Goal: Task Accomplishment & Management: Use online tool/utility

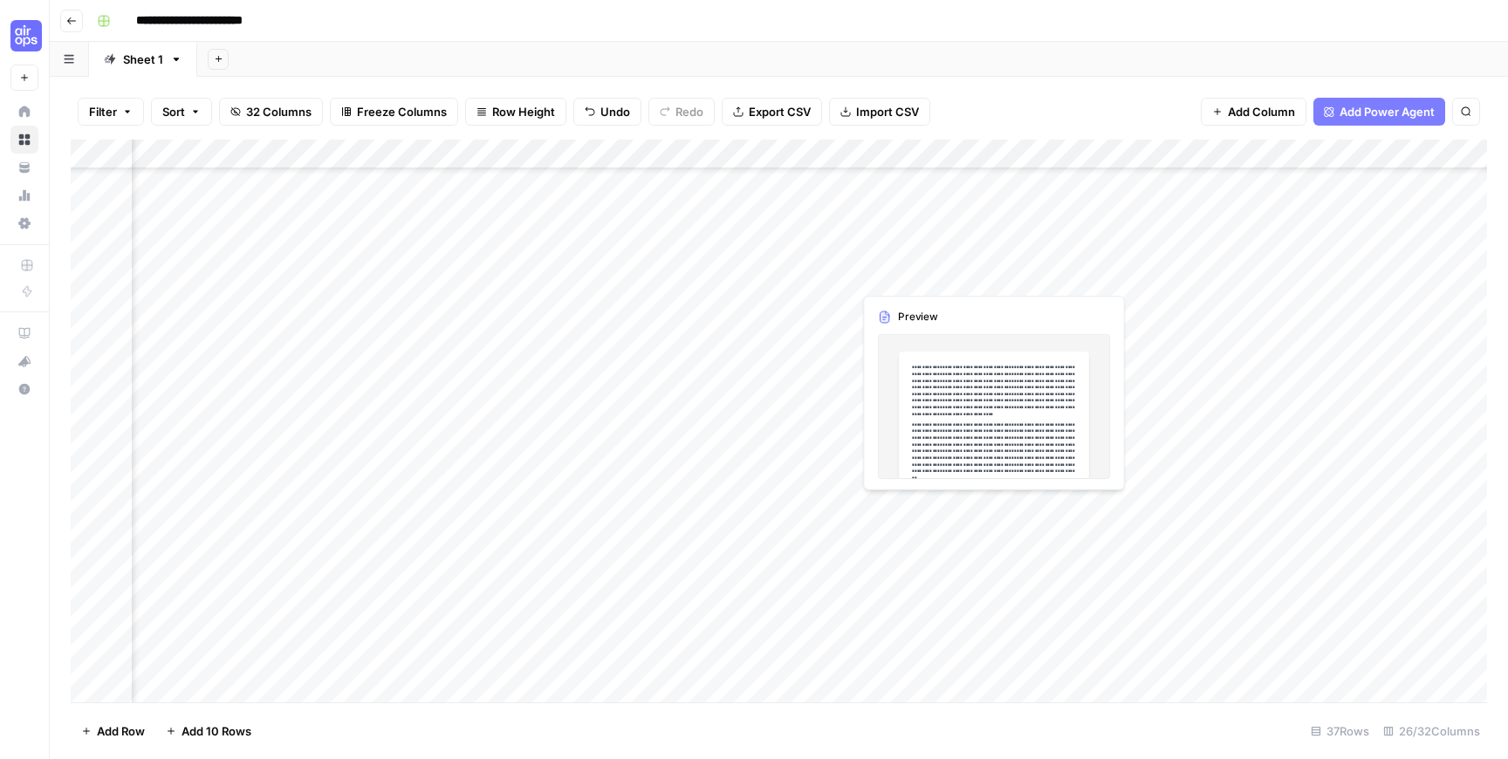
scroll to position [592, 690]
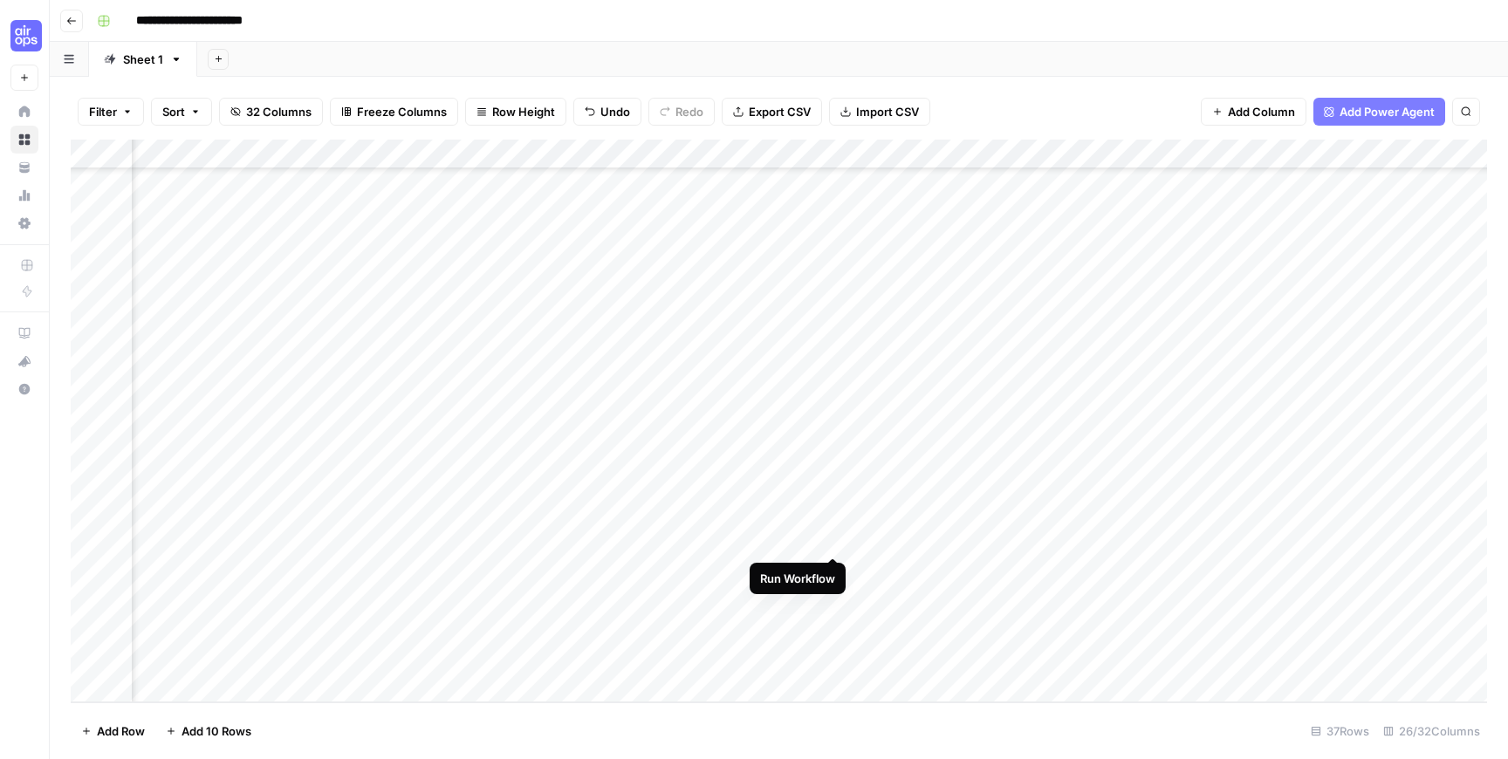
click at [831, 540] on div "Add Column" at bounding box center [779, 421] width 1416 height 563
click at [833, 562] on div "Add Column" at bounding box center [779, 421] width 1416 height 563
click at [833, 599] on div "Add Column" at bounding box center [779, 421] width 1416 height 563
click at [832, 630] on div "Add Column" at bounding box center [779, 421] width 1416 height 563
click at [834, 654] on div "Add Column" at bounding box center [779, 421] width 1416 height 563
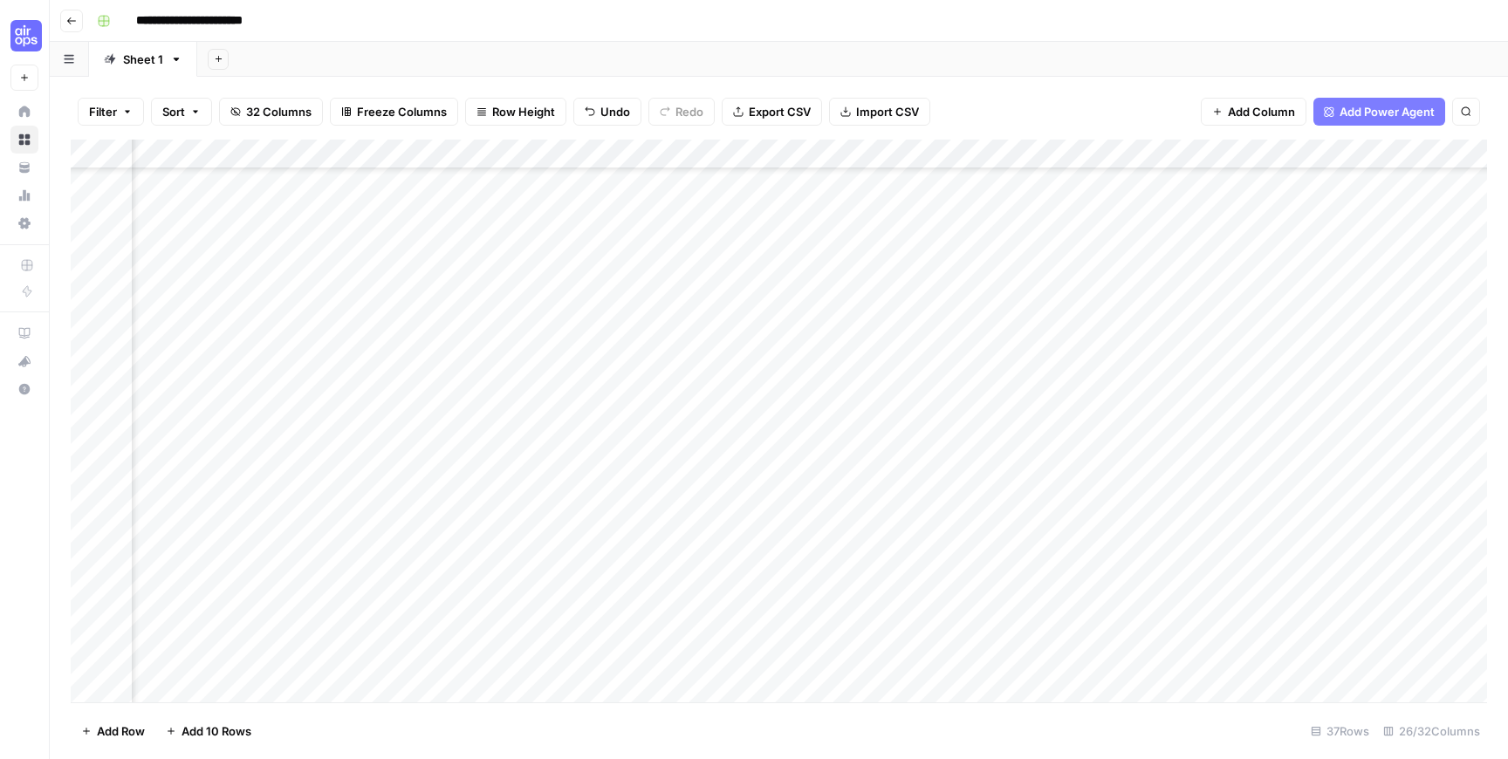
scroll to position [592, 1248]
click at [1059, 543] on div "Add Column" at bounding box center [779, 421] width 1416 height 563
click at [1059, 567] on div "Add Column" at bounding box center [779, 421] width 1416 height 563
click at [1057, 598] on div "Add Column" at bounding box center [779, 421] width 1416 height 563
click at [1057, 633] on div "Add Column" at bounding box center [779, 421] width 1416 height 563
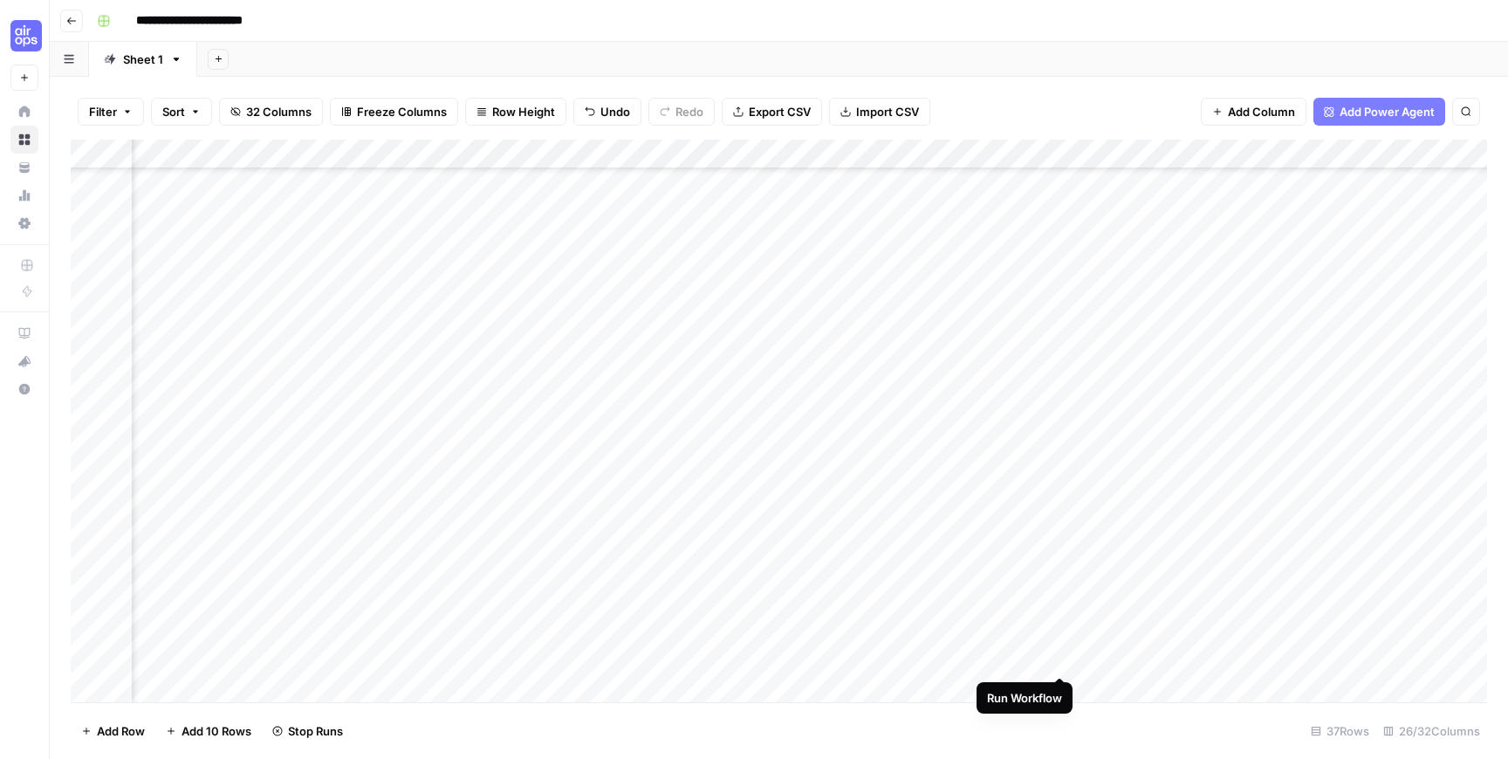
click at [1059, 660] on div "Add Column" at bounding box center [779, 421] width 1416 height 563
click at [397, 512] on div "Add Column" at bounding box center [779, 421] width 1416 height 563
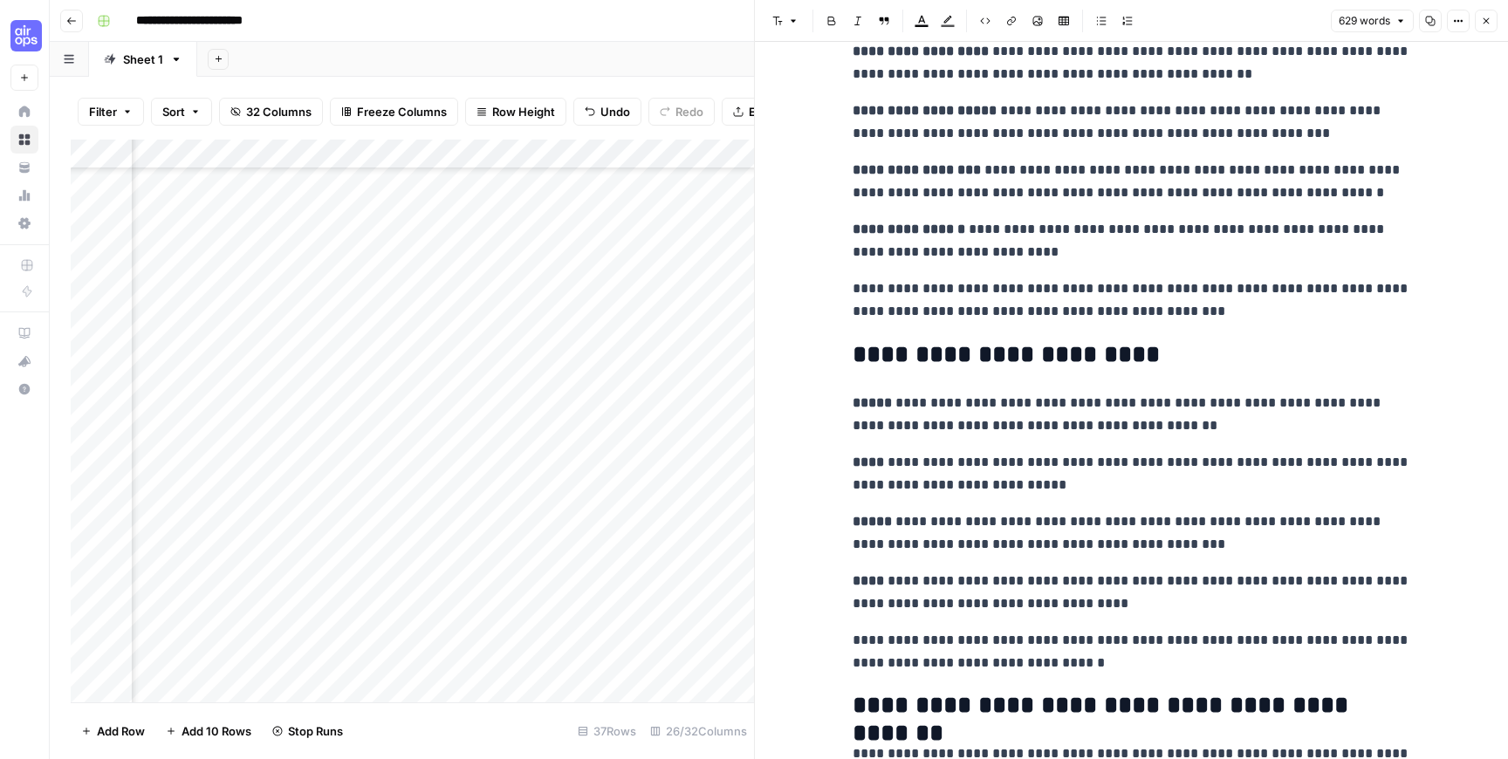
scroll to position [1169, 0]
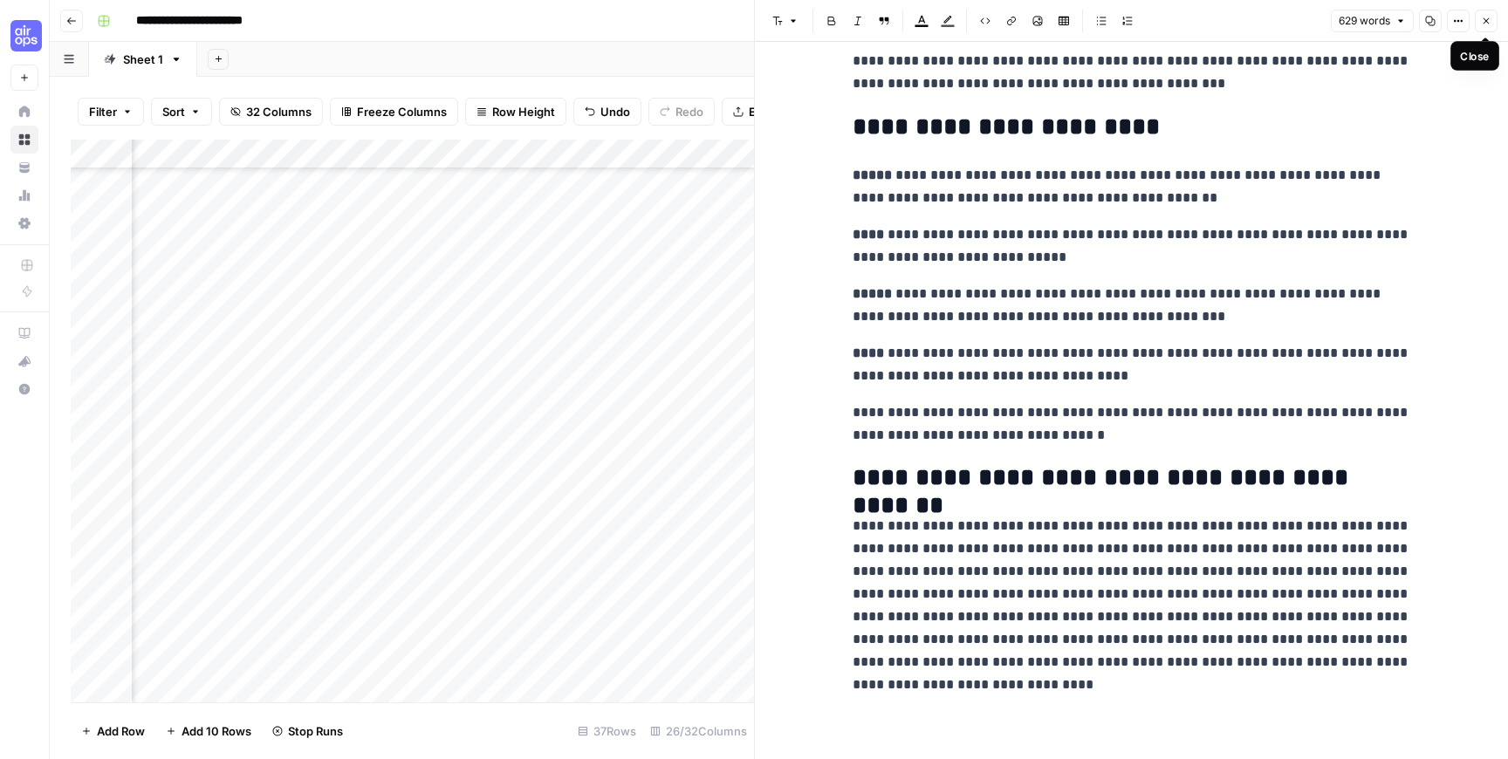
click at [1481, 20] on icon "button" at bounding box center [1485, 21] width 10 height 10
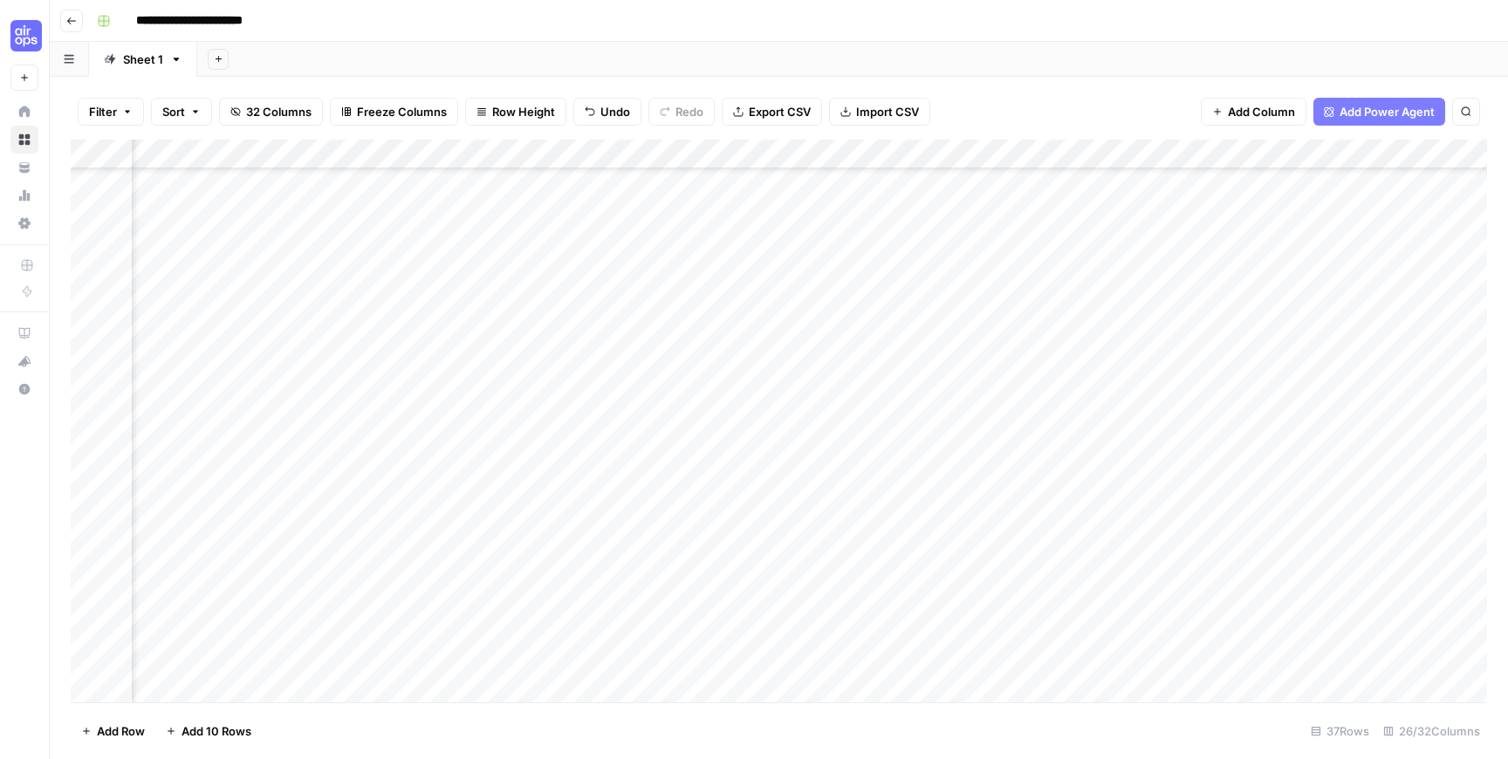
scroll to position [592, 547]
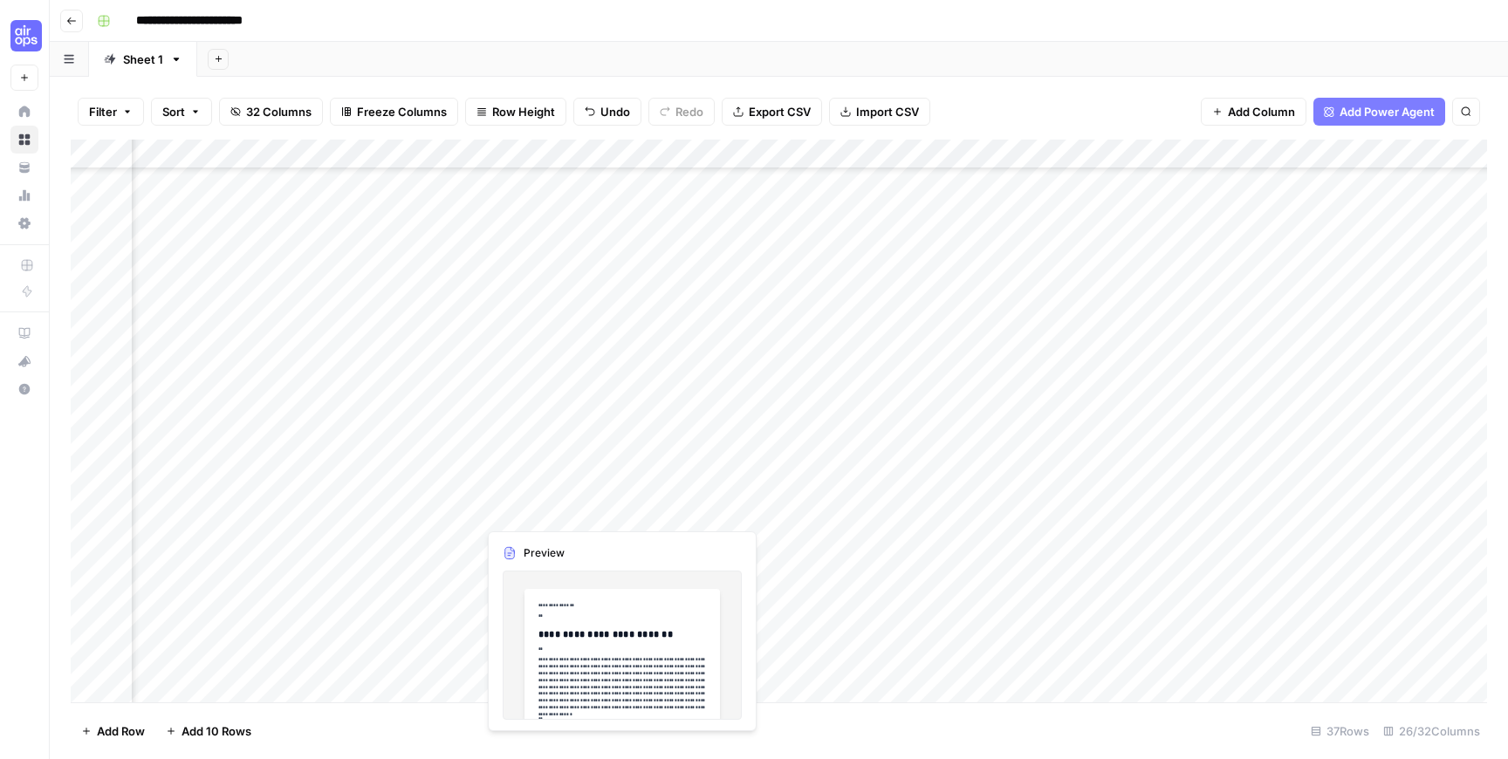
click at [653, 509] on div "Add Column" at bounding box center [779, 421] width 1416 height 563
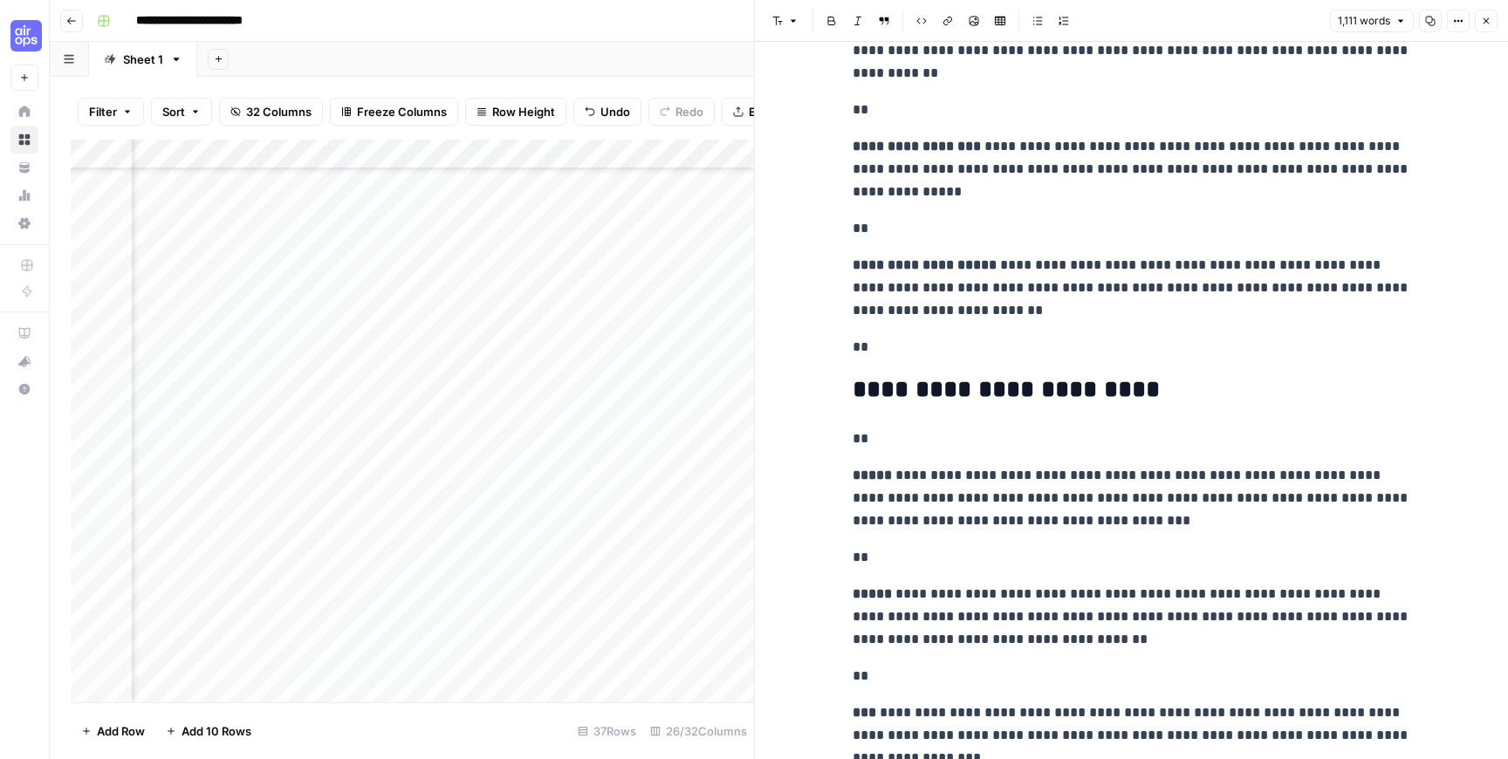
scroll to position [2219, 0]
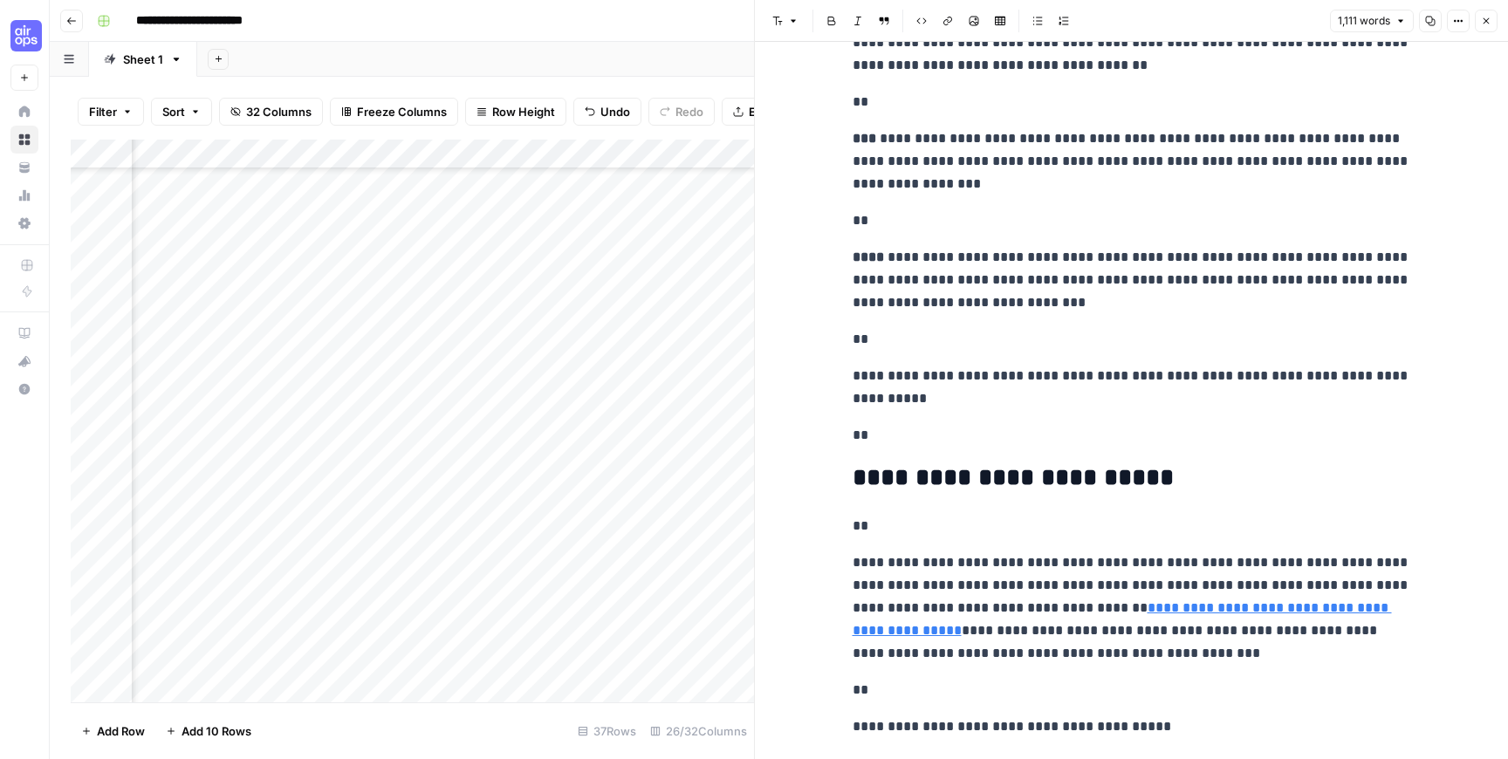
click at [1484, 20] on icon "button" at bounding box center [1485, 21] width 10 height 10
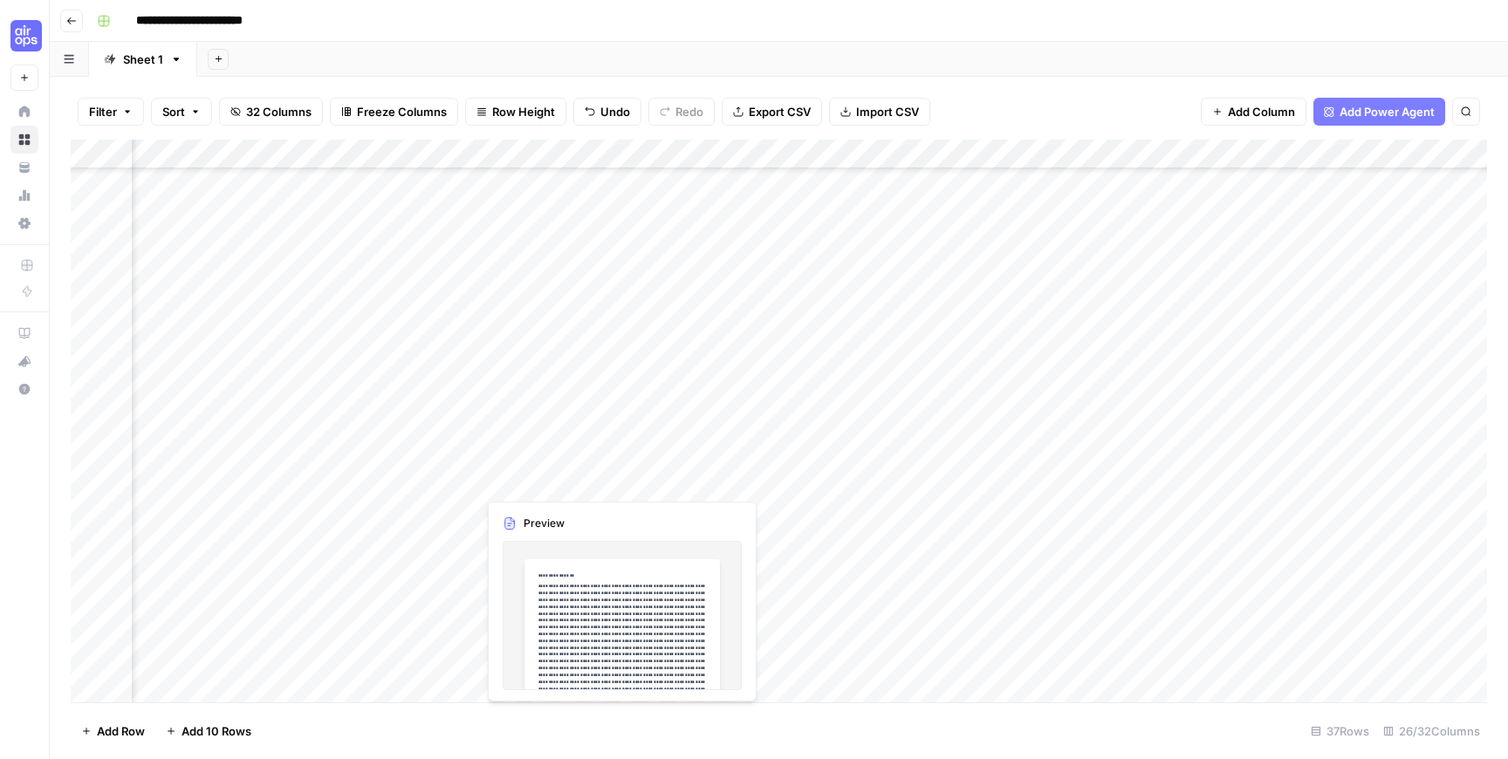
click at [705, 482] on div "Add Column" at bounding box center [779, 421] width 1416 height 563
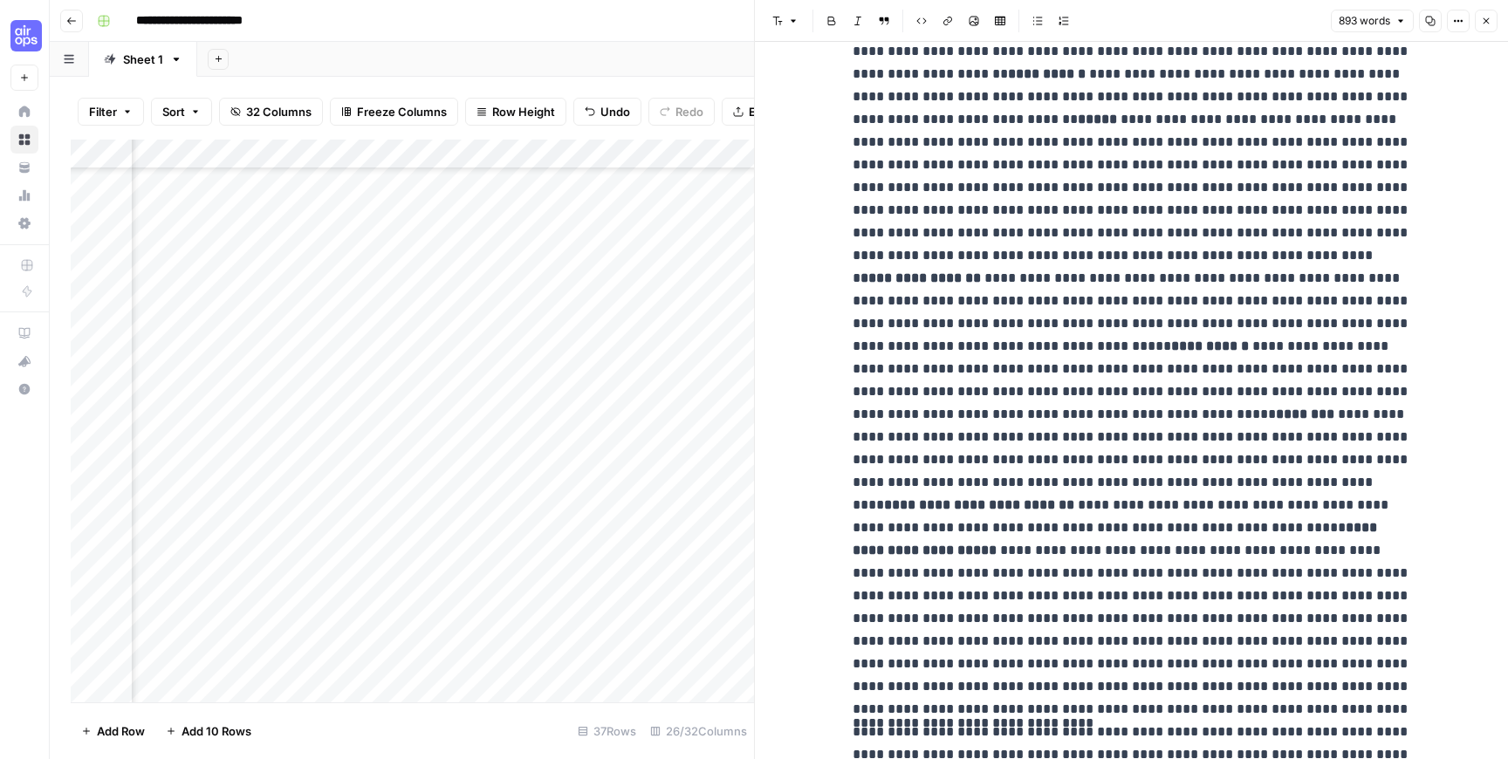
scroll to position [947, 0]
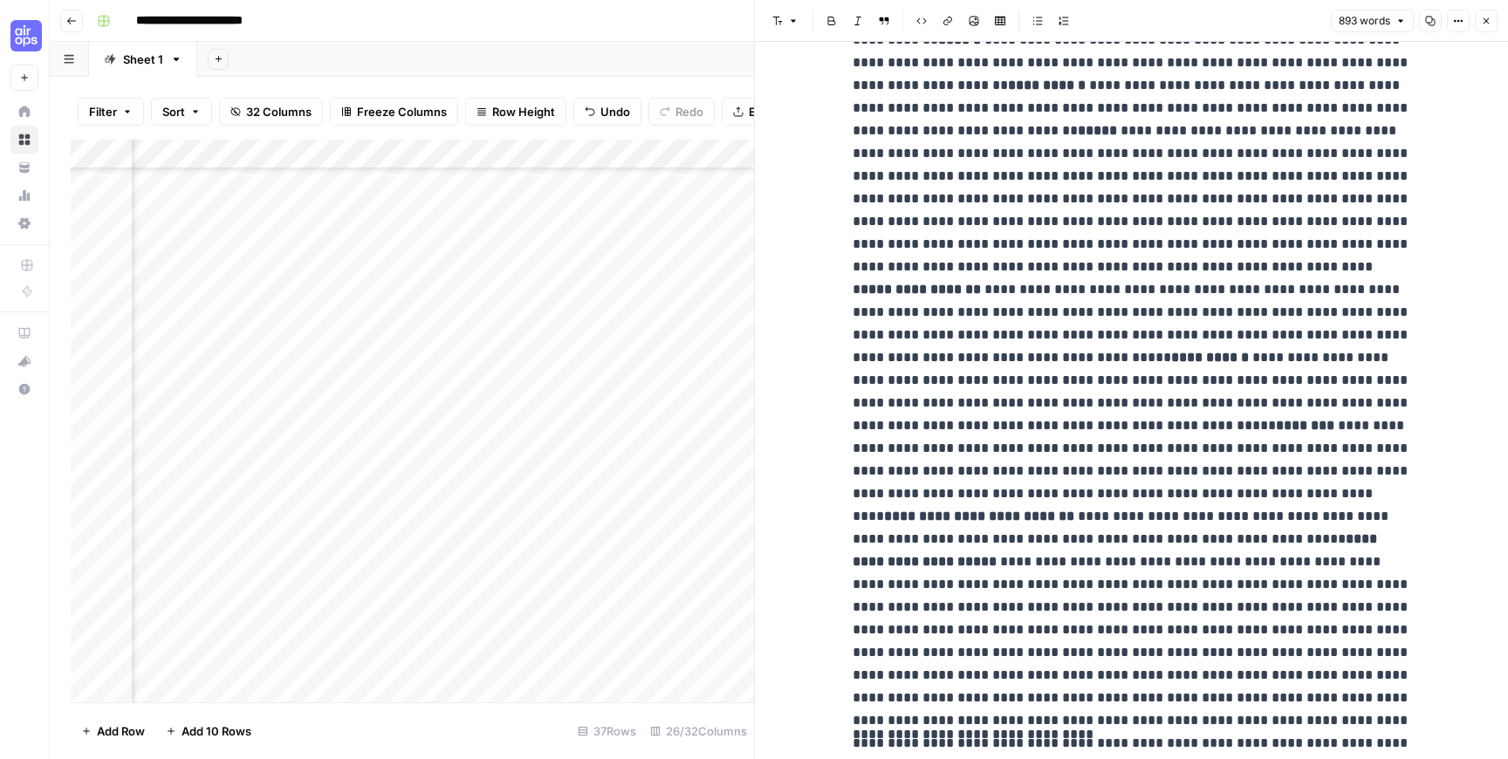
click at [1492, 18] on button "Close" at bounding box center [1485, 21] width 23 height 23
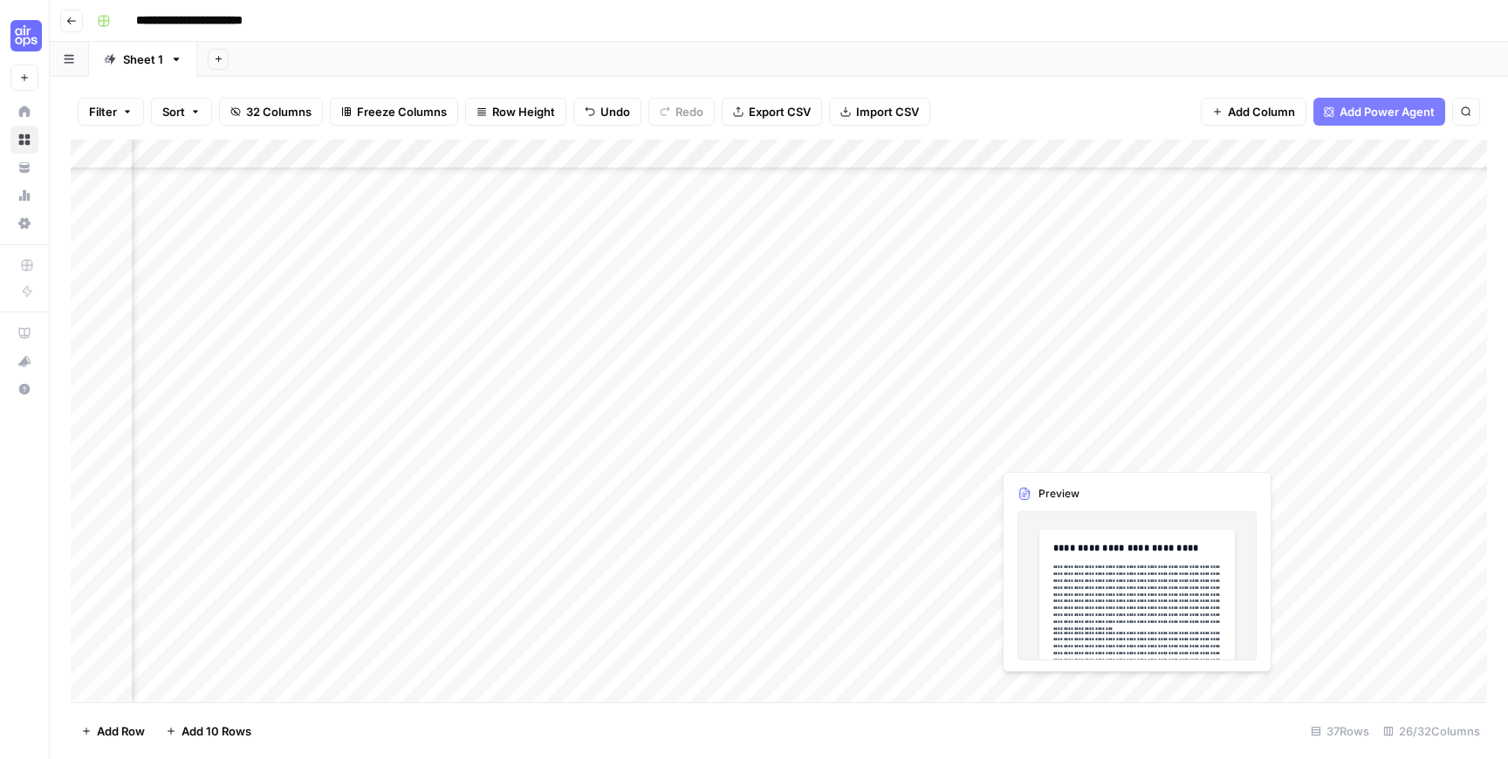
click at [1037, 451] on div "Add Column" at bounding box center [779, 421] width 1416 height 563
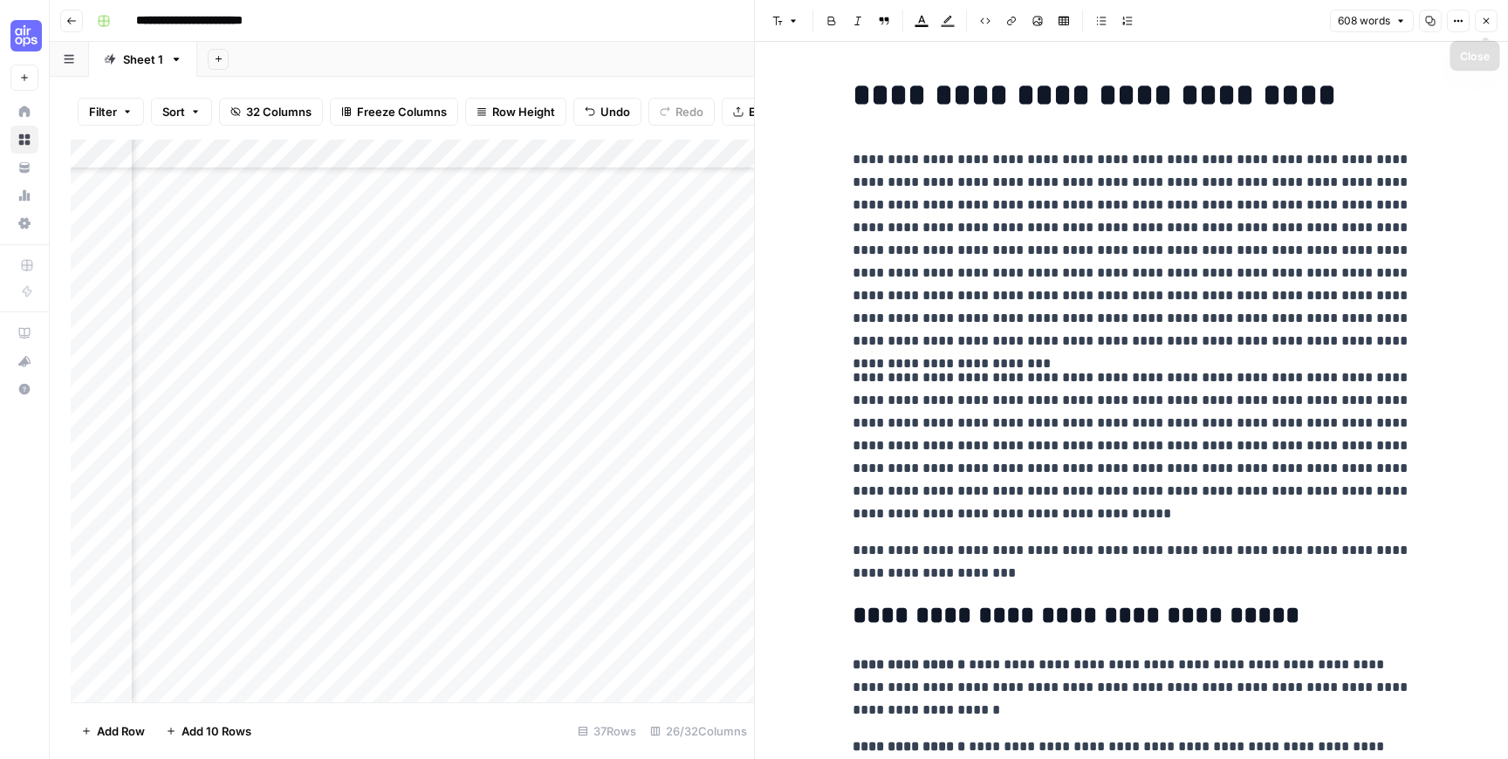
click at [1483, 24] on icon "button" at bounding box center [1486, 21] width 6 height 6
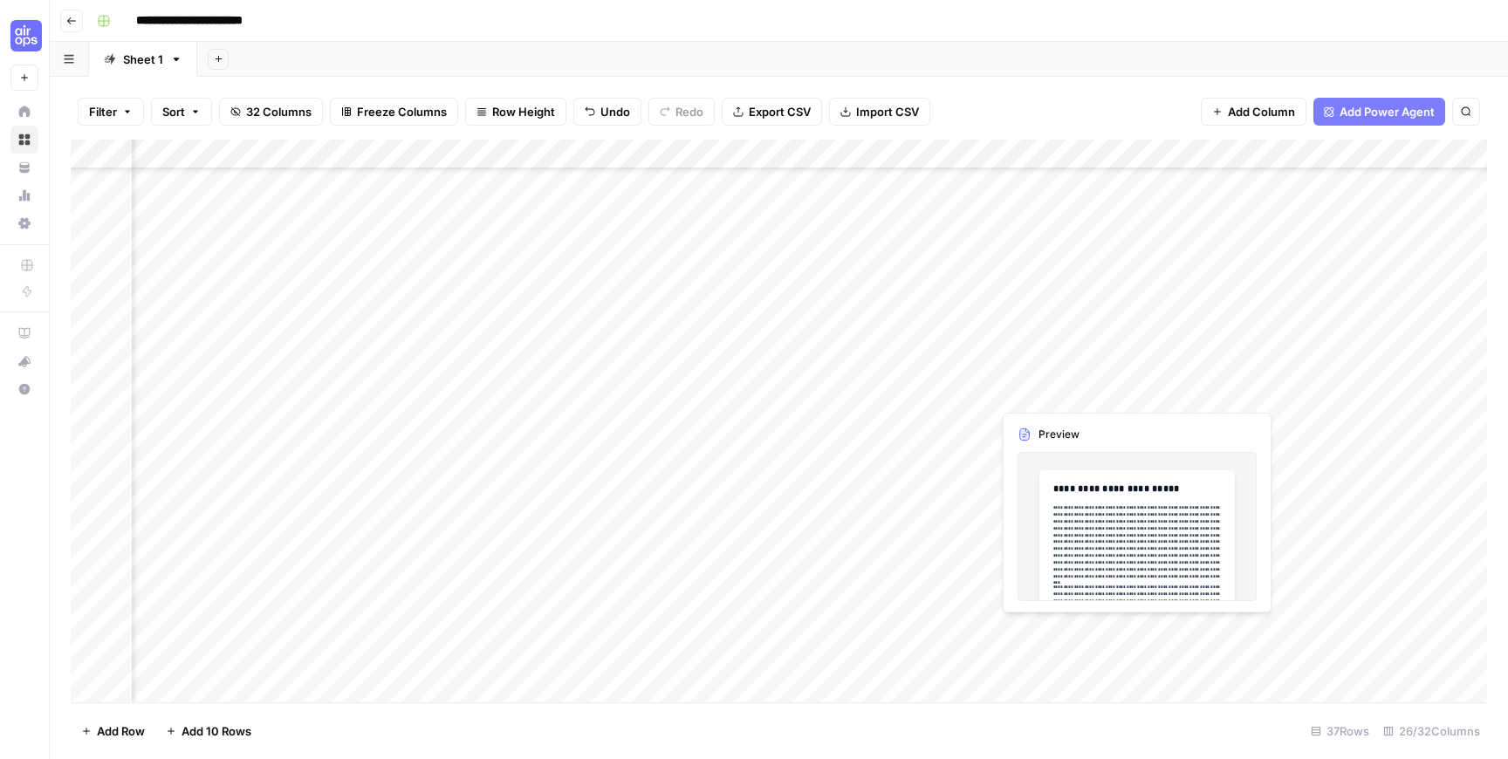
click at [1078, 398] on div "Add Column" at bounding box center [779, 421] width 1416 height 563
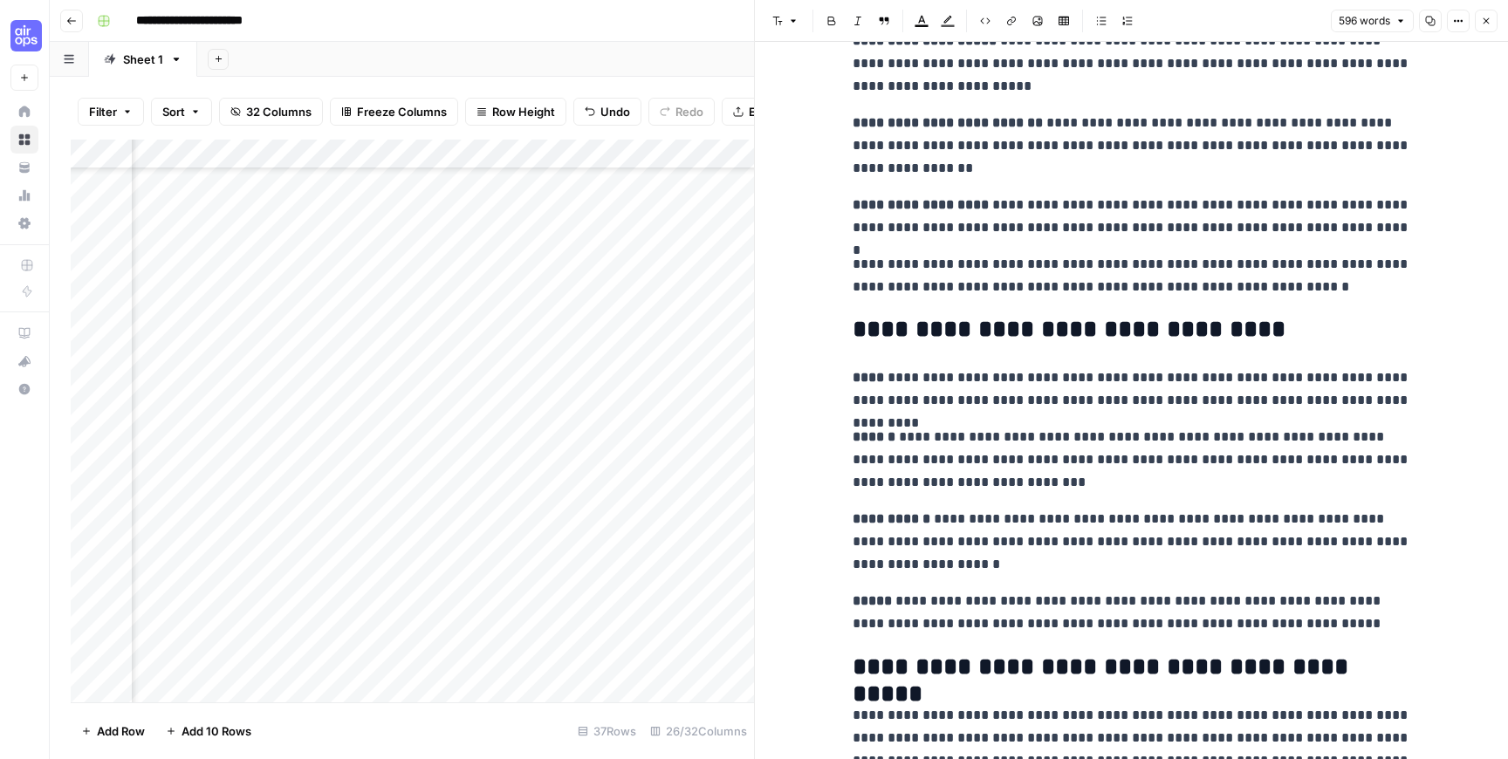
scroll to position [927, 0]
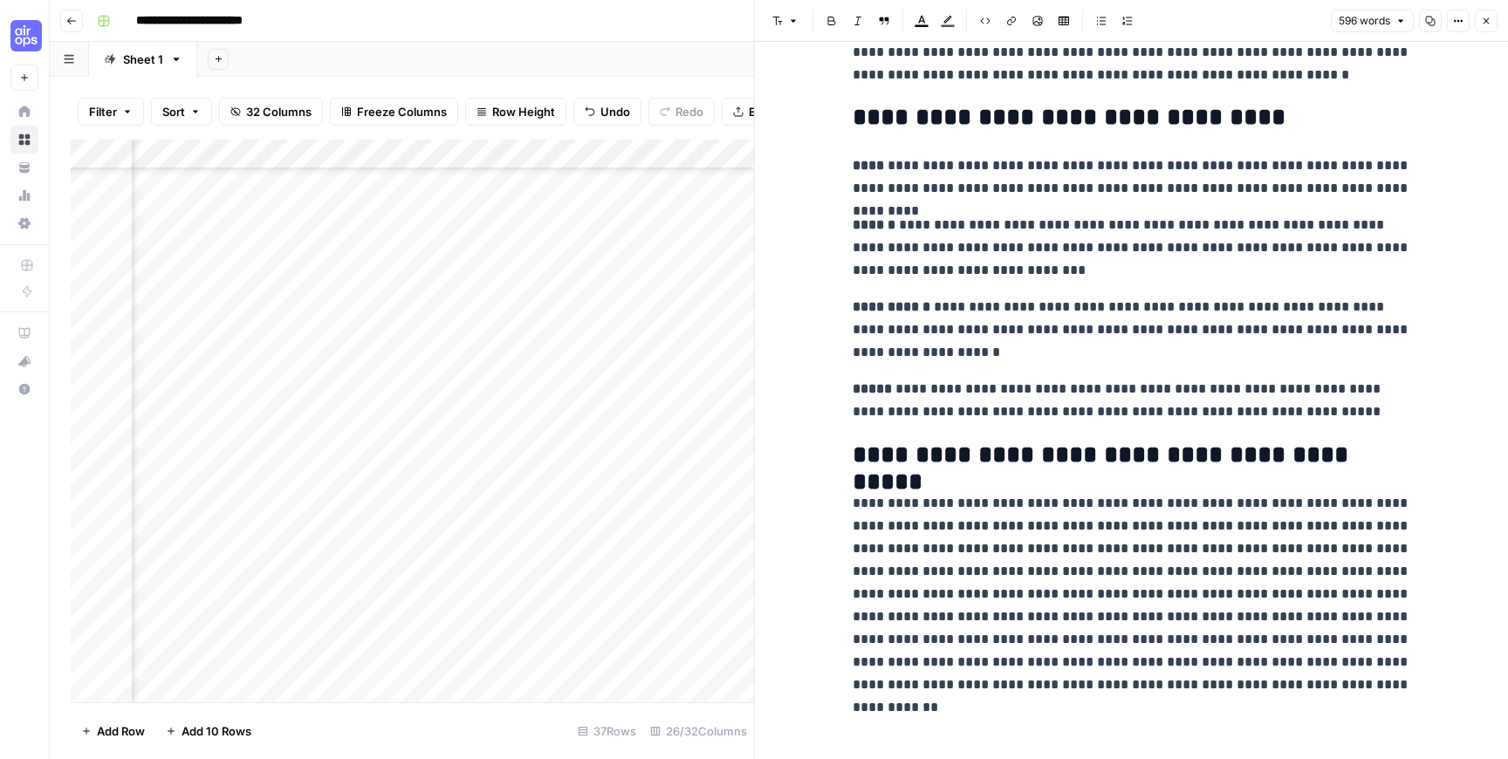
click at [1484, 16] on icon "button" at bounding box center [1485, 21] width 10 height 10
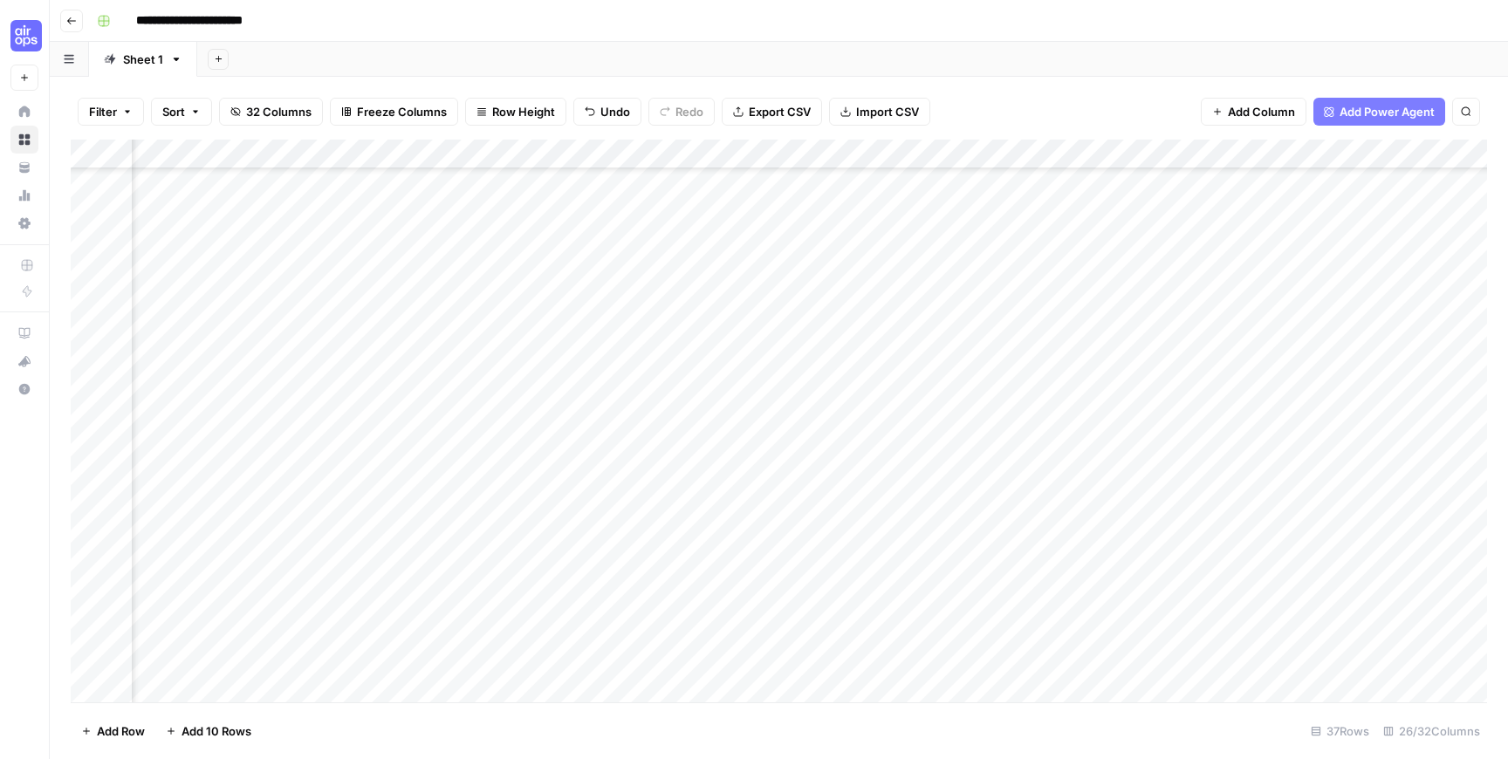
click at [674, 392] on div "Add Column" at bounding box center [779, 421] width 1416 height 563
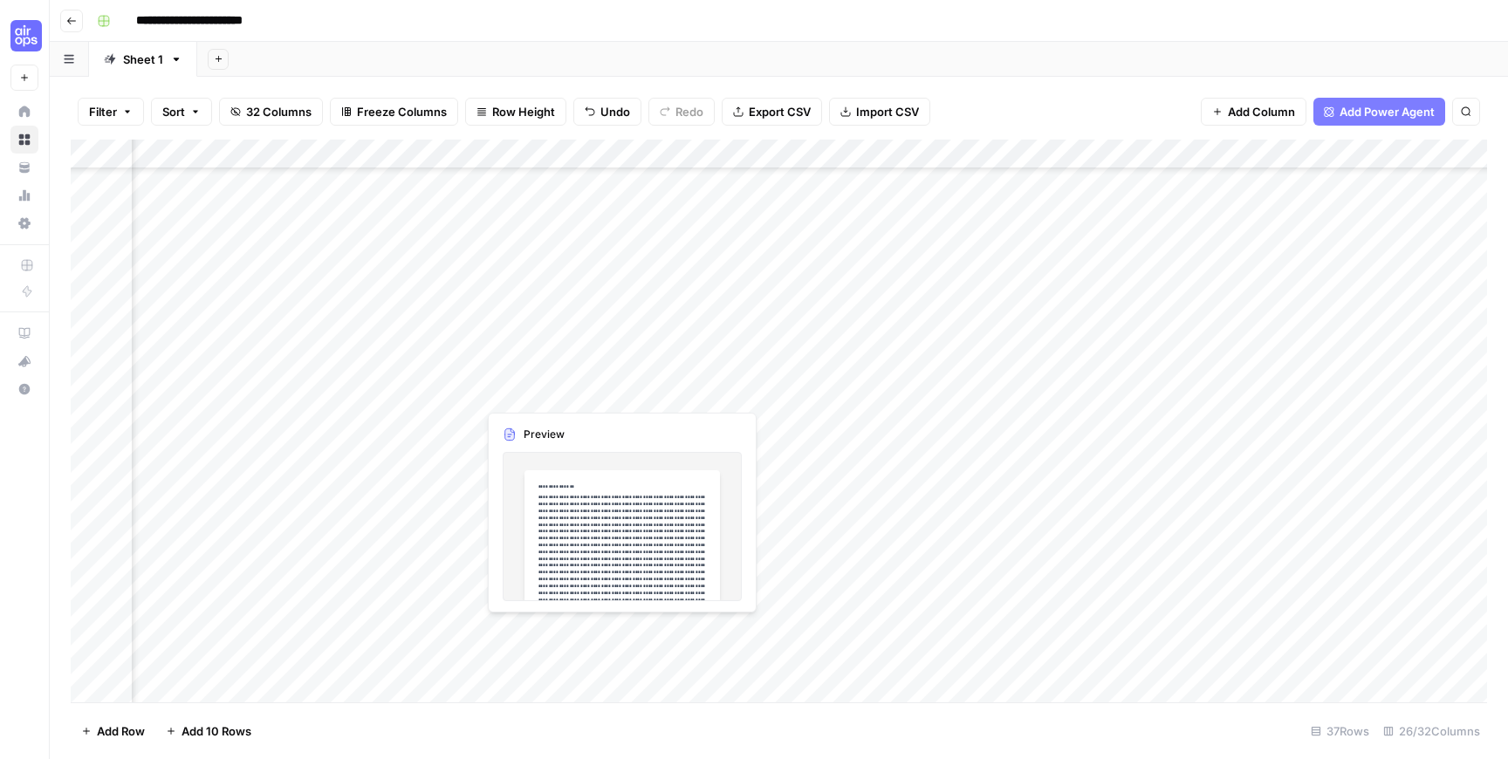
click at [674, 392] on div "Add Column" at bounding box center [779, 421] width 1416 height 563
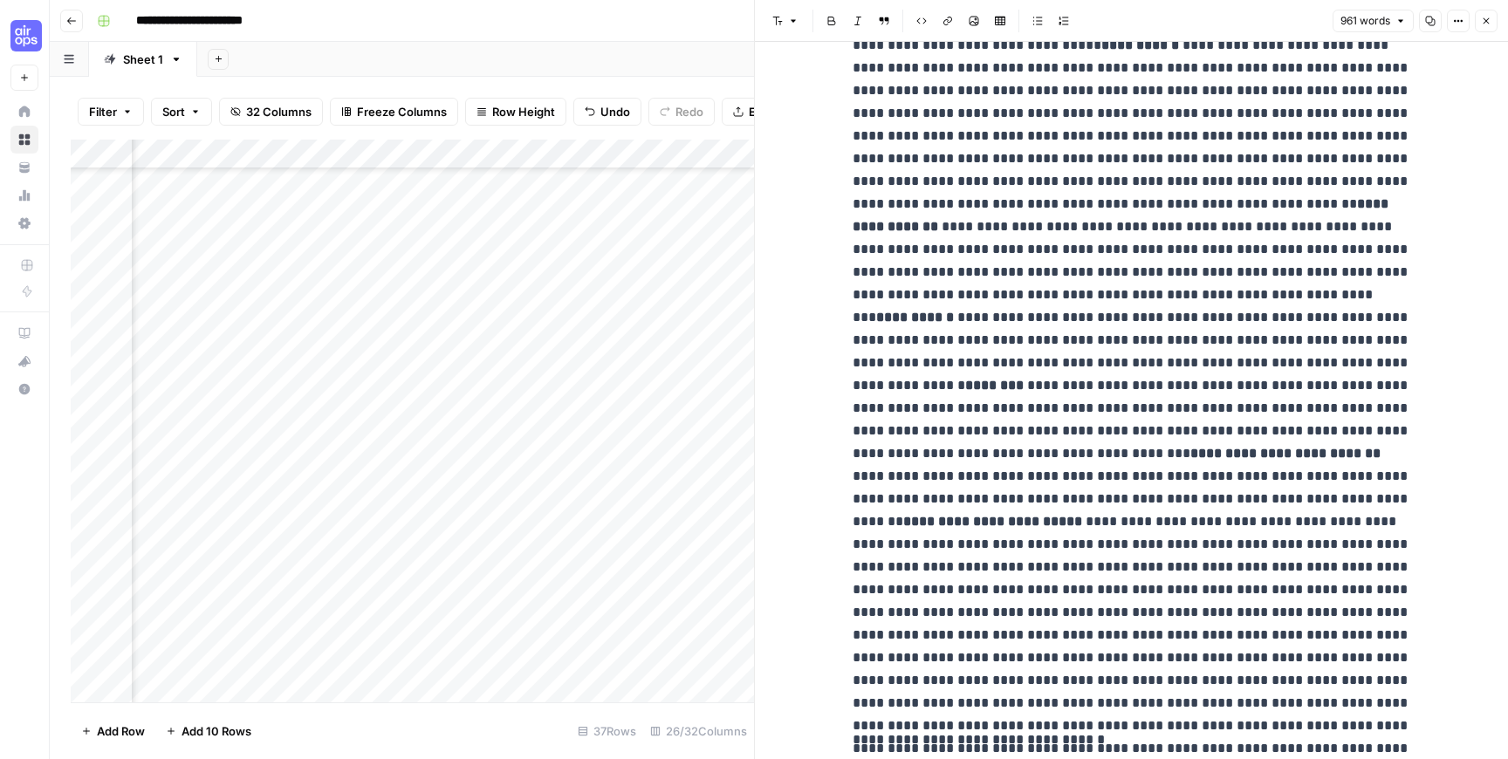
scroll to position [1214, 0]
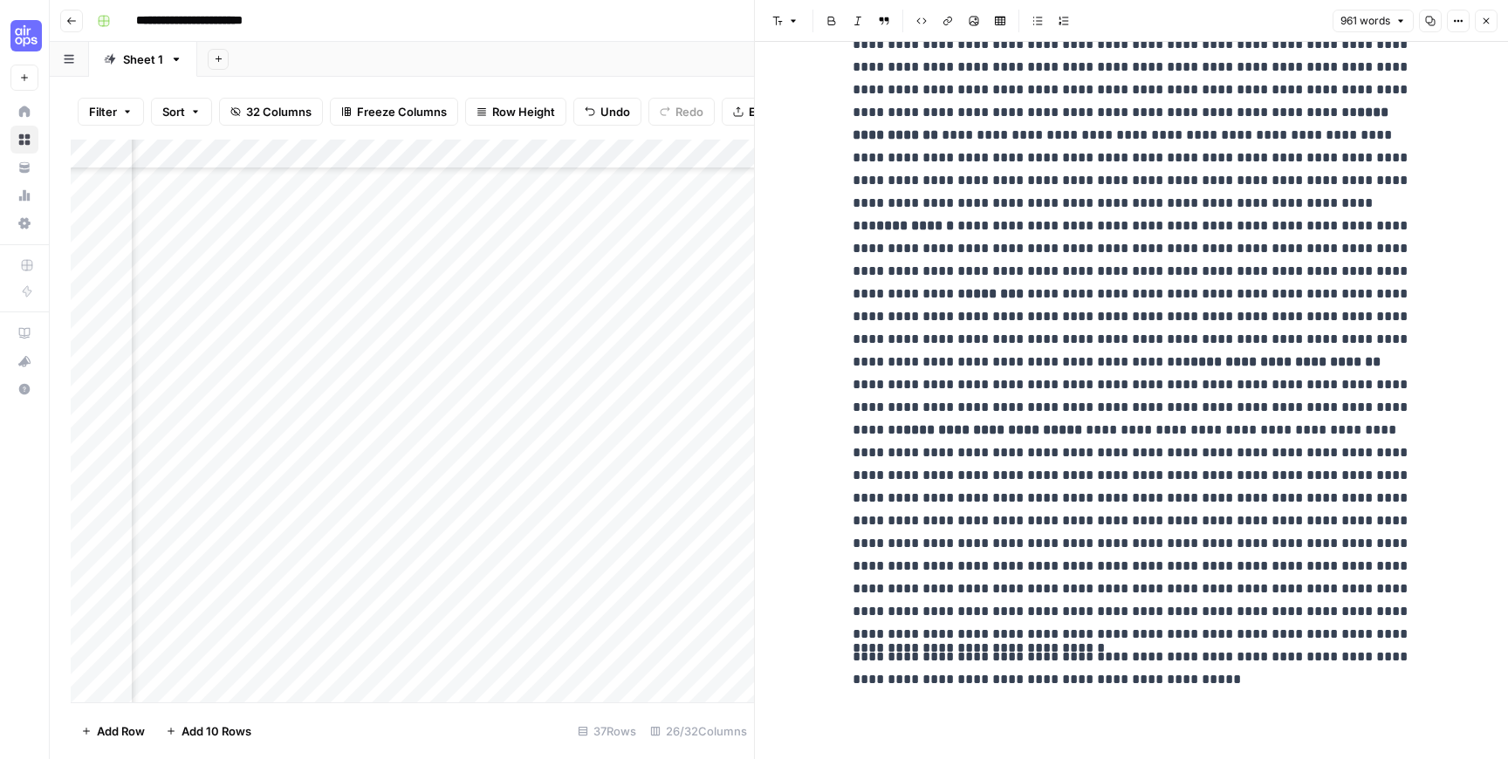
click at [1488, 24] on icon "button" at bounding box center [1485, 21] width 10 height 10
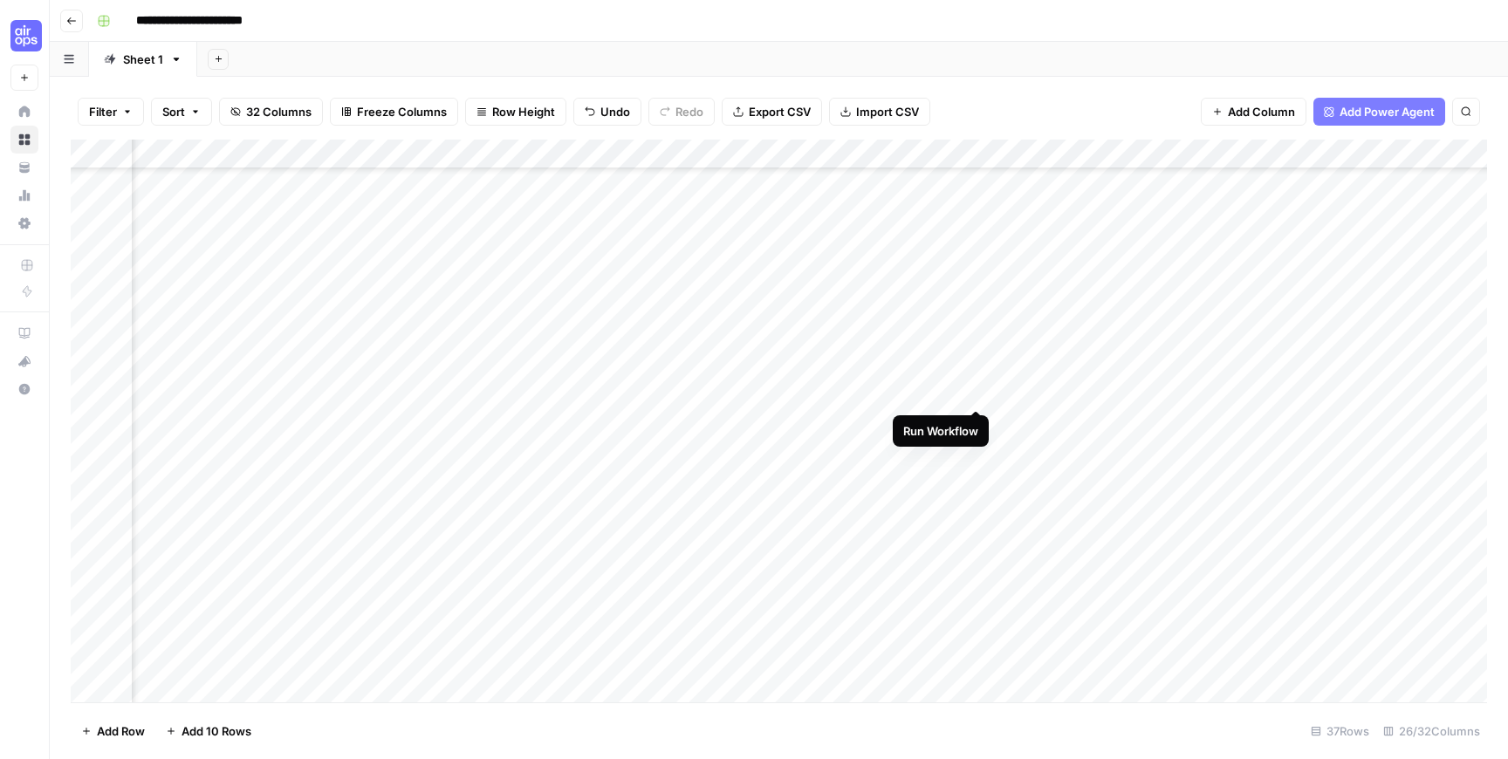
click at [977, 394] on div "Add Column" at bounding box center [779, 421] width 1416 height 563
click at [977, 419] on div "Add Column" at bounding box center [779, 421] width 1416 height 563
click at [977, 446] on div "Add Column" at bounding box center [779, 421] width 1416 height 563
click at [975, 482] on div "Add Column" at bounding box center [779, 421] width 1416 height 563
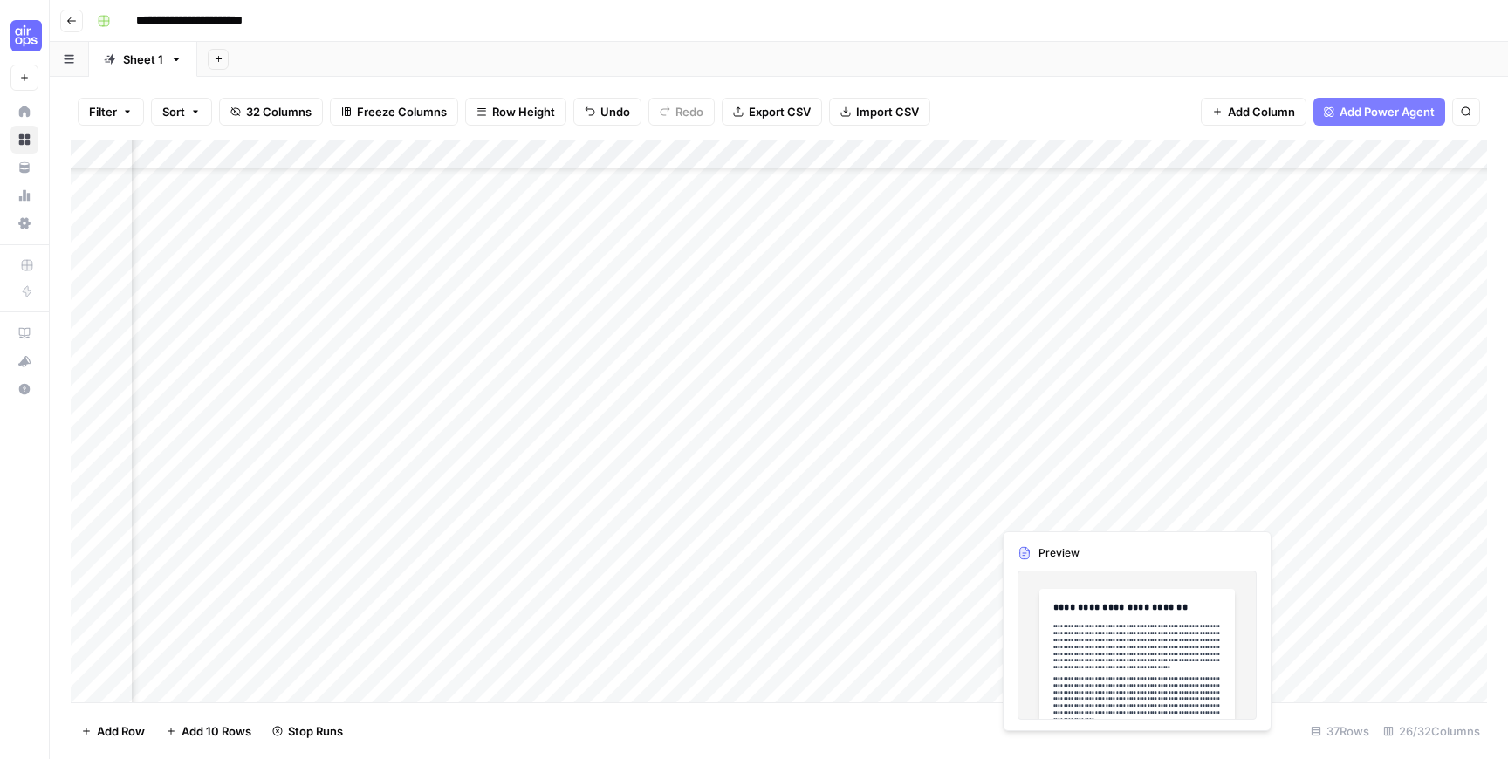
click at [1050, 510] on div "Add Column" at bounding box center [779, 421] width 1416 height 563
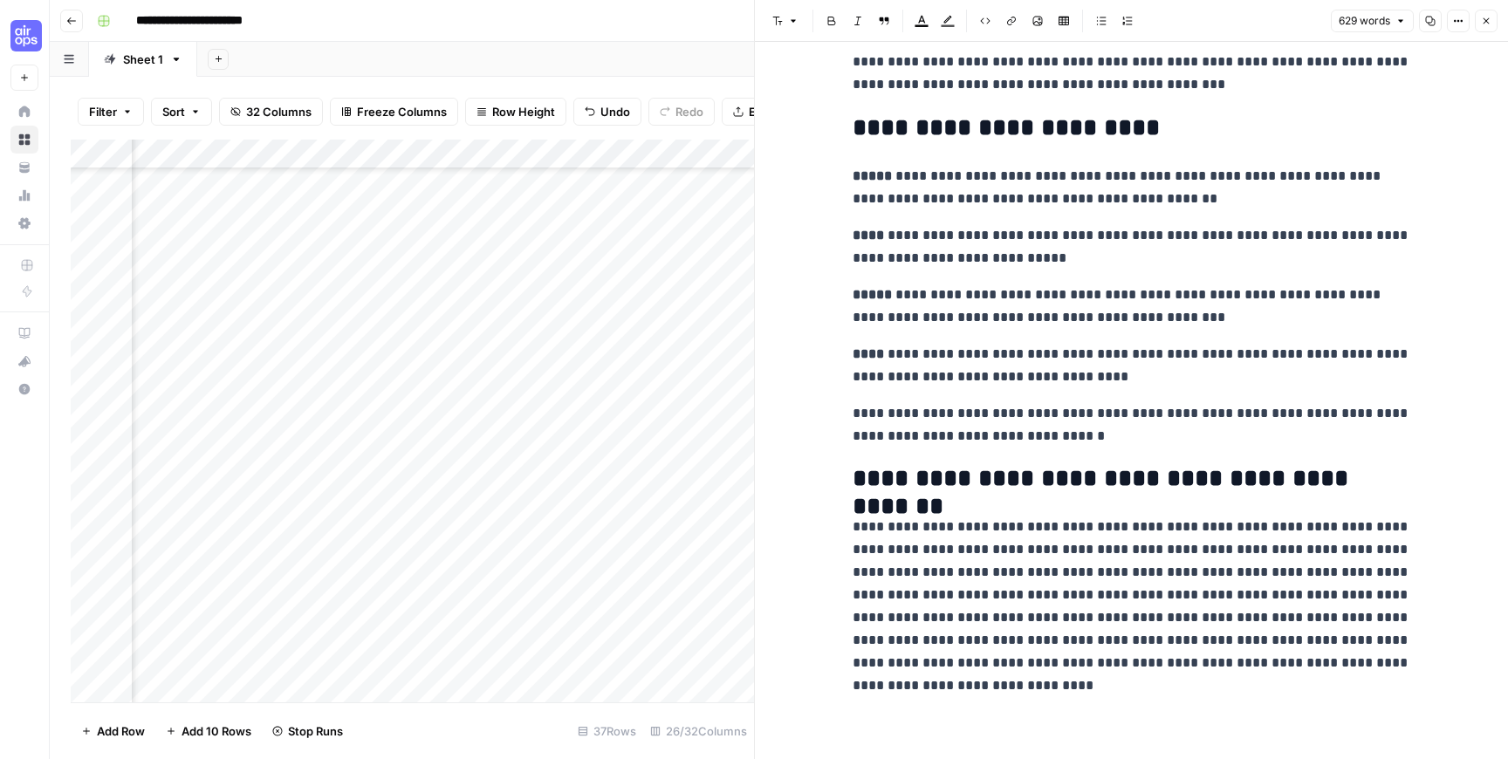
scroll to position [1169, 0]
click at [1489, 27] on button "Close" at bounding box center [1485, 21] width 23 height 23
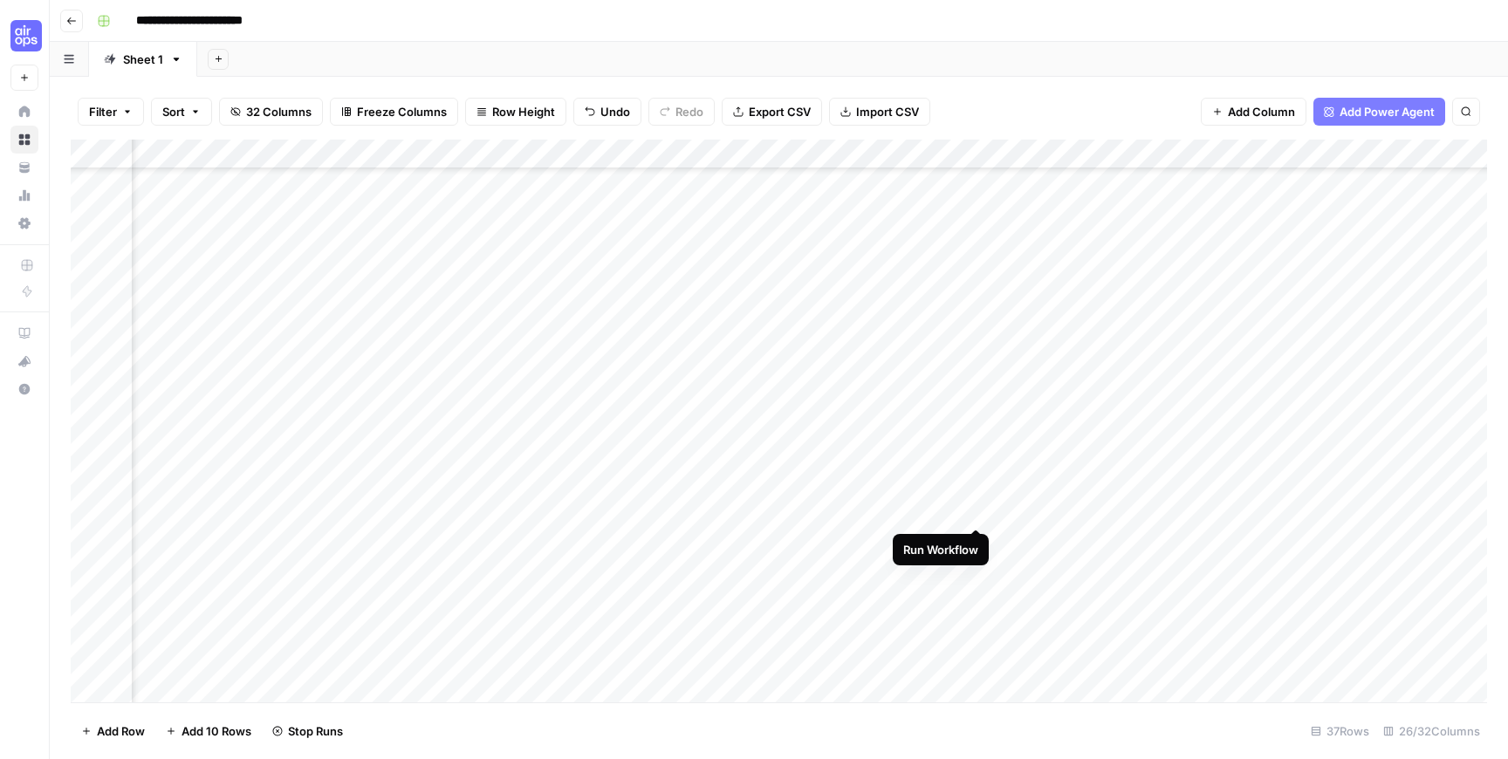
click at [976, 509] on div "Add Column" at bounding box center [779, 421] width 1416 height 563
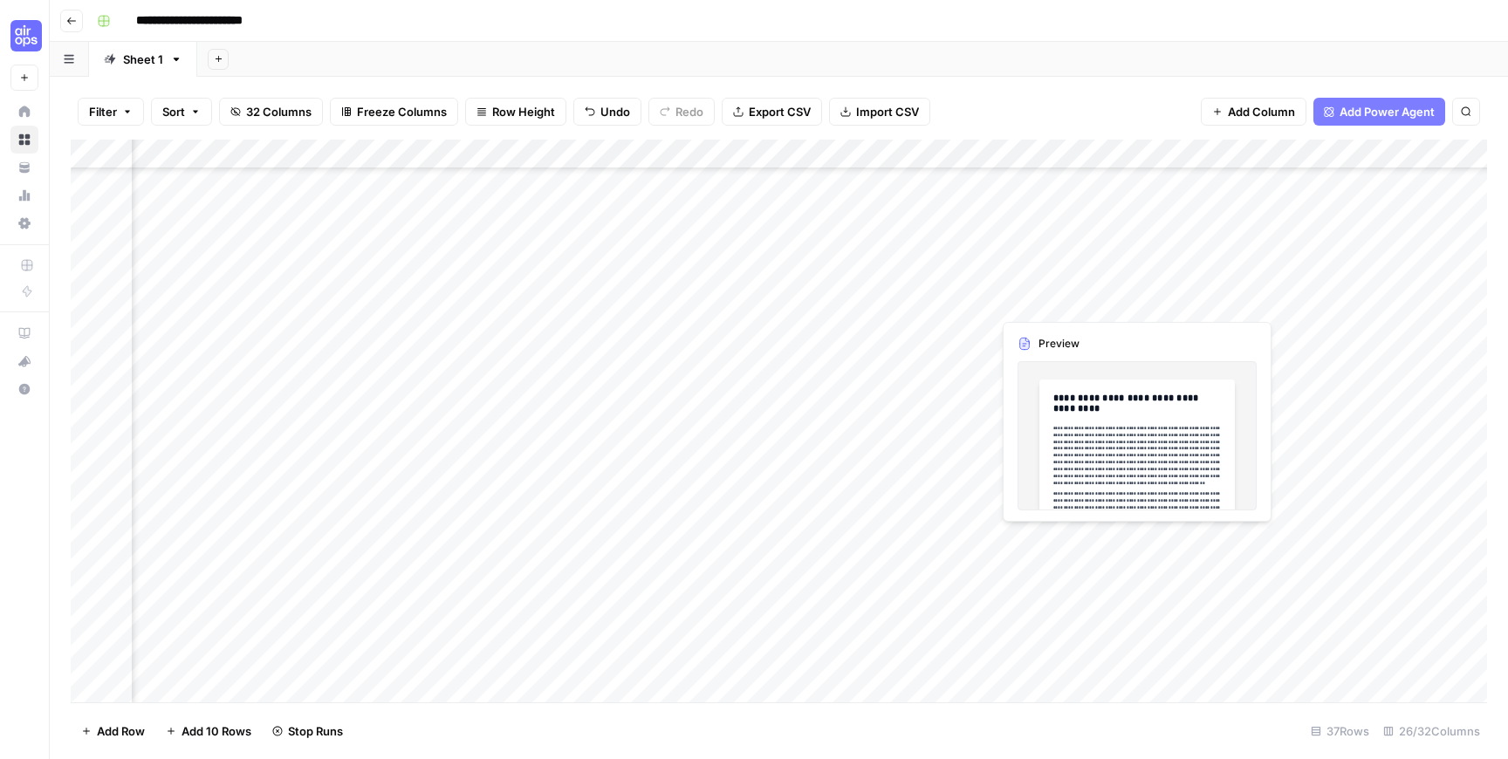
click at [1049, 537] on div "Add Column" at bounding box center [779, 421] width 1416 height 563
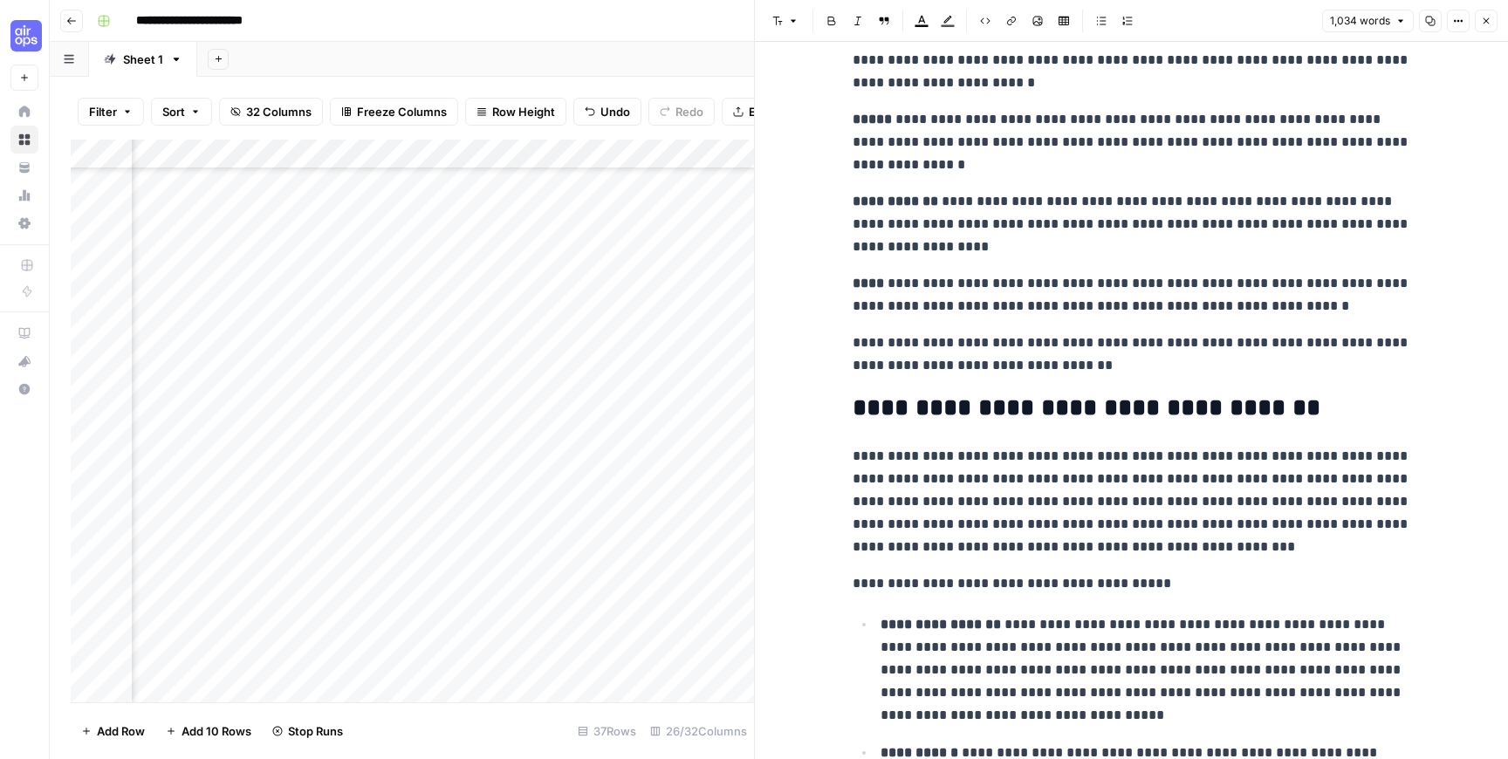
scroll to position [1597, 0]
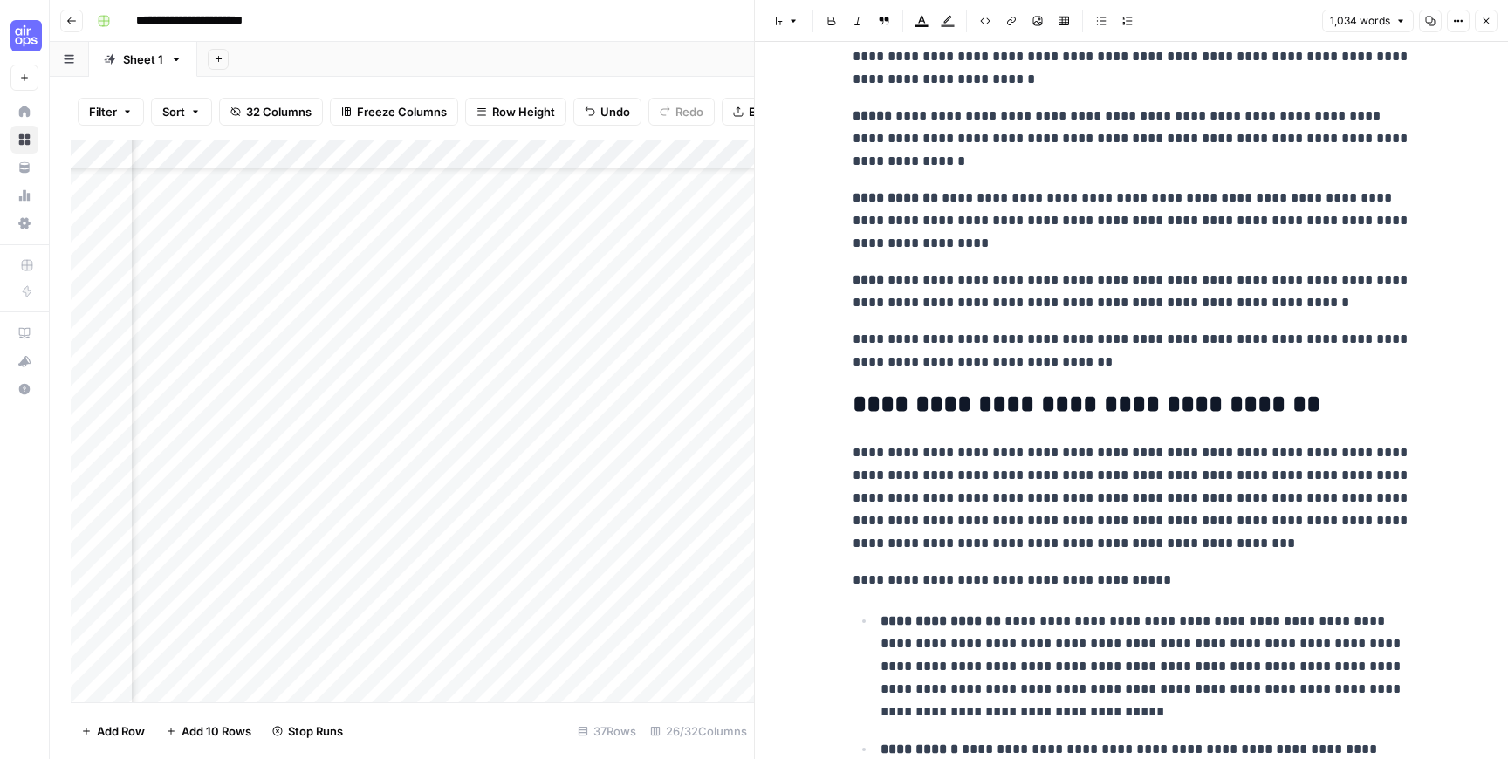
click at [1487, 25] on icon "button" at bounding box center [1485, 21] width 10 height 10
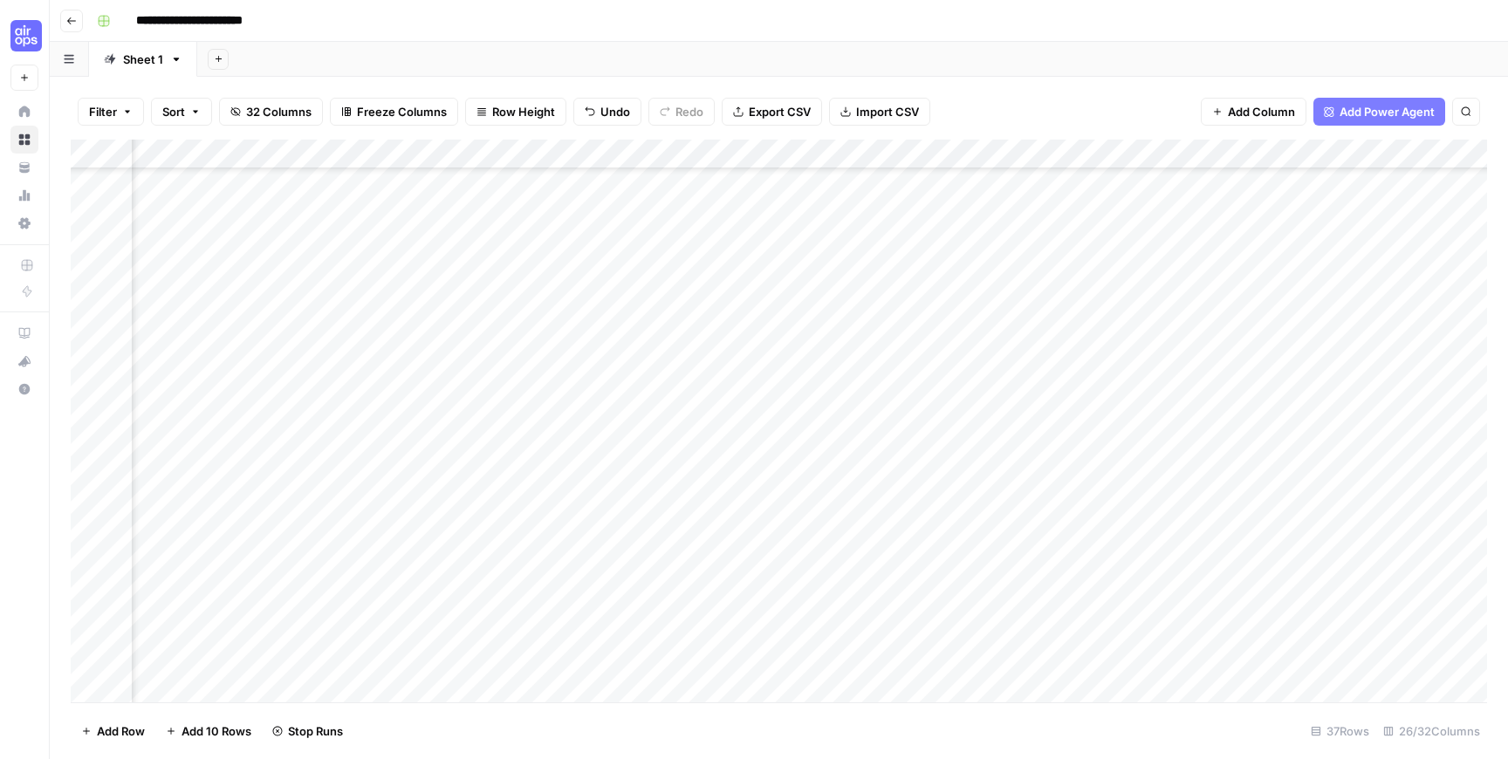
scroll to position [592, 1738]
drag, startPoint x: 770, startPoint y: 516, endPoint x: 754, endPoint y: 404, distance: 113.8
click at [754, 404] on div "Add Column" at bounding box center [779, 421] width 1416 height 563
click at [553, 388] on div "Add Column" at bounding box center [779, 421] width 1416 height 563
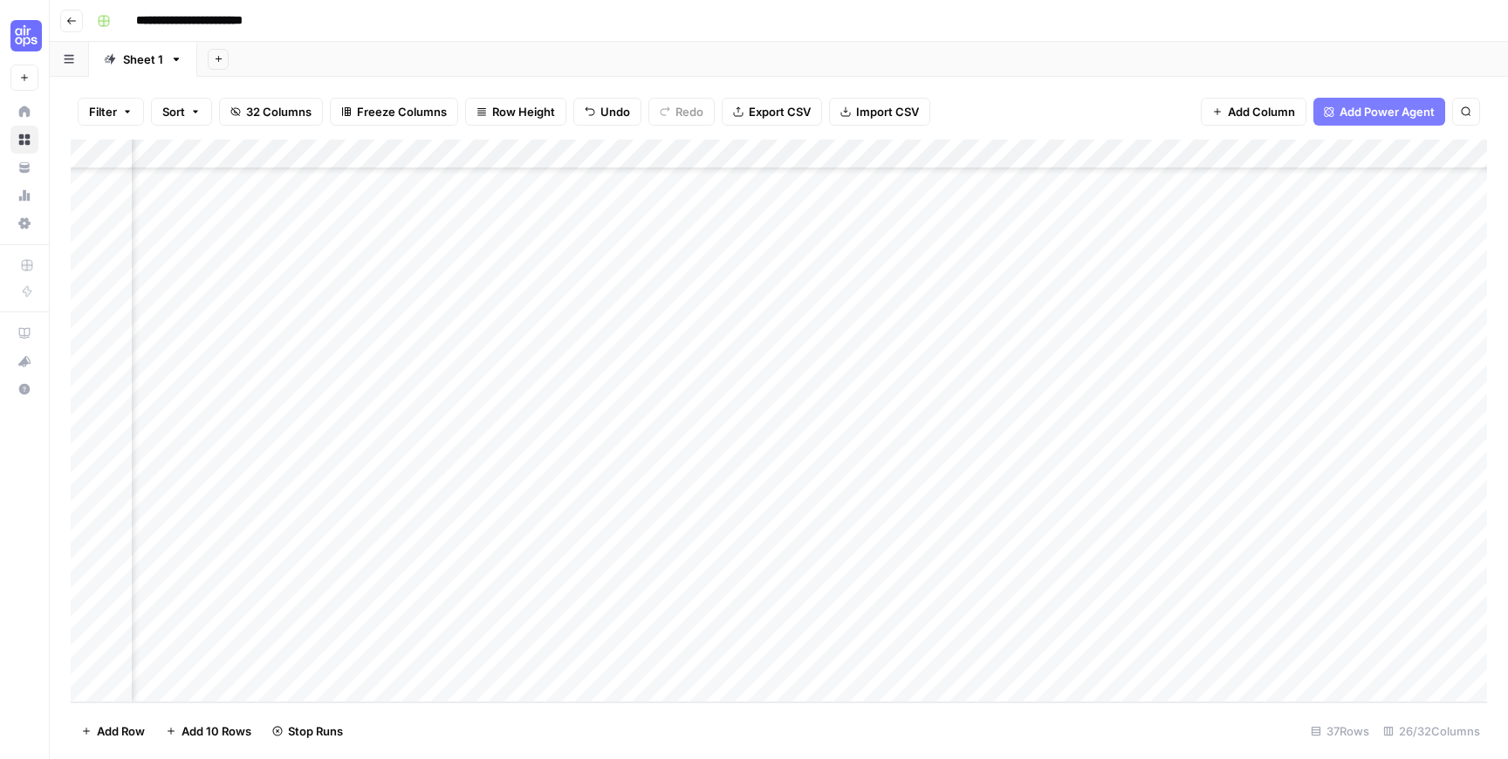
scroll to position [592, 1871]
click at [864, 660] on div "Add Column" at bounding box center [779, 421] width 1416 height 563
click at [868, 594] on div "Add Column" at bounding box center [779, 421] width 1416 height 563
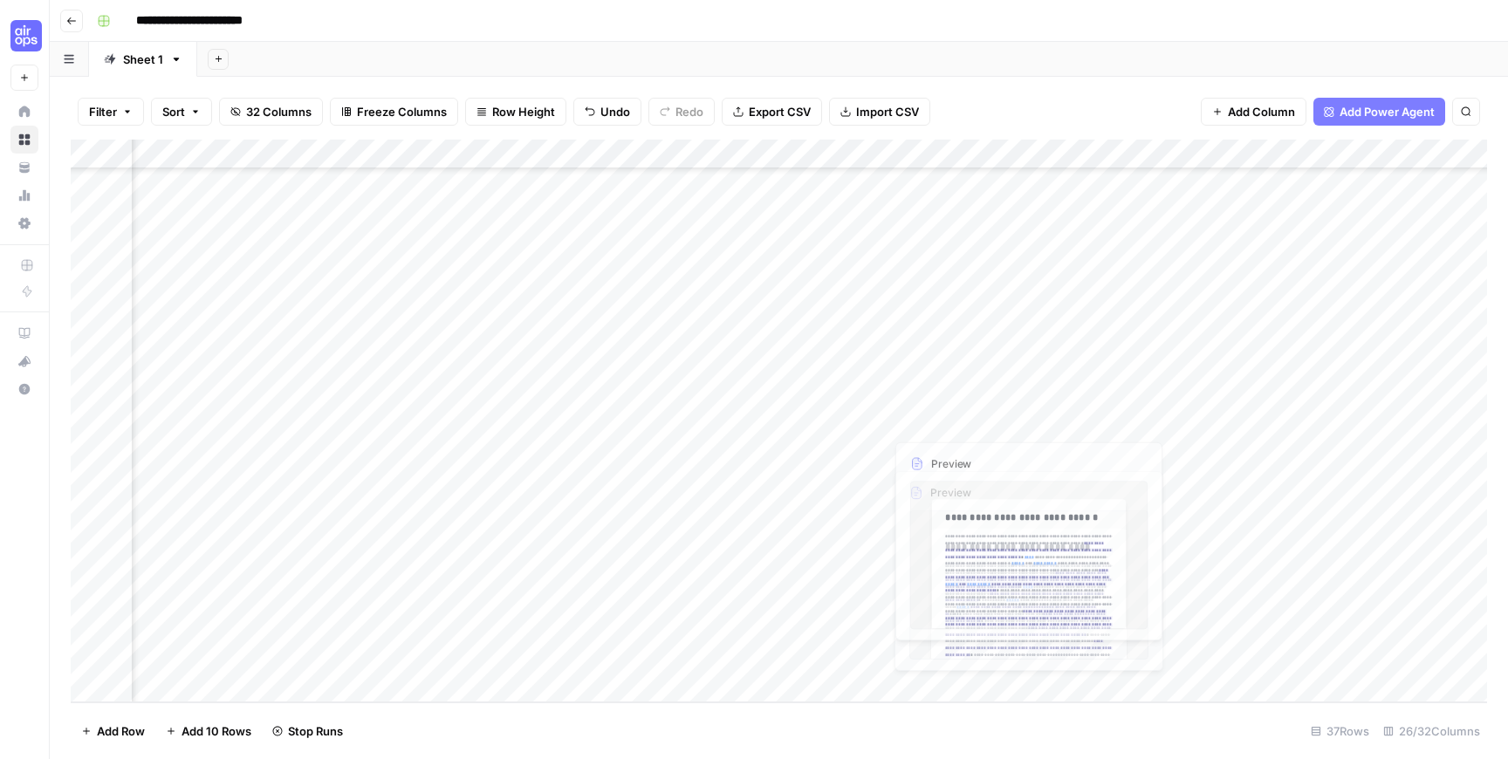
drag, startPoint x: 934, startPoint y: 510, endPoint x: 939, endPoint y: 392, distance: 118.7
click at [939, 392] on div "Add Column" at bounding box center [779, 421] width 1416 height 563
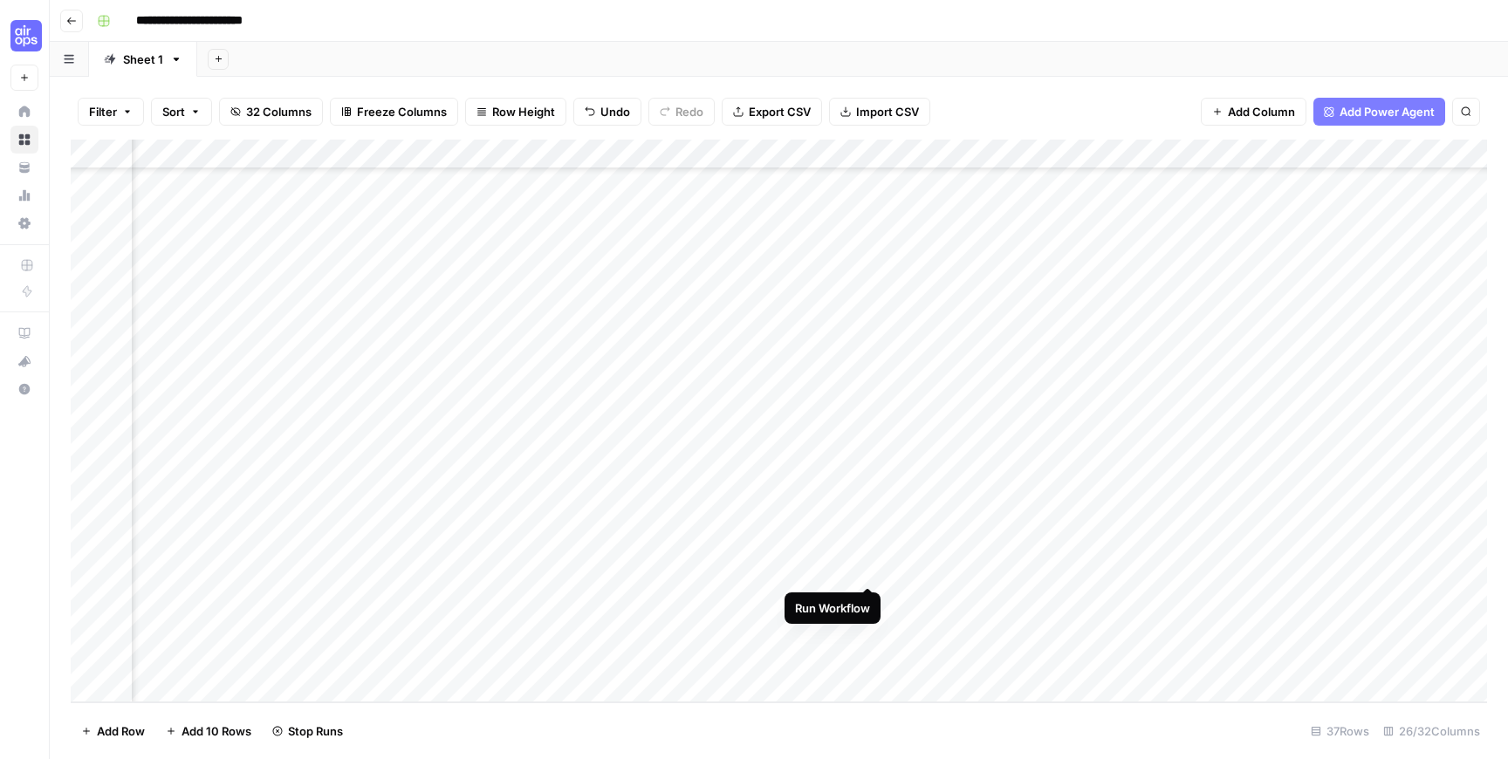
click at [868, 570] on div "Add Column" at bounding box center [779, 421] width 1416 height 563
click at [869, 629] on div "Add Column" at bounding box center [779, 421] width 1416 height 563
click at [1485, 663] on icon "close" at bounding box center [1482, 660] width 9 height 9
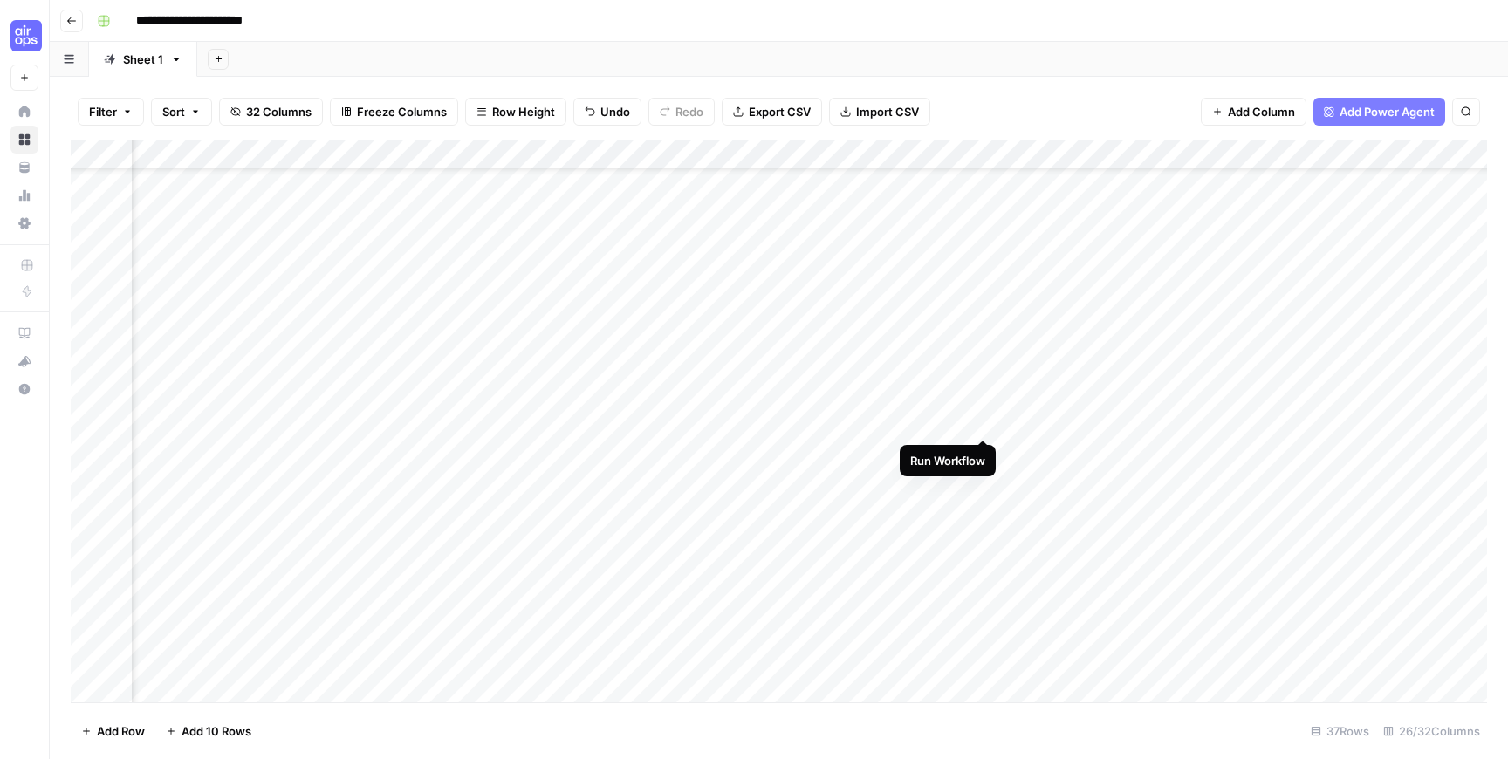
click at [983, 419] on div "Add Column" at bounding box center [779, 421] width 1416 height 563
click at [983, 449] on div "Add Column" at bounding box center [779, 421] width 1416 height 563
click at [985, 480] on div "Add Column" at bounding box center [779, 421] width 1416 height 563
click at [1029, 662] on div "Add Column" at bounding box center [779, 421] width 1416 height 563
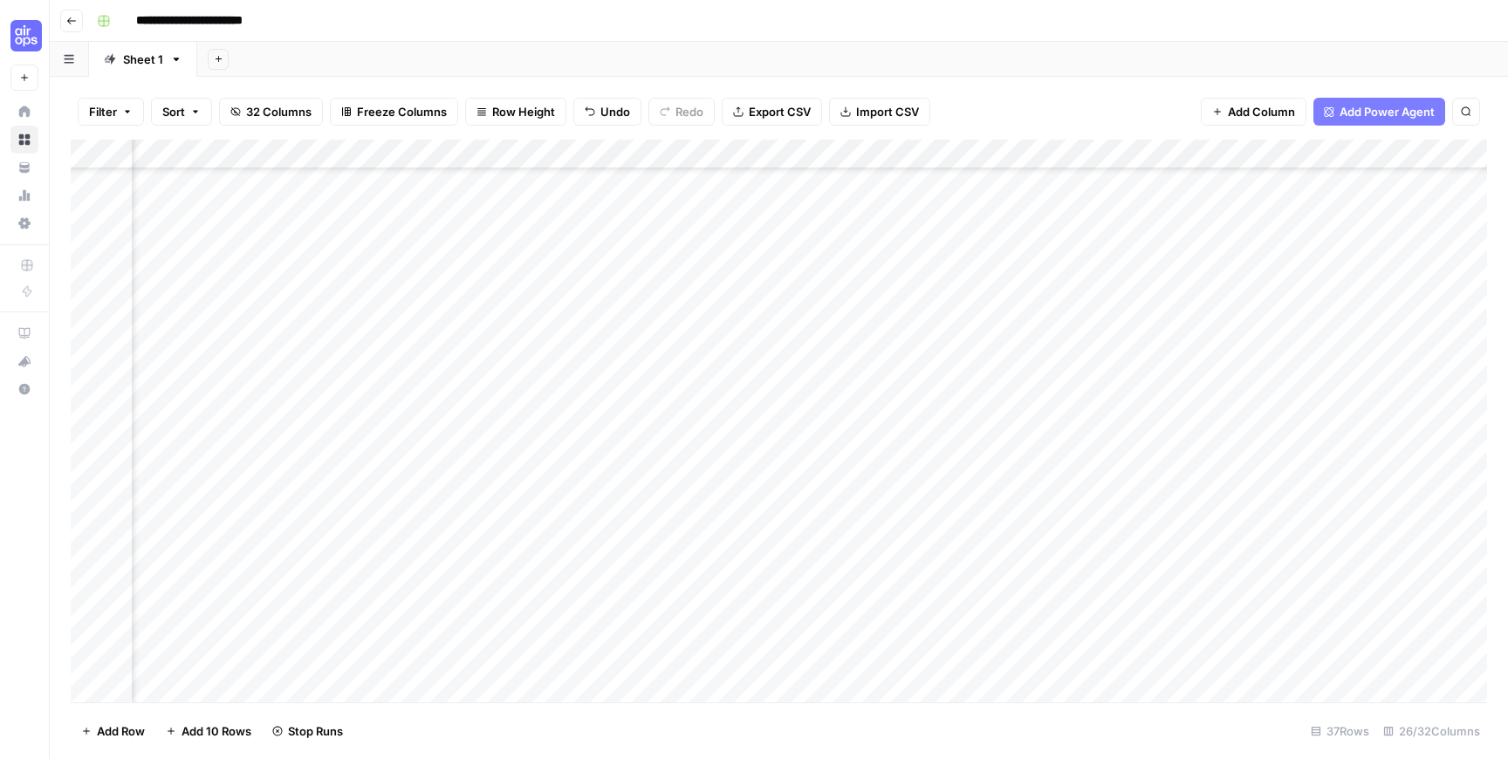
click at [1156, 668] on div "Add Column" at bounding box center [779, 421] width 1416 height 563
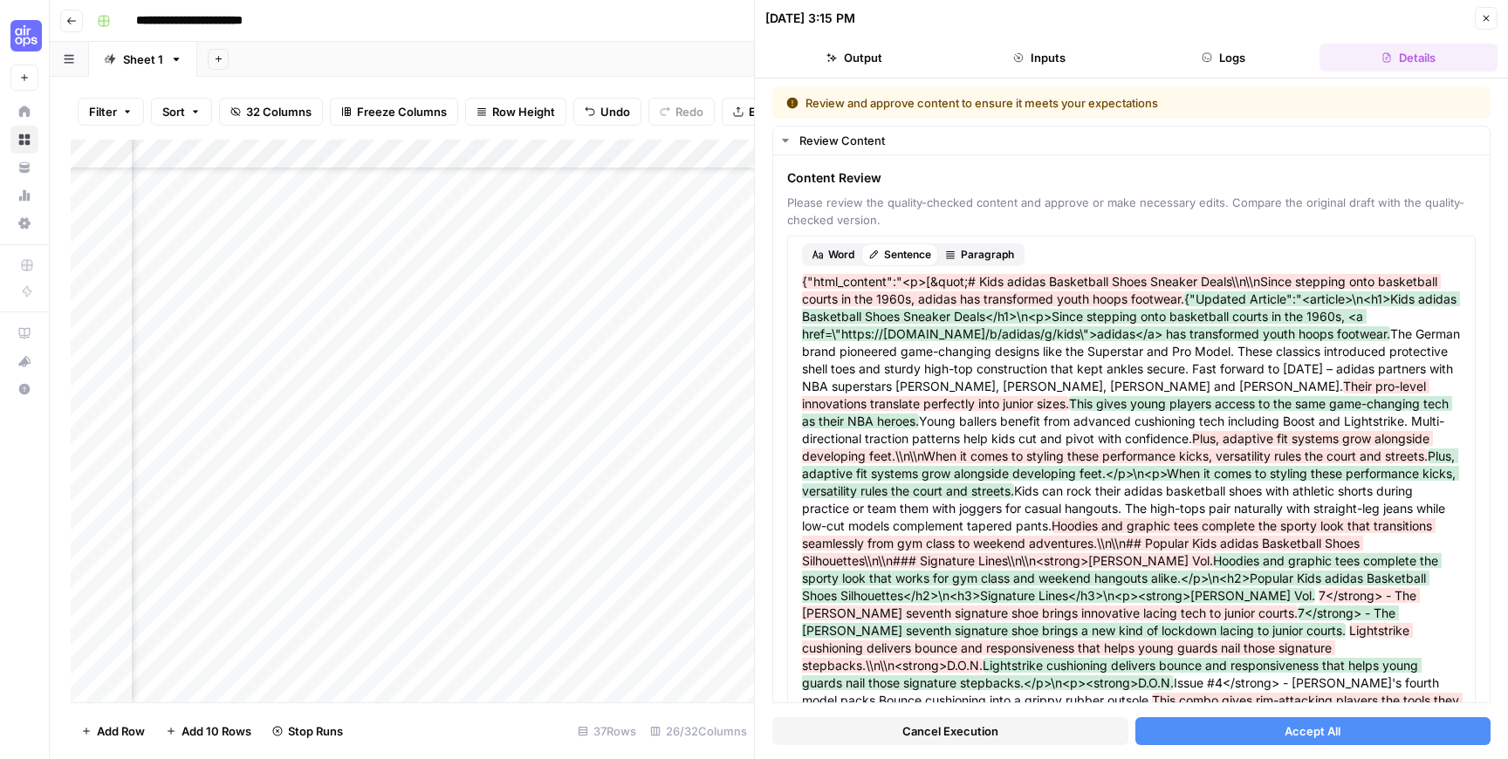
click at [961, 728] on span "Cancel Execution" at bounding box center [950, 730] width 96 height 17
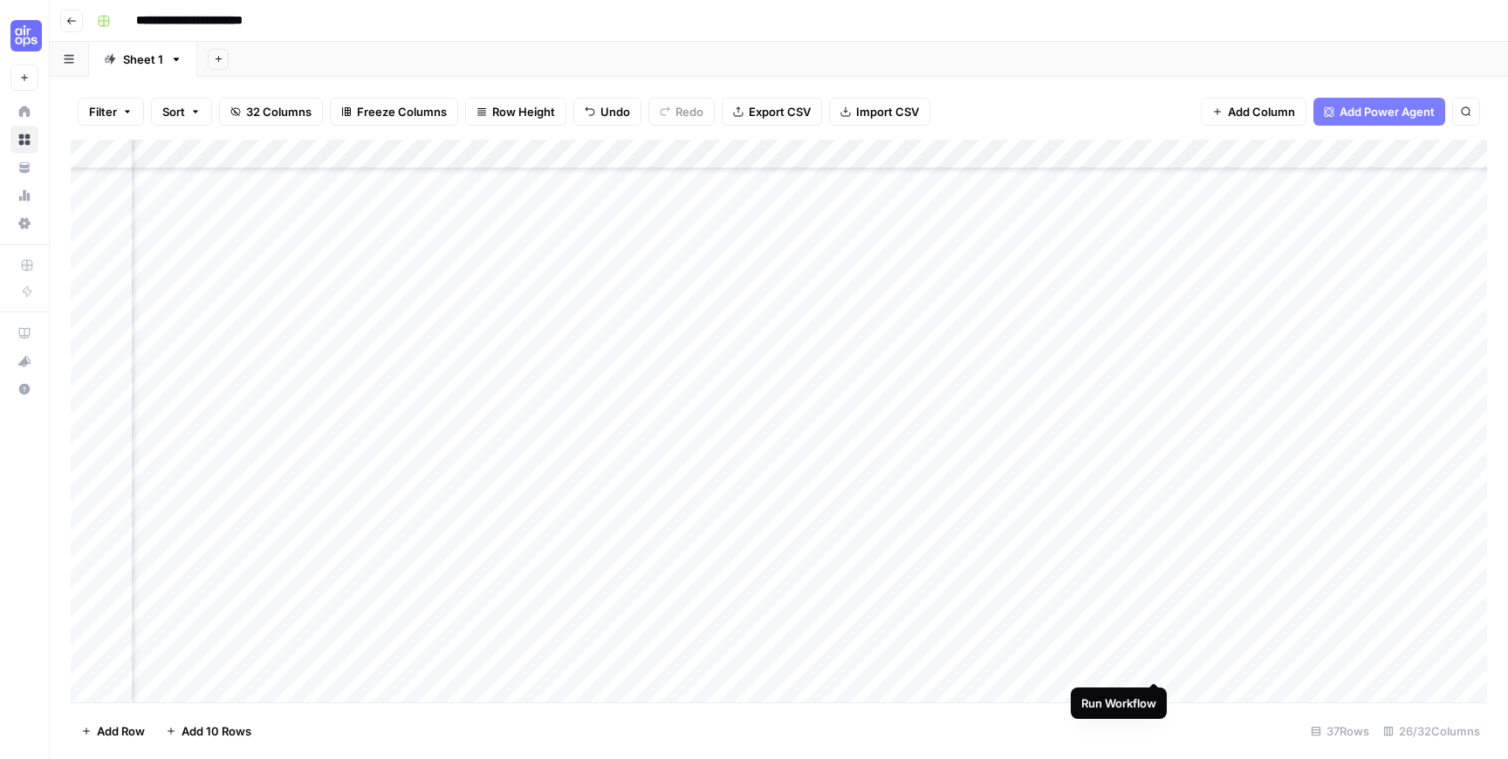
click at [1155, 666] on div "Add Column" at bounding box center [779, 421] width 1416 height 563
click at [1145, 632] on div "Add Column" at bounding box center [779, 421] width 1416 height 563
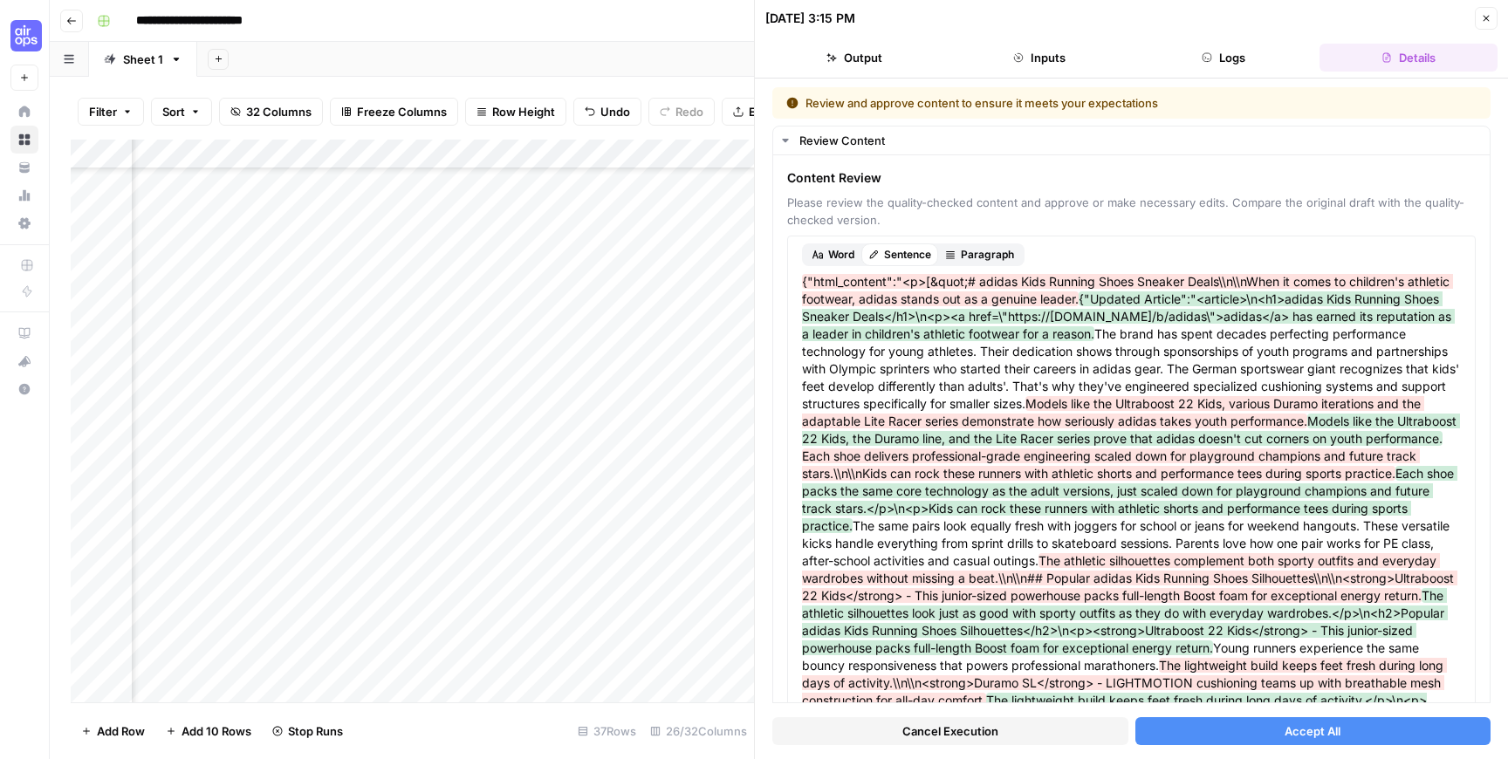
click at [939, 728] on span "Cancel Execution" at bounding box center [950, 730] width 96 height 17
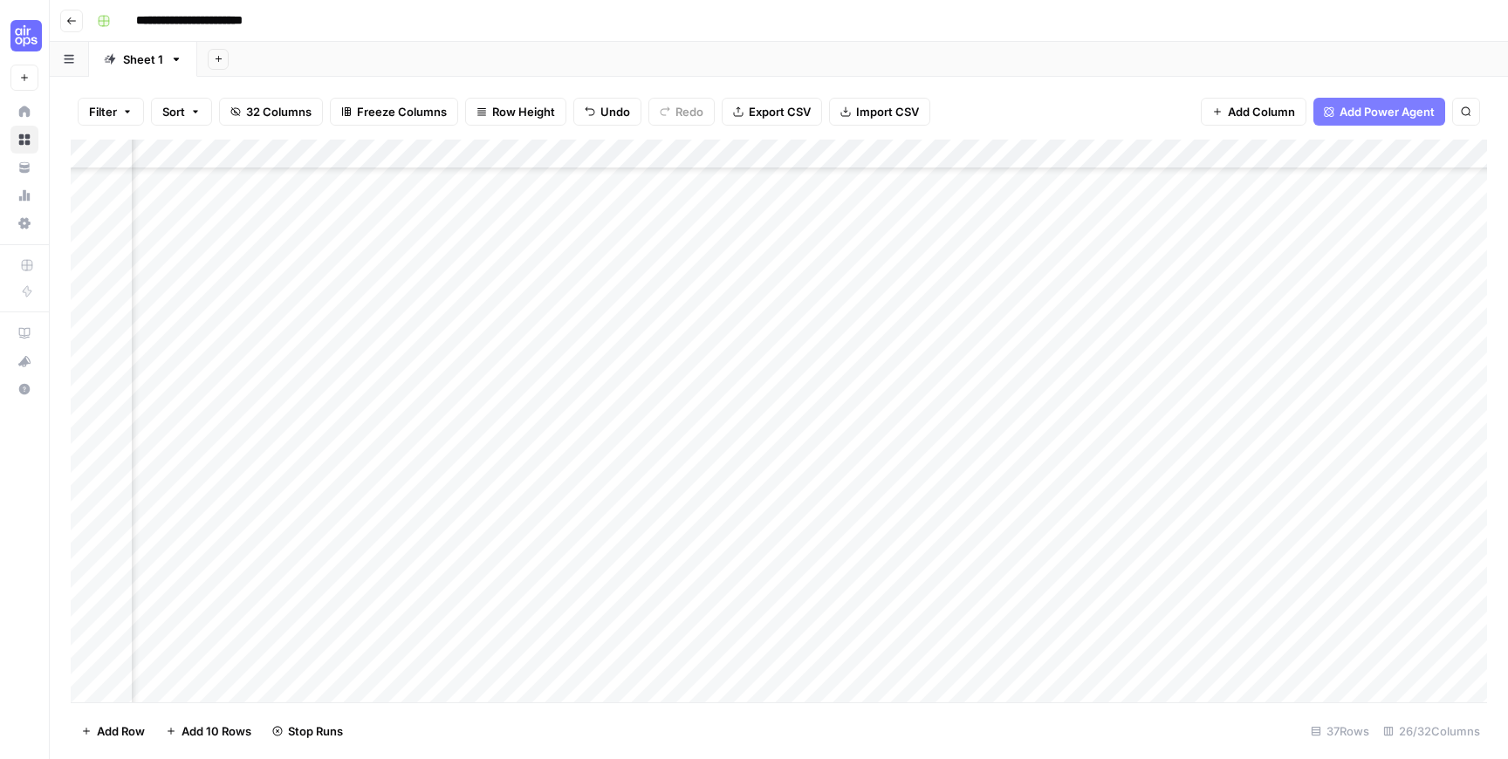
click at [1159, 605] on div "Add Column" at bounding box center [779, 421] width 1416 height 563
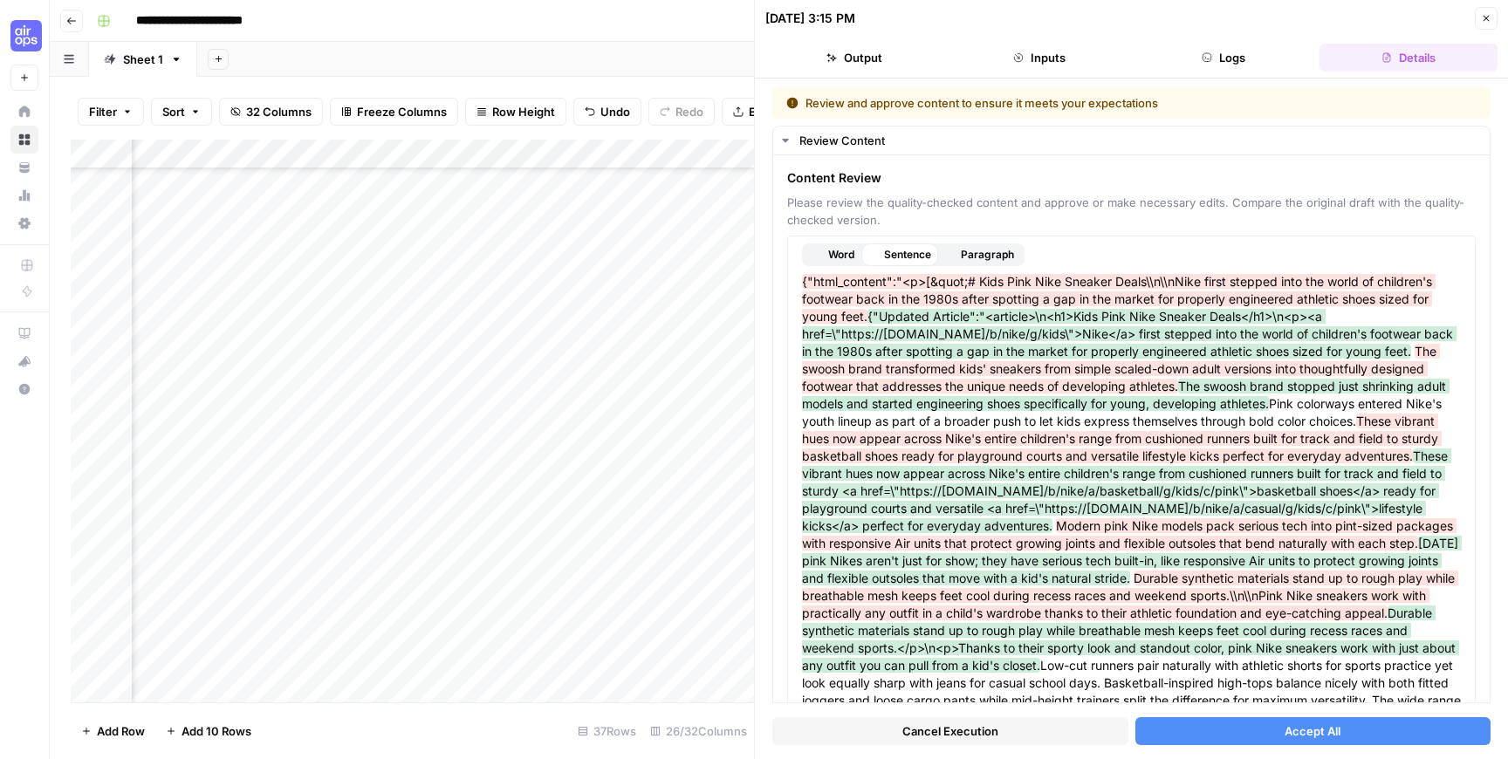
click at [909, 730] on span "Cancel Execution" at bounding box center [950, 730] width 96 height 17
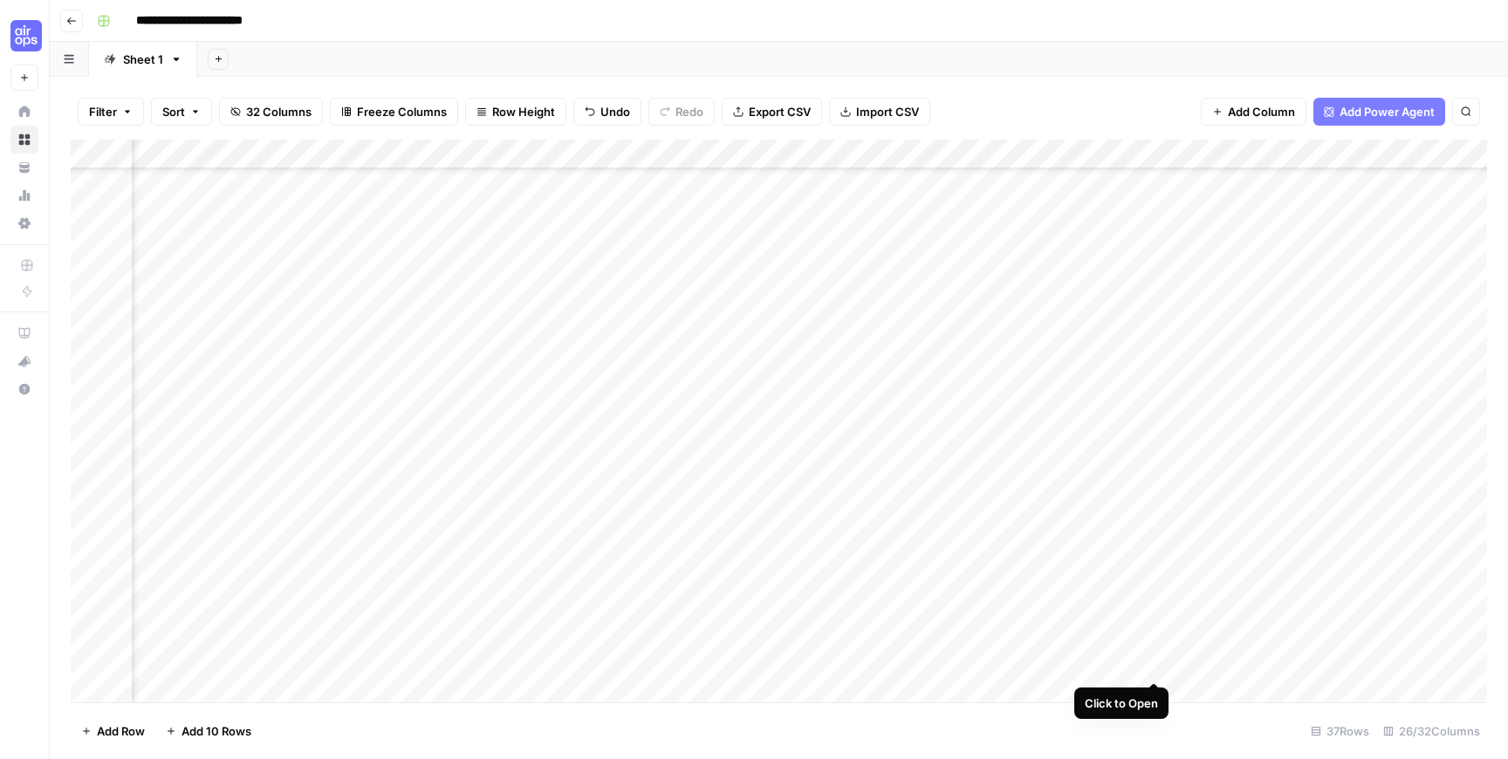
click at [1155, 660] on div "Add Column" at bounding box center [779, 421] width 1416 height 563
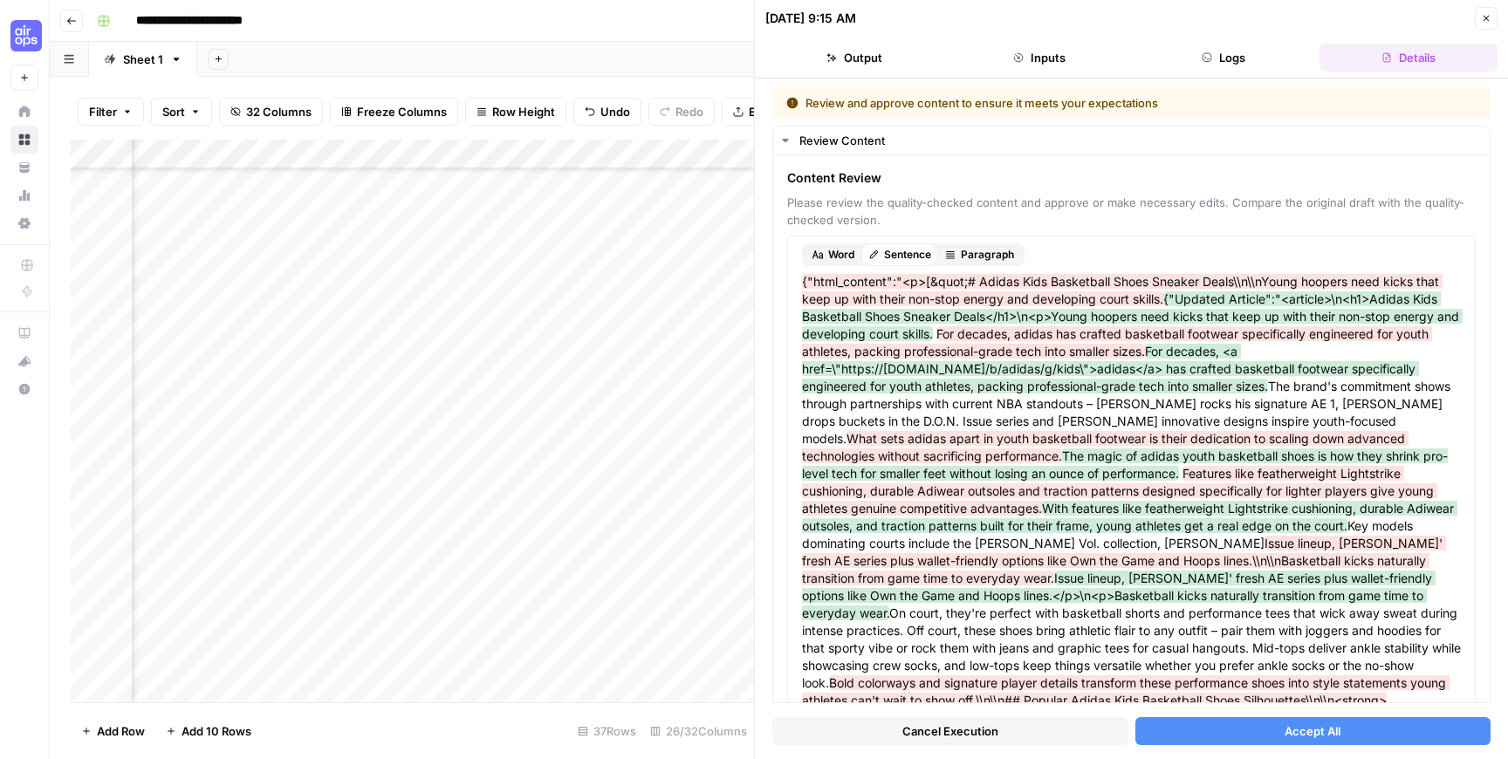
click at [1246, 727] on button "Accept All" at bounding box center [1313, 731] width 356 height 28
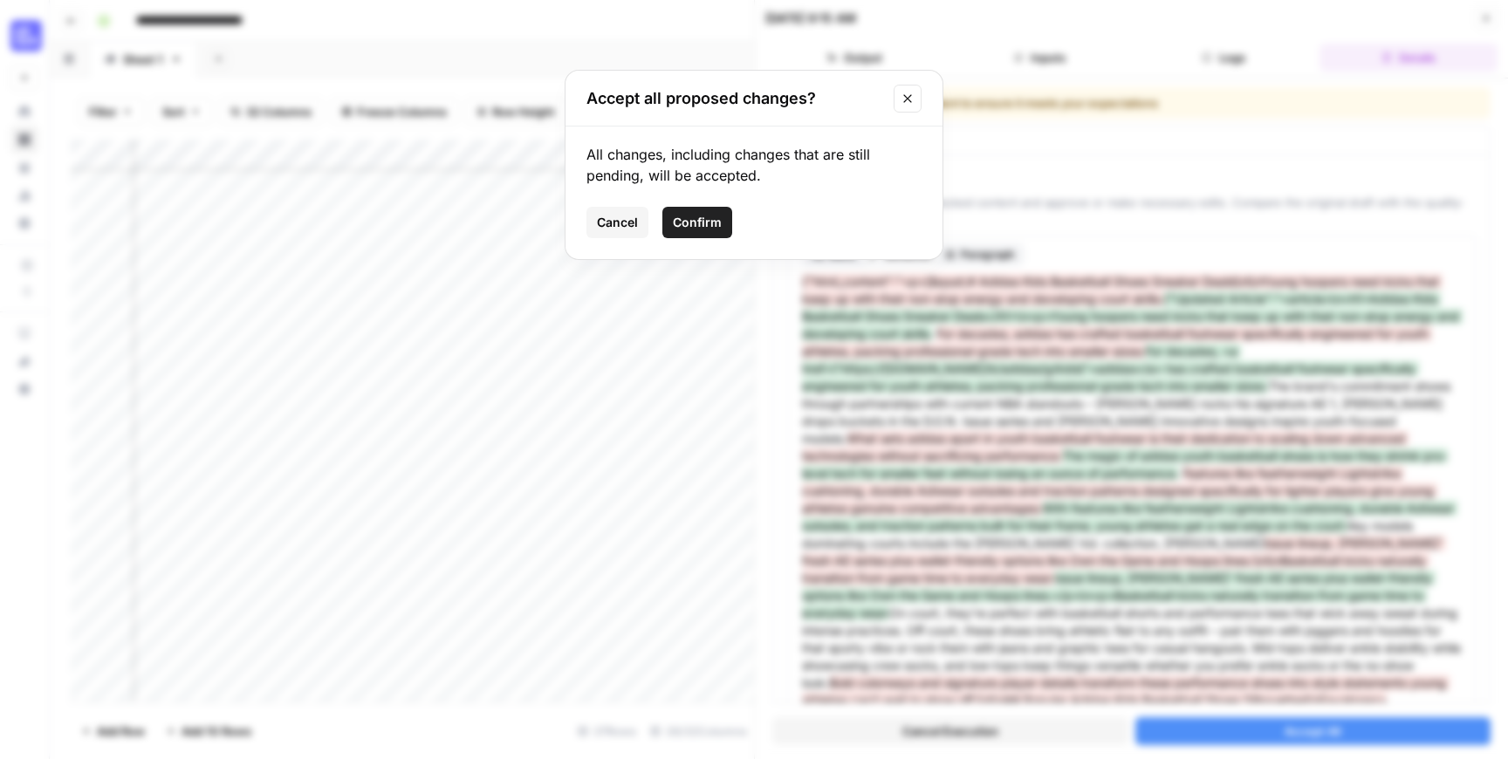
click at [710, 215] on span "Confirm" at bounding box center [697, 222] width 49 height 17
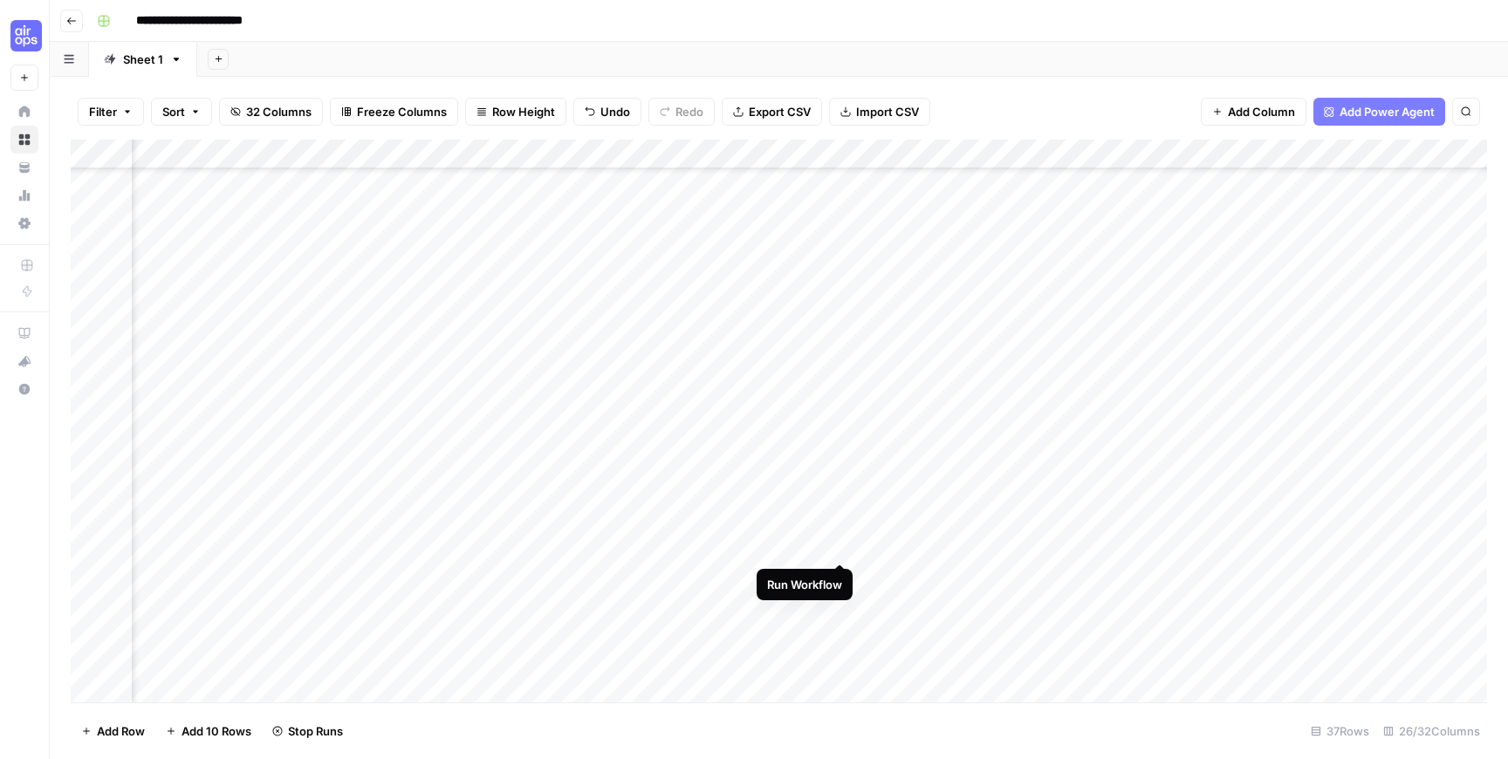
click at [837, 548] on div "Add Column" at bounding box center [779, 421] width 1416 height 563
click at [1155, 606] on div "Add Column" at bounding box center [779, 421] width 1416 height 563
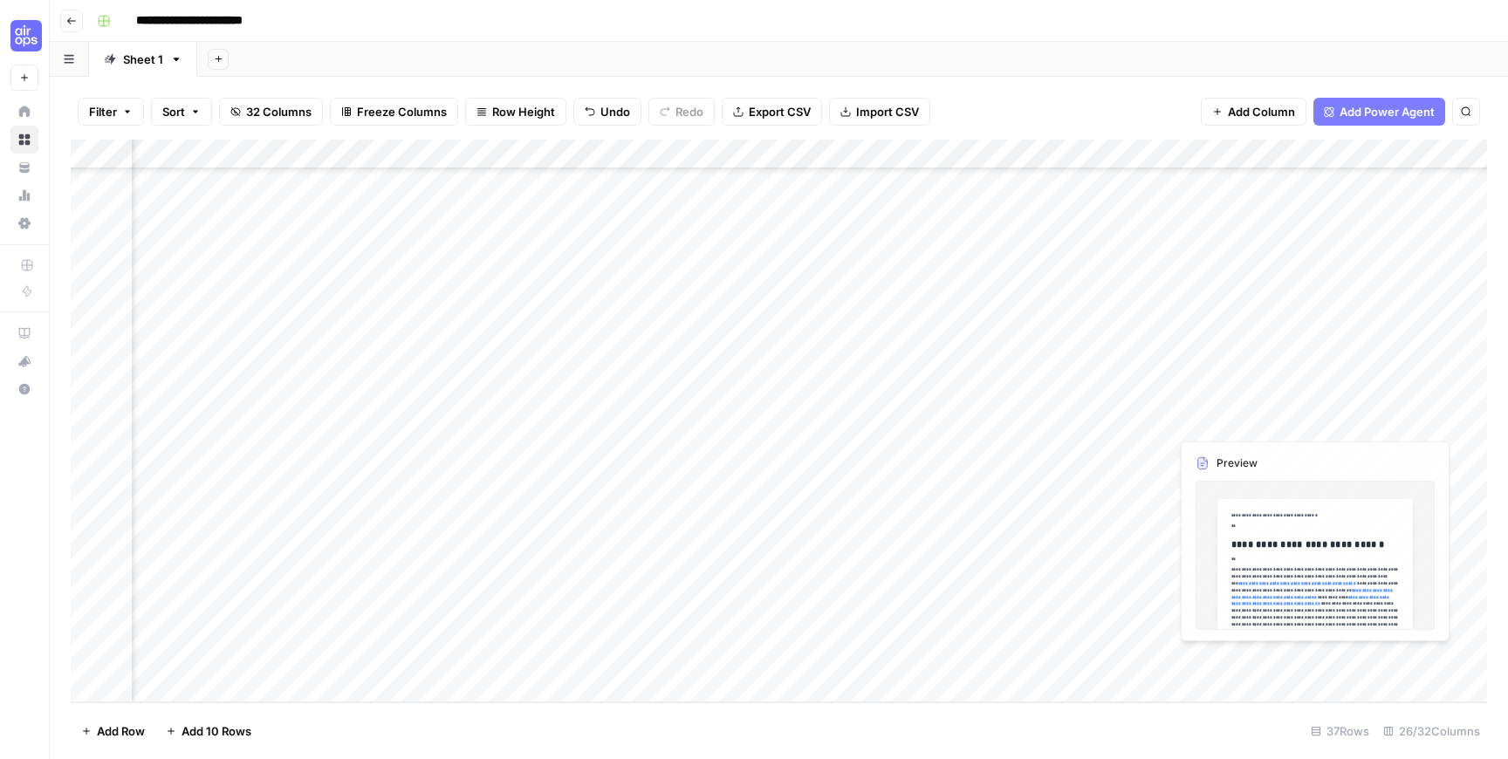
drag, startPoint x: 1256, startPoint y: 571, endPoint x: 1234, endPoint y: 393, distance: 178.4
click at [1234, 393] on div "Add Column" at bounding box center [779, 421] width 1416 height 563
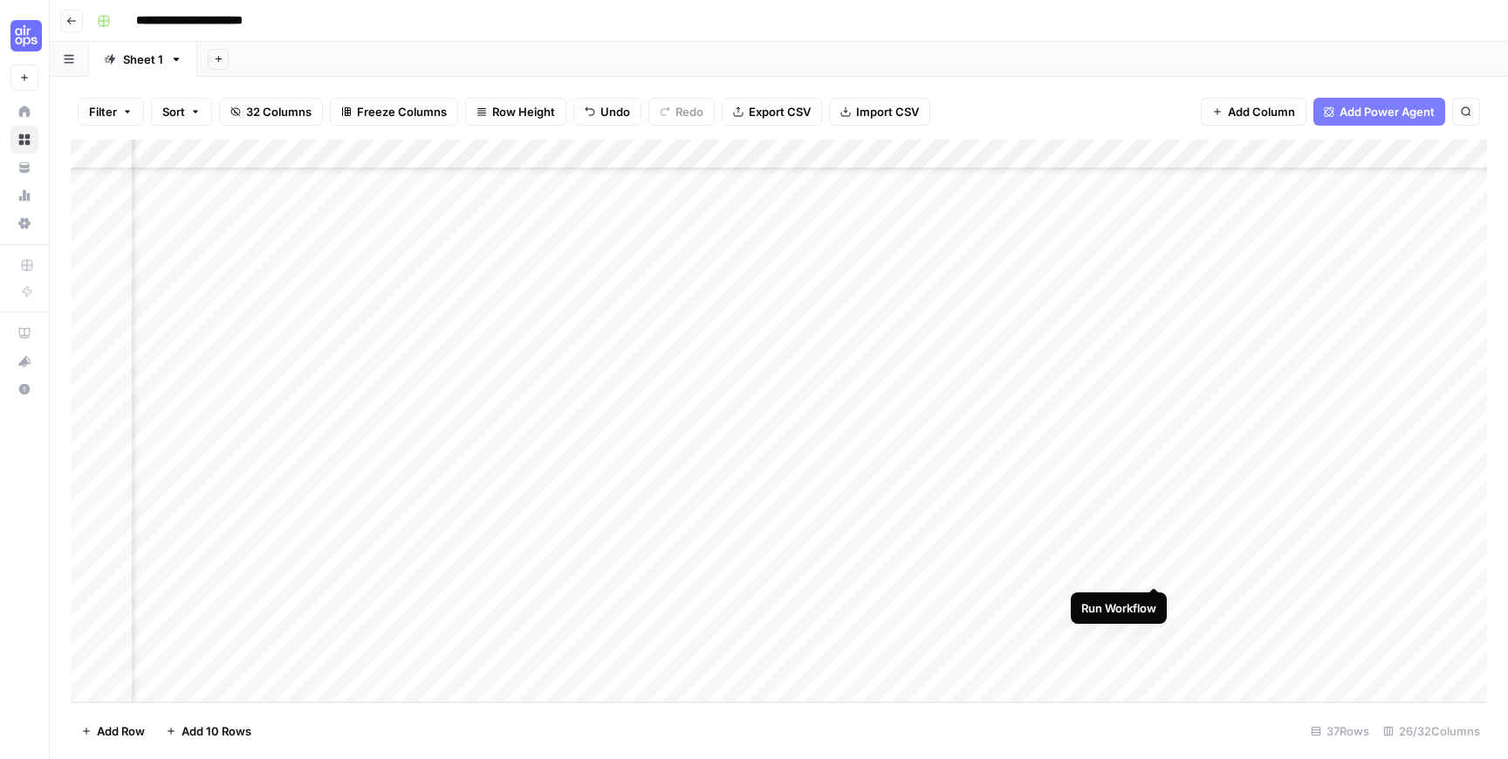
click at [1150, 571] on div "Add Column" at bounding box center [779, 421] width 1416 height 563
click at [1154, 630] on div "Add Column" at bounding box center [779, 421] width 1416 height 563
click at [1151, 598] on div "Add Column" at bounding box center [779, 421] width 1416 height 563
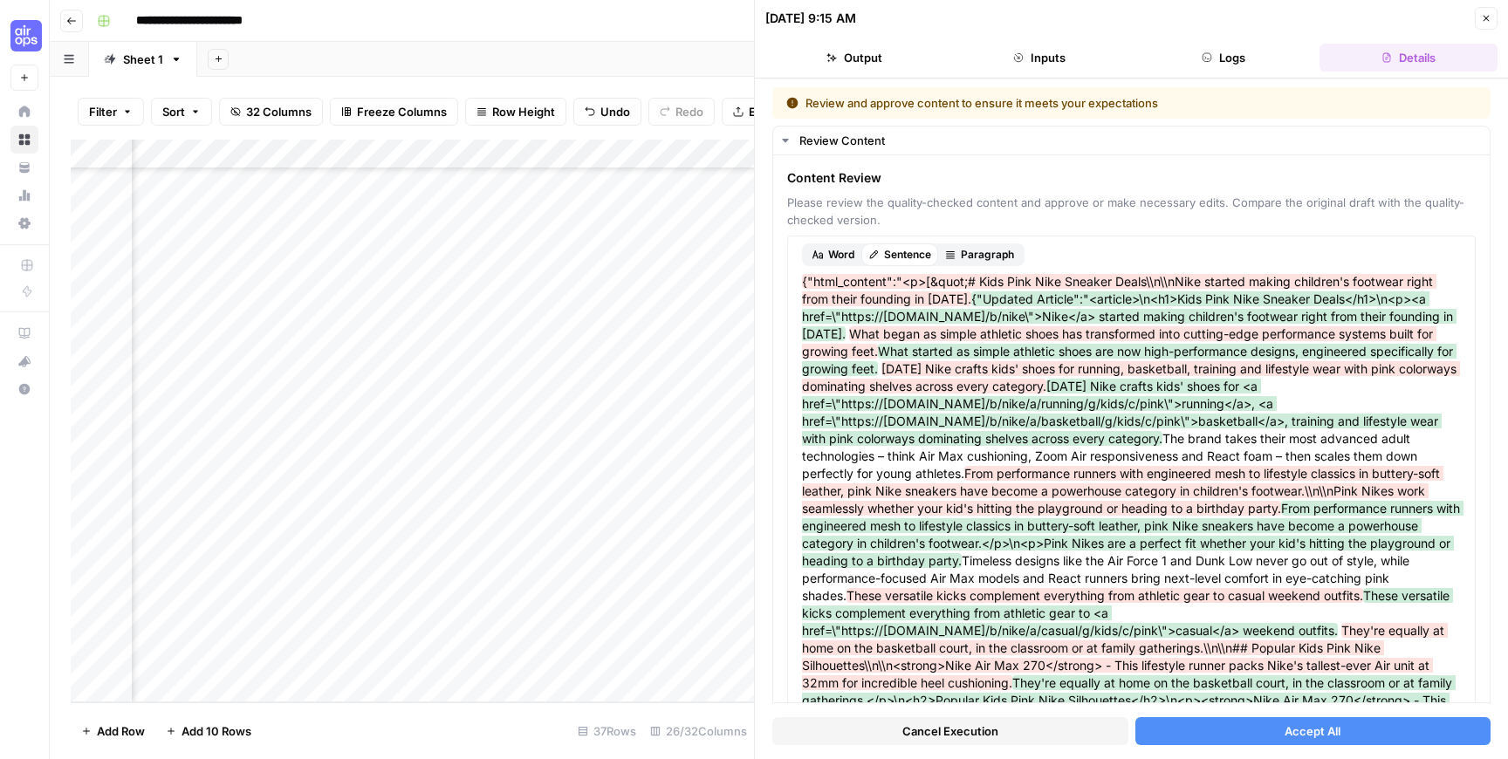
click at [1328, 728] on span "Accept All" at bounding box center [1312, 730] width 56 height 17
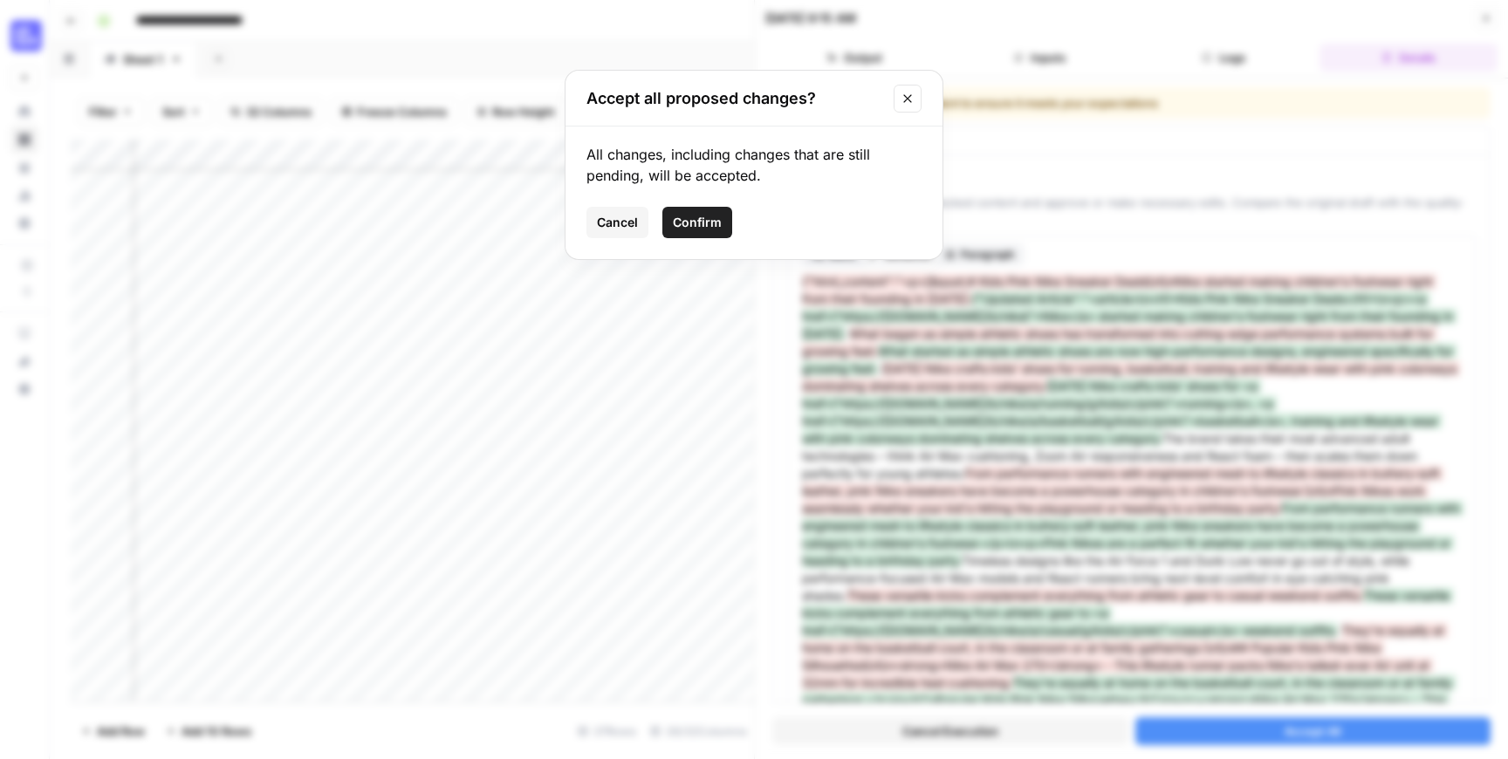
click at [702, 222] on span "Confirm" at bounding box center [697, 222] width 49 height 17
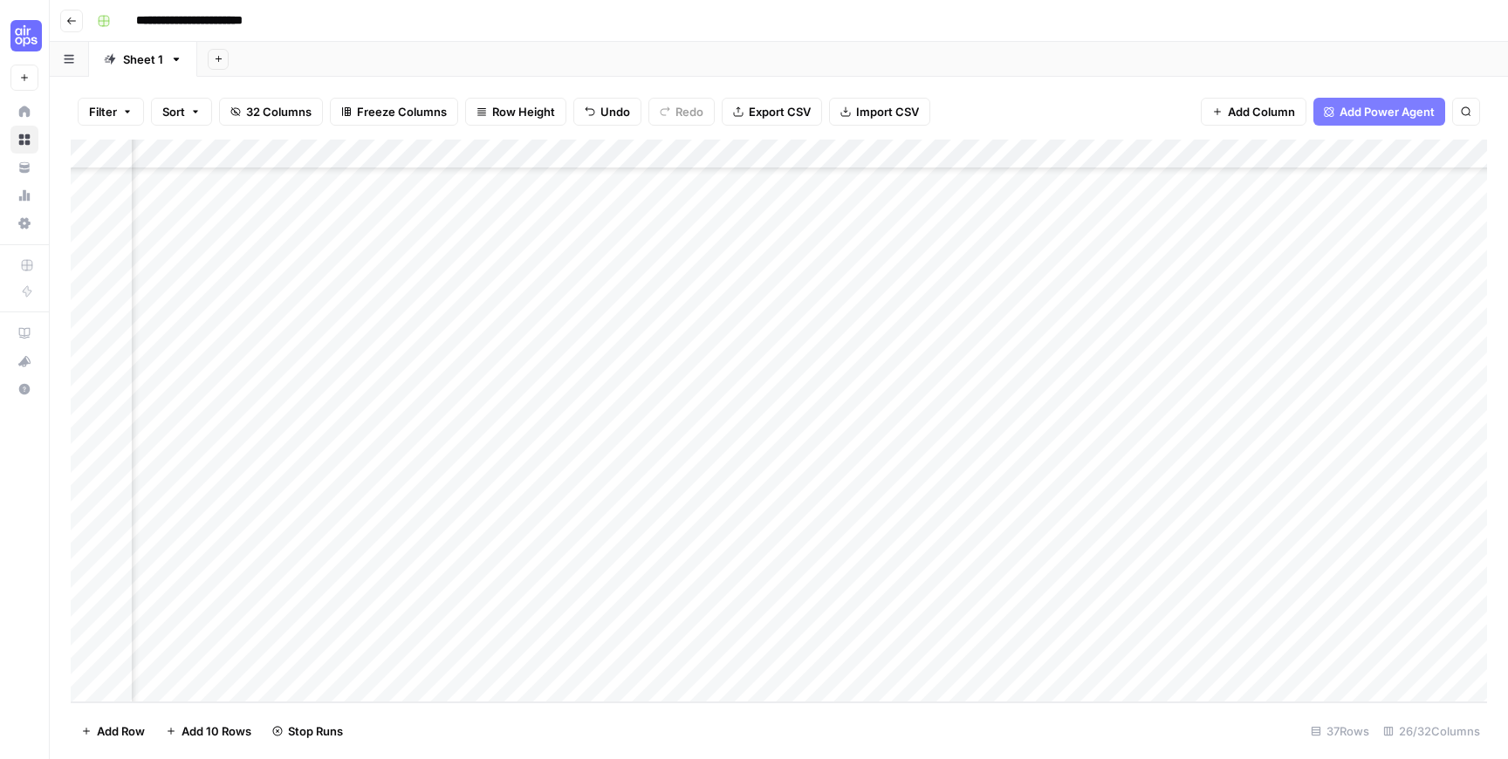
scroll to position [592, 2131]
drag, startPoint x: 1318, startPoint y: 389, endPoint x: 1419, endPoint y: 503, distance: 152.7
click at [1419, 503] on div "Add Column" at bounding box center [779, 421] width 1416 height 563
click at [924, 569] on div "Add Column" at bounding box center [779, 421] width 1416 height 563
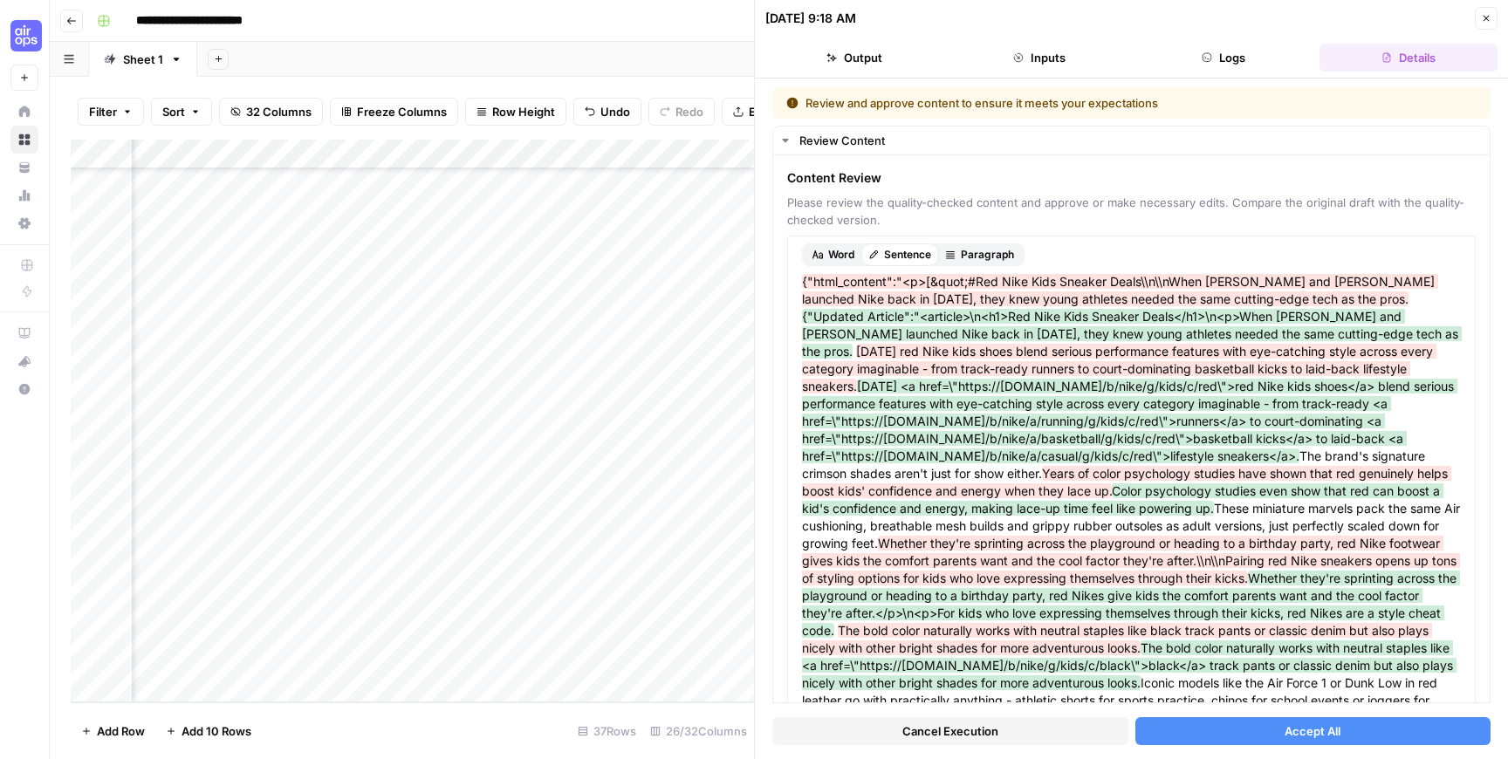
click at [1213, 737] on button "Accept All" at bounding box center [1313, 731] width 356 height 28
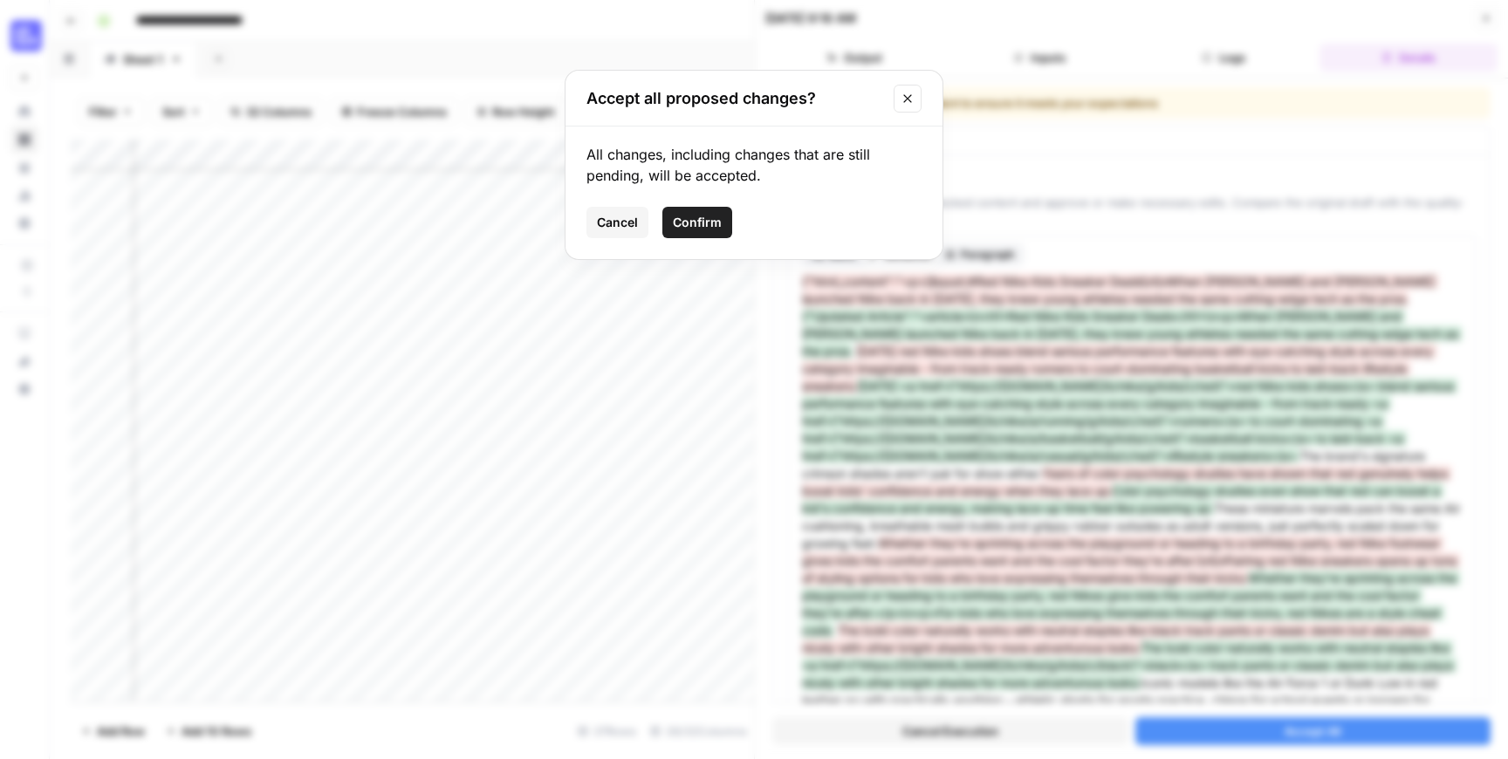
click at [700, 222] on span "Confirm" at bounding box center [697, 222] width 49 height 17
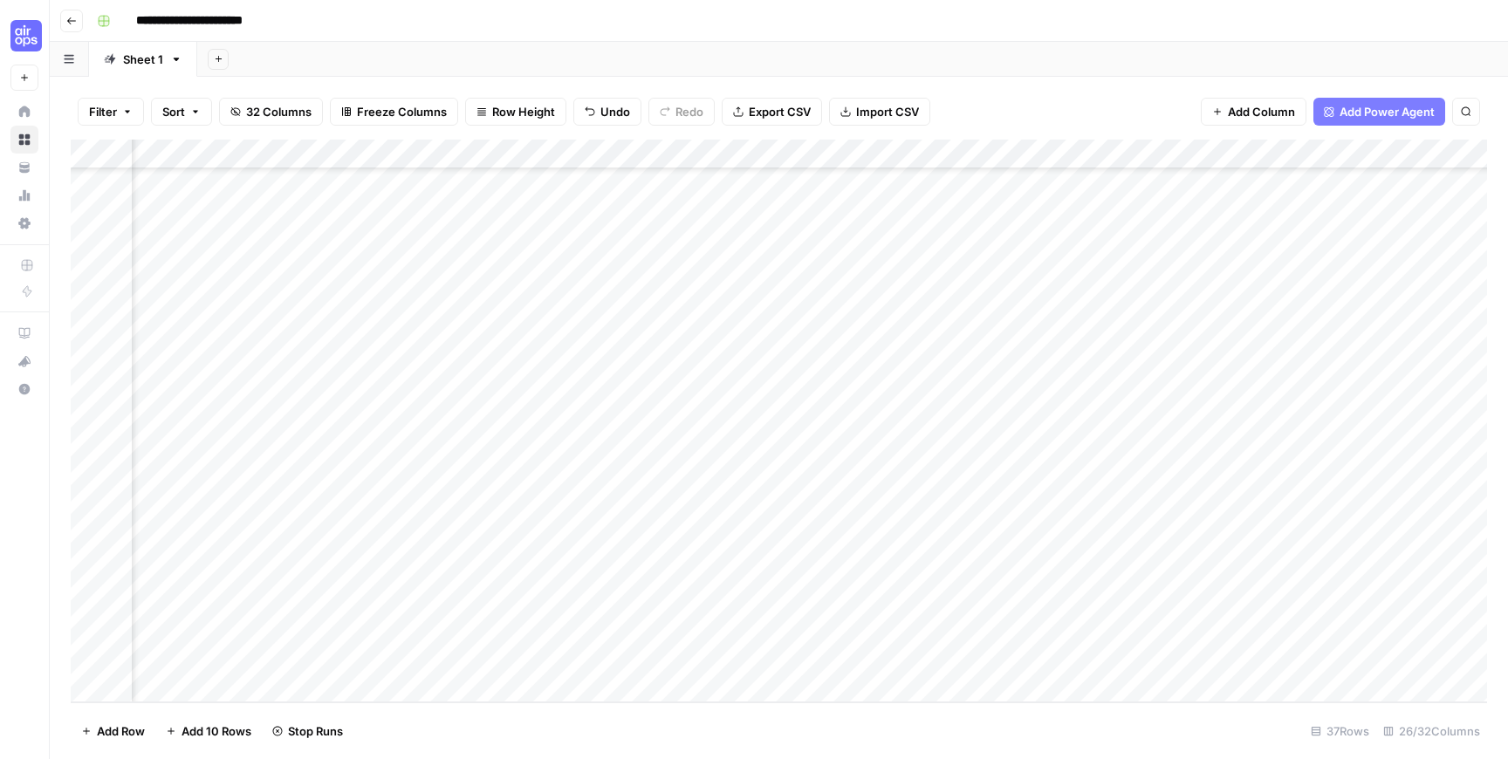
click at [920, 625] on div "Add Column" at bounding box center [779, 421] width 1416 height 563
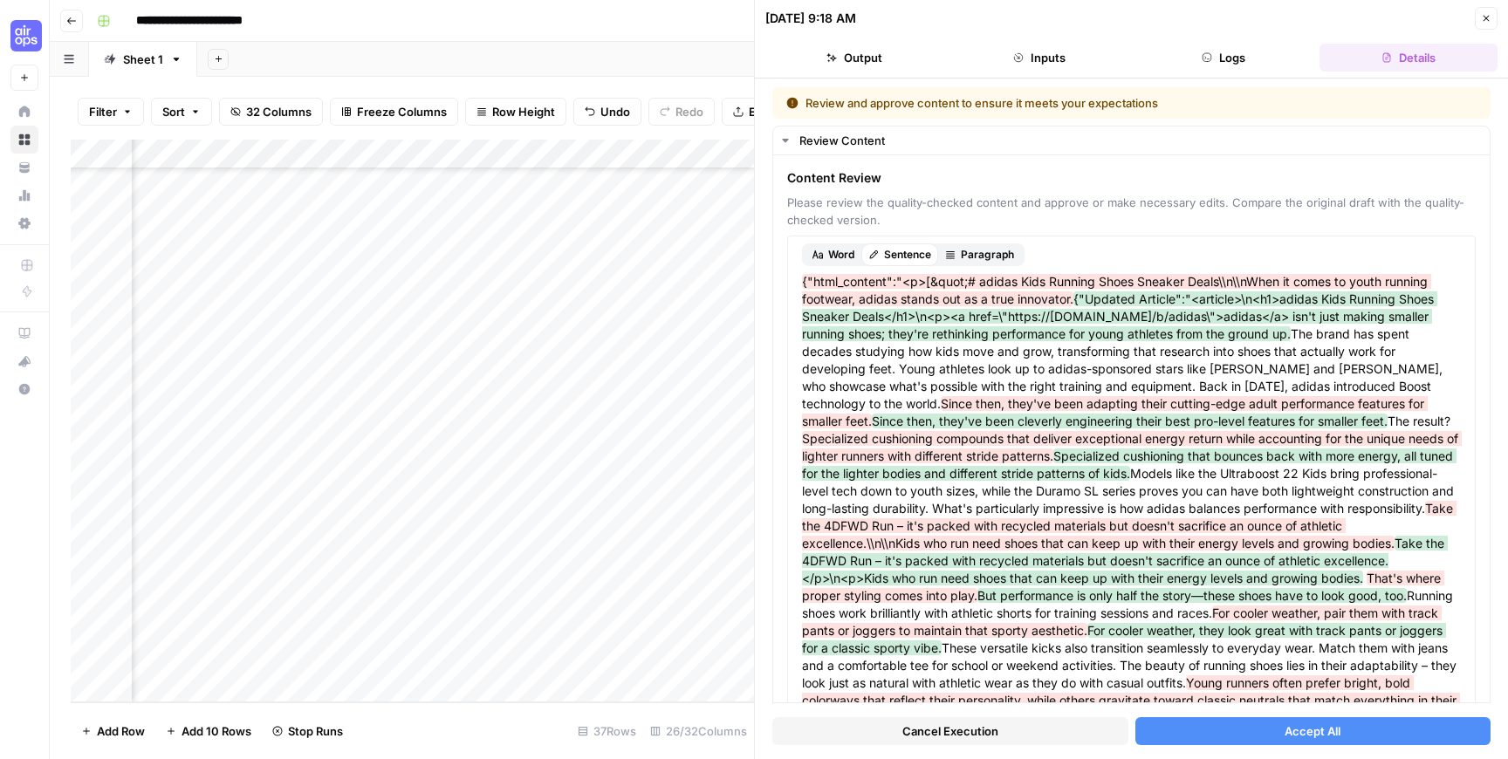
click at [1200, 728] on button "Accept All" at bounding box center [1313, 731] width 356 height 28
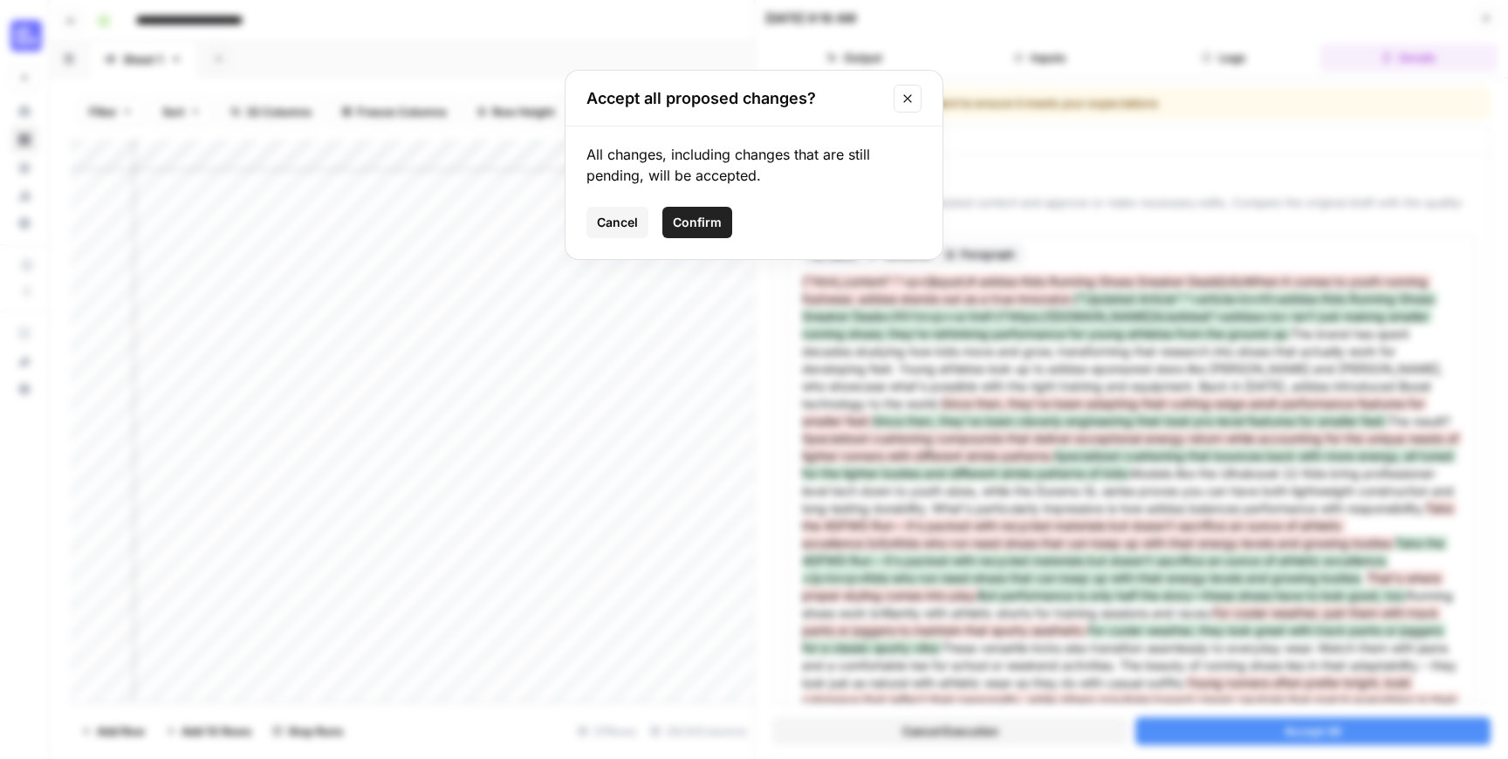
click at [687, 217] on span "Confirm" at bounding box center [697, 222] width 49 height 17
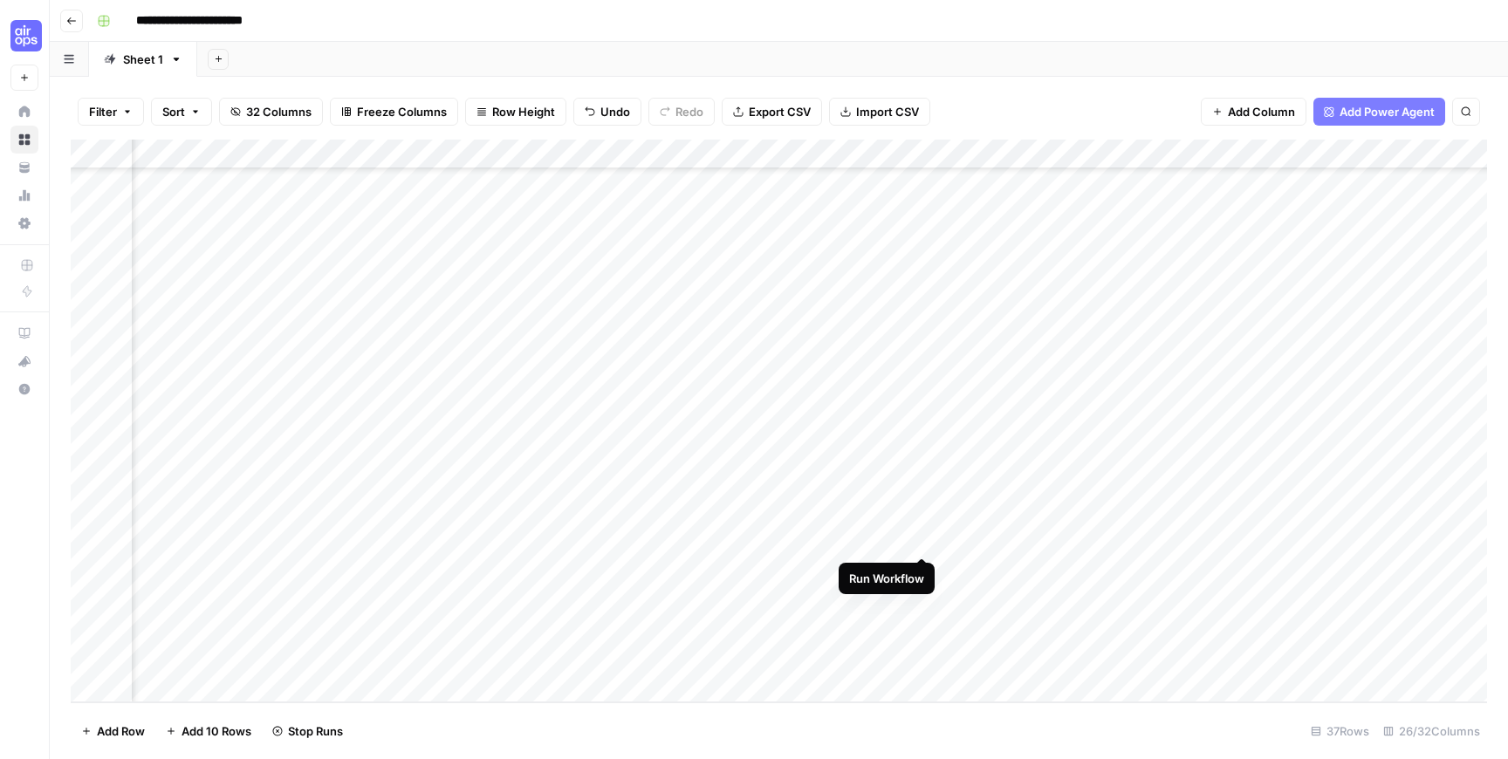
click at [922, 540] on div "Add Column" at bounding box center [779, 421] width 1416 height 563
click at [611, 421] on div "Add Column" at bounding box center [779, 421] width 1416 height 563
click at [918, 543] on div "Add Column" at bounding box center [779, 421] width 1416 height 563
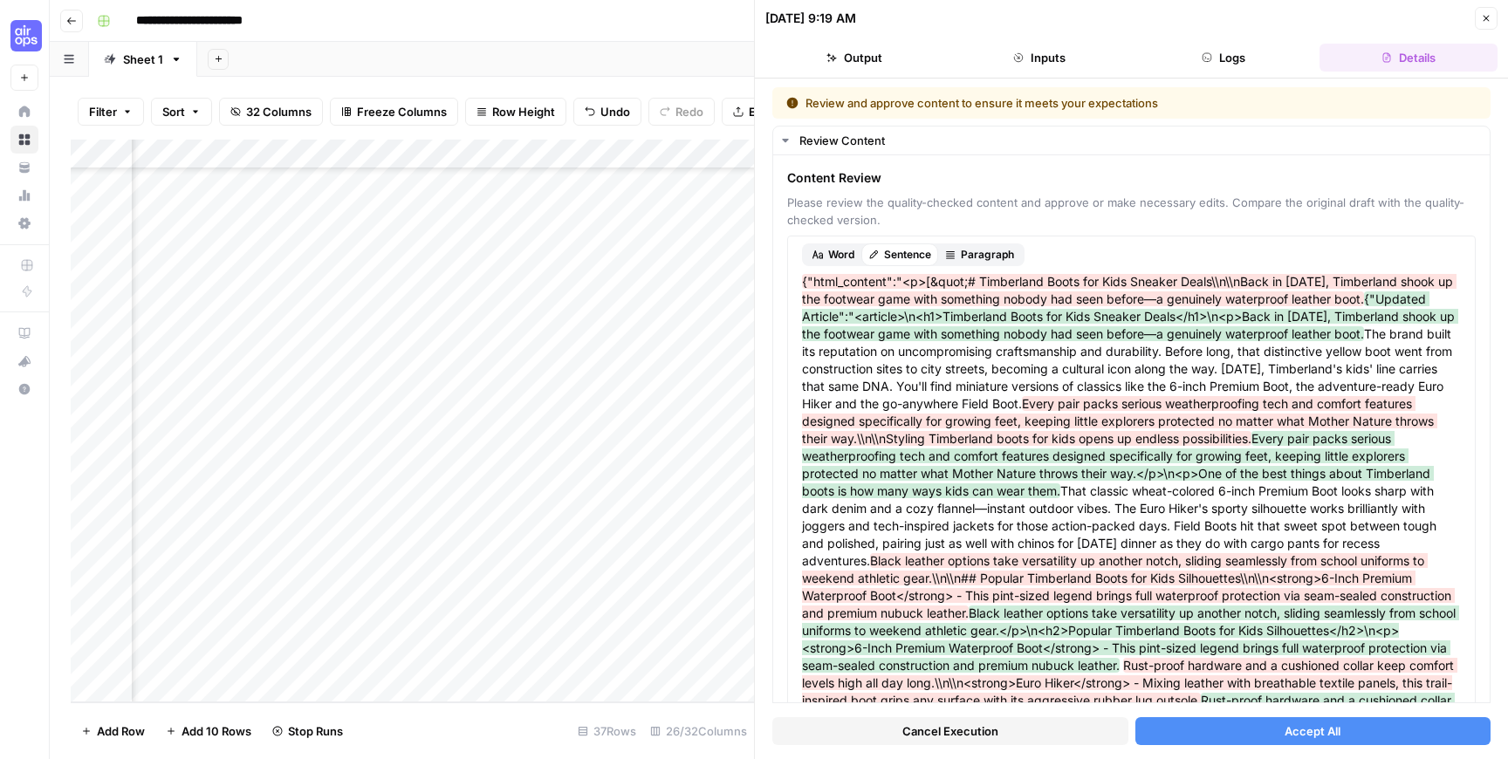
click at [1190, 728] on button "Accept All" at bounding box center [1313, 731] width 356 height 28
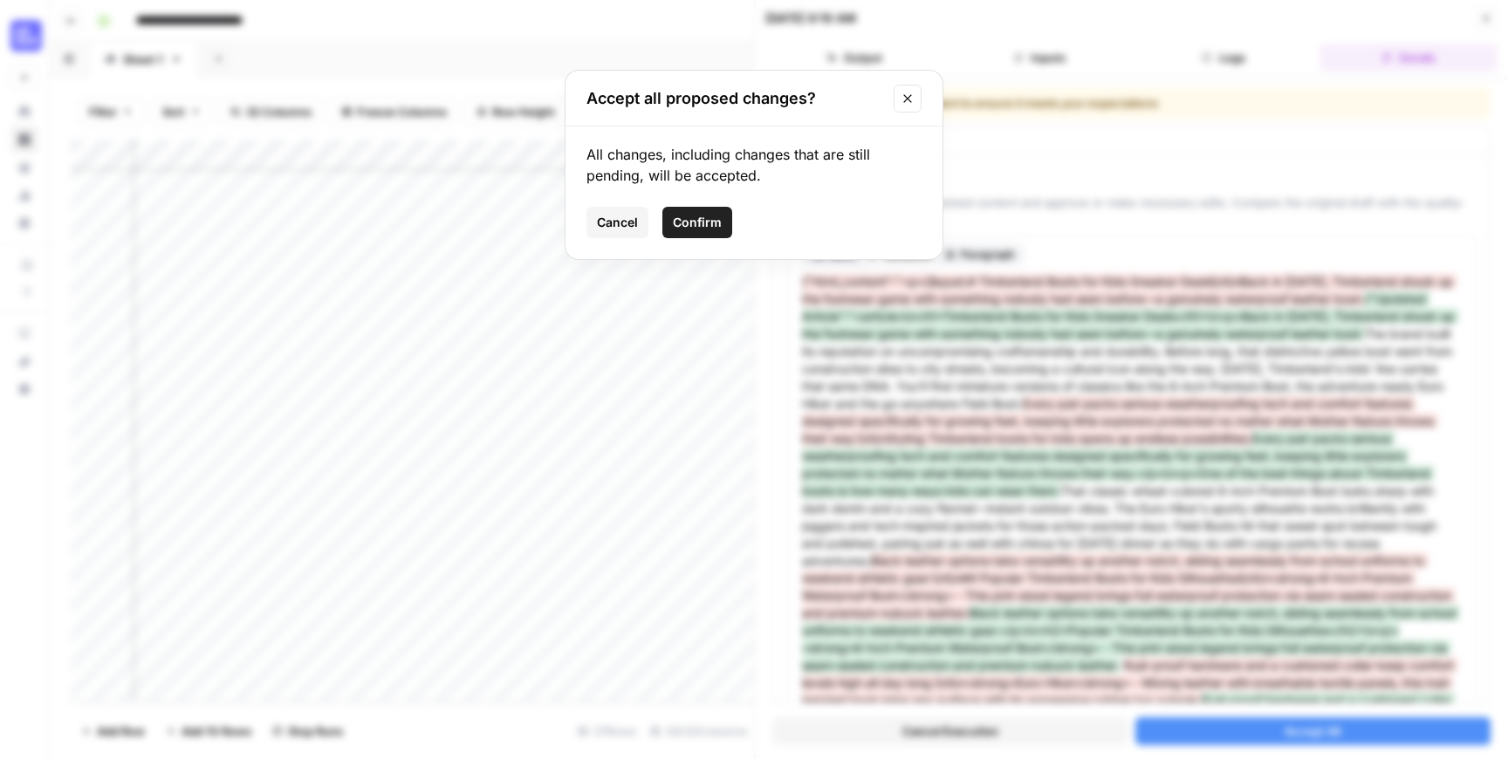
click at [715, 225] on span "Confirm" at bounding box center [697, 222] width 49 height 17
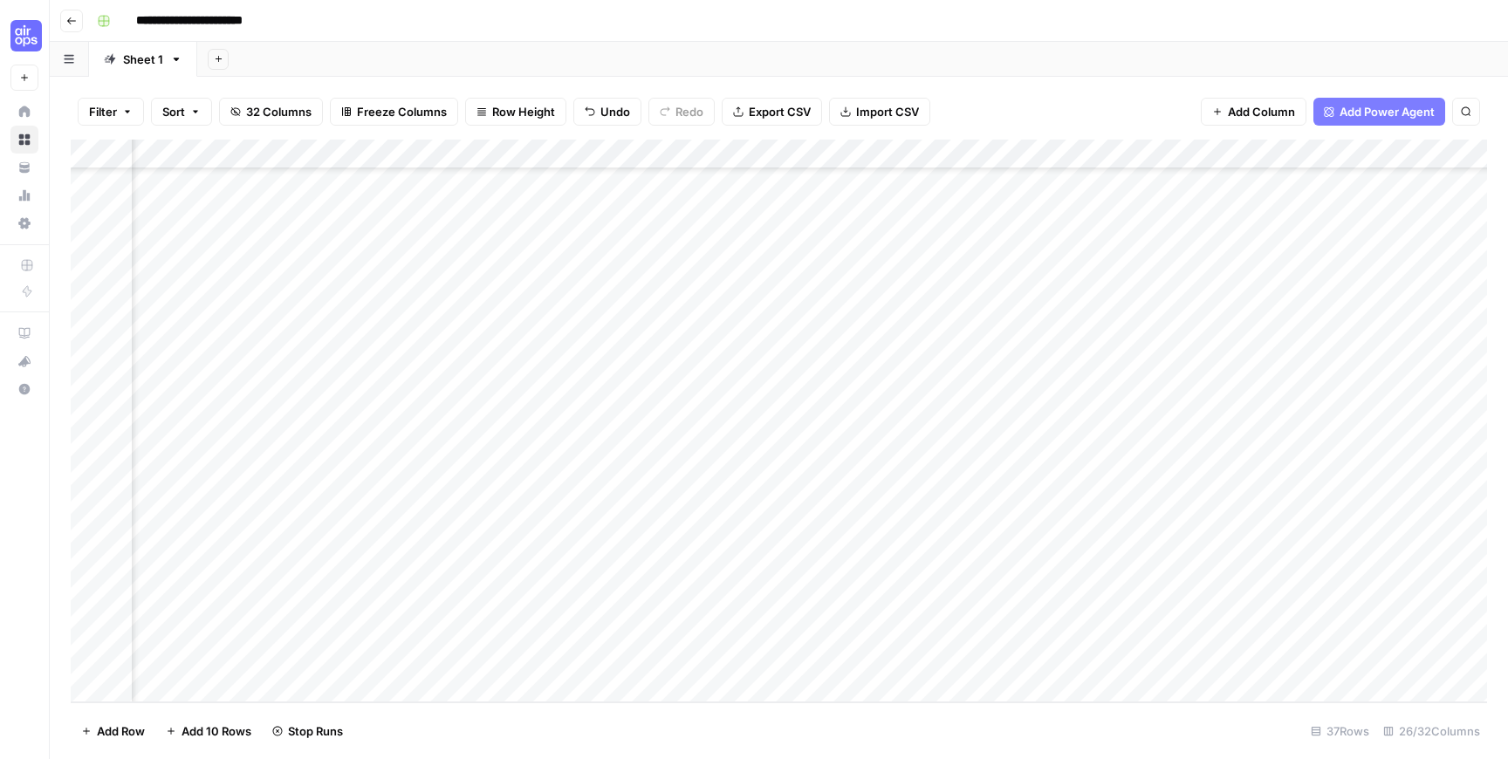
scroll to position [592, 2441]
click at [846, 658] on div "Add Column" at bounding box center [779, 421] width 1416 height 563
click at [855, 628] on div "Add Column" at bounding box center [779, 421] width 1416 height 563
click at [854, 596] on div "Add Column" at bounding box center [779, 421] width 1416 height 563
click at [859, 568] on div "Add Column" at bounding box center [779, 421] width 1416 height 563
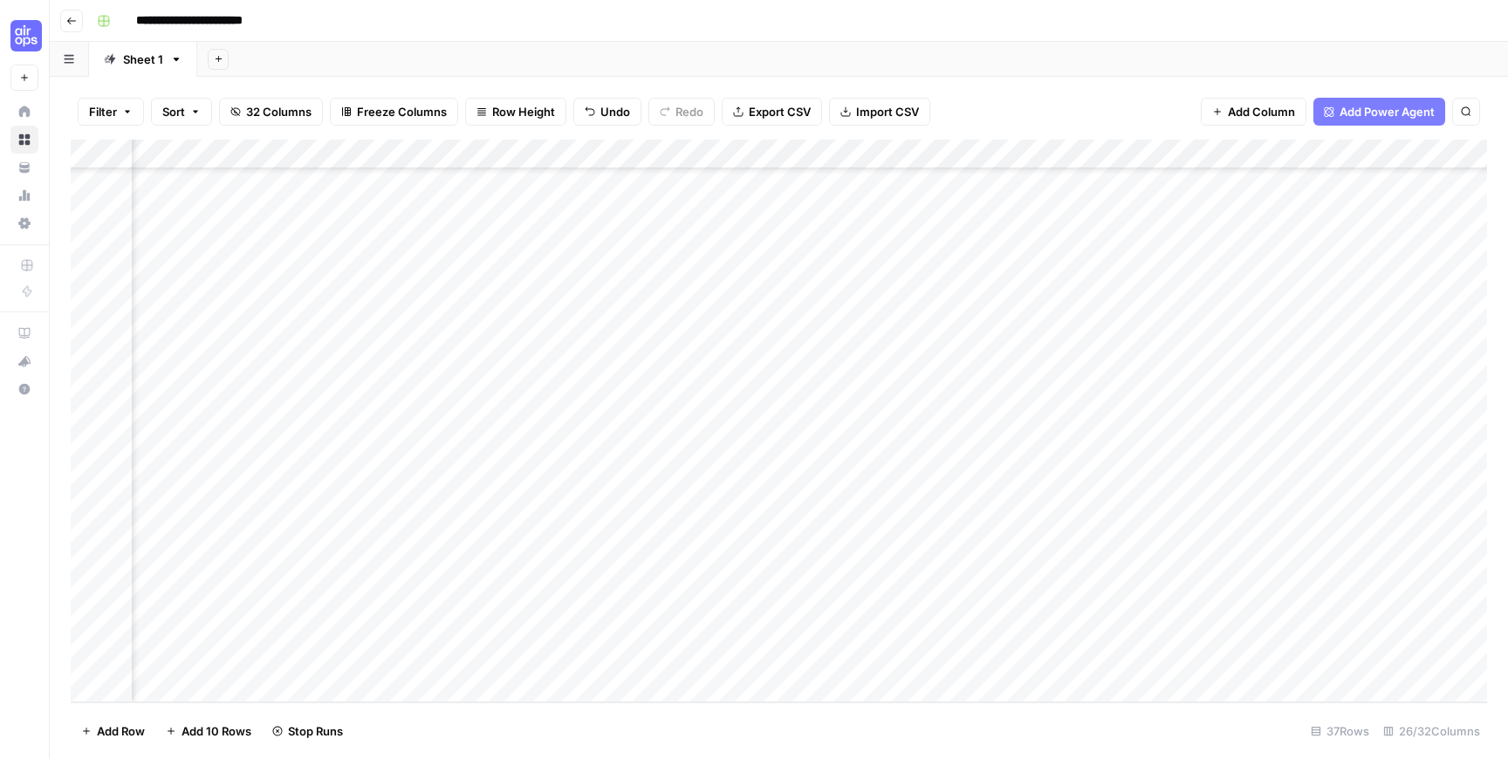
click at [858, 537] on div "Add Column" at bounding box center [779, 421] width 1416 height 563
click at [611, 422] on div "Add Column" at bounding box center [779, 421] width 1416 height 563
click at [1305, 537] on div "Add Column" at bounding box center [779, 421] width 1416 height 563
click at [1278, 545] on div "Add Column" at bounding box center [779, 421] width 1416 height 563
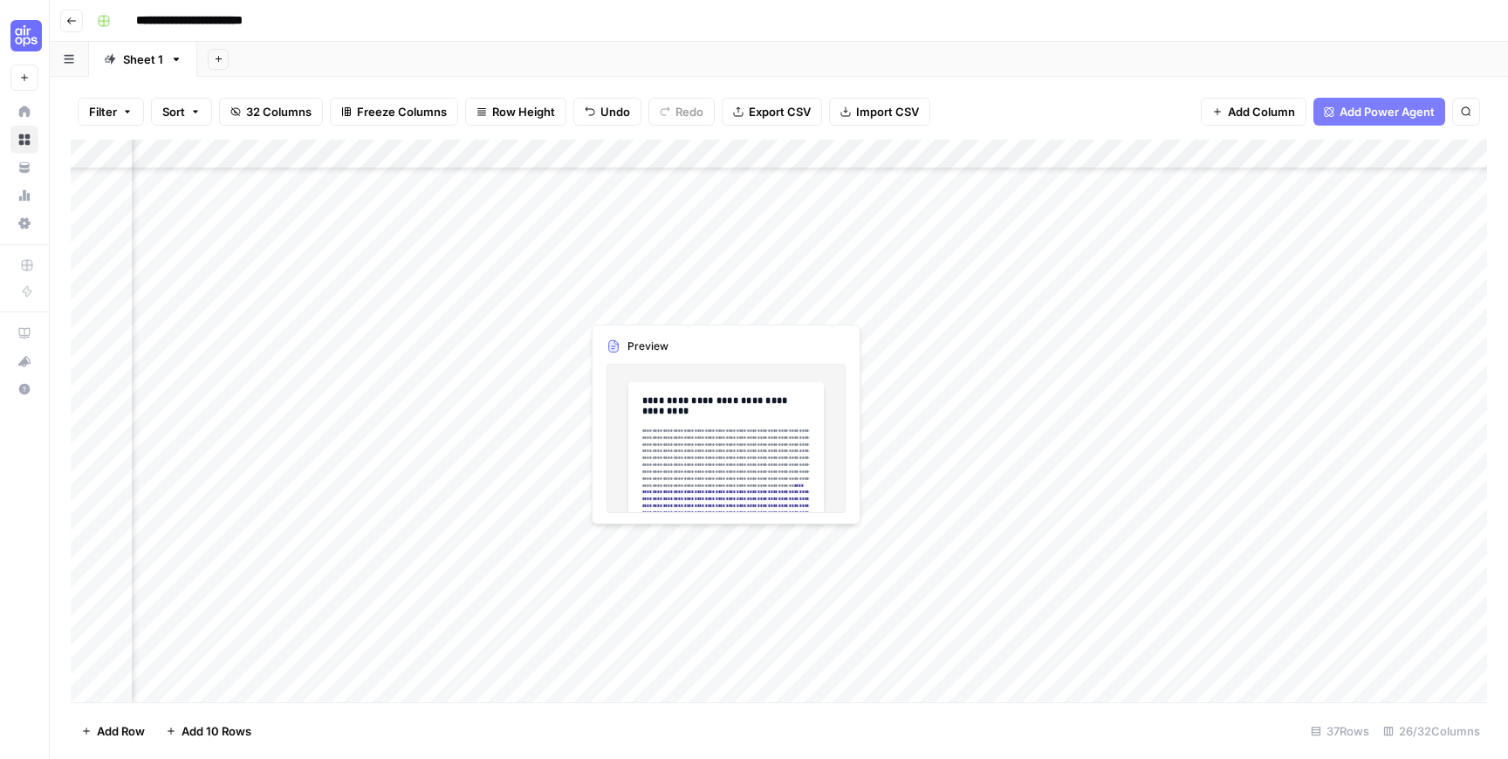
scroll to position [589, 2301]
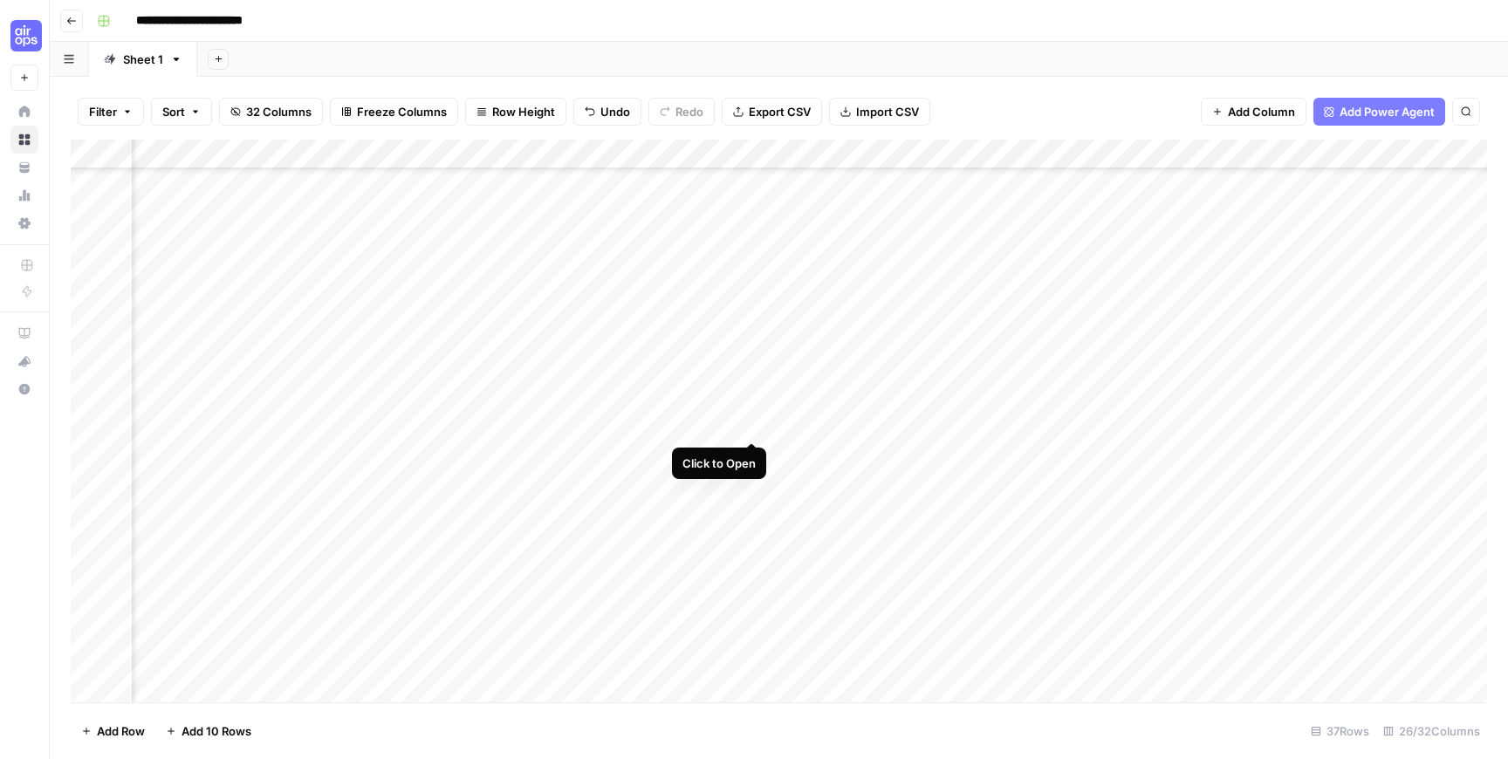
click at [751, 423] on div "Add Column" at bounding box center [779, 421] width 1416 height 563
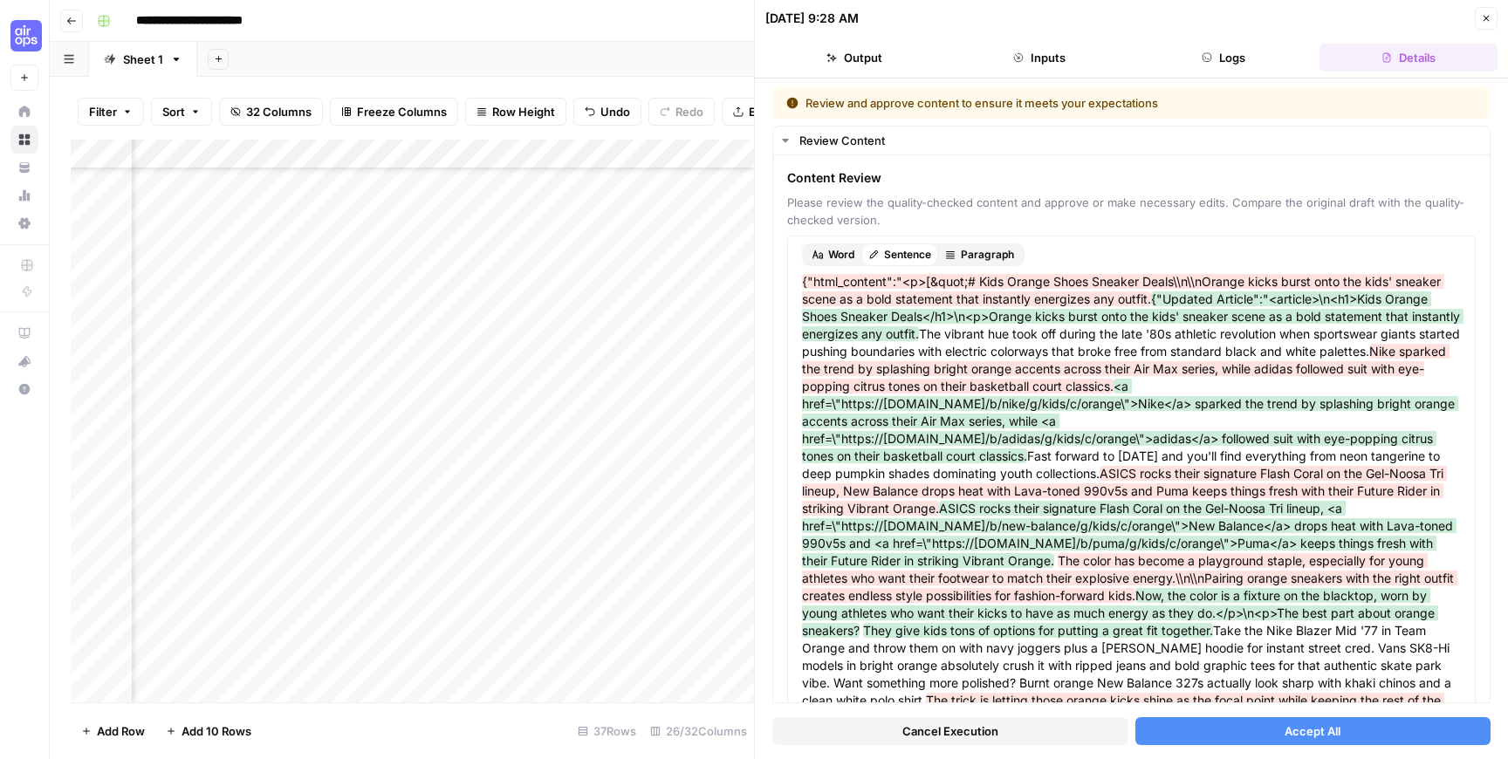
click at [1250, 733] on button "Accept All" at bounding box center [1313, 731] width 356 height 28
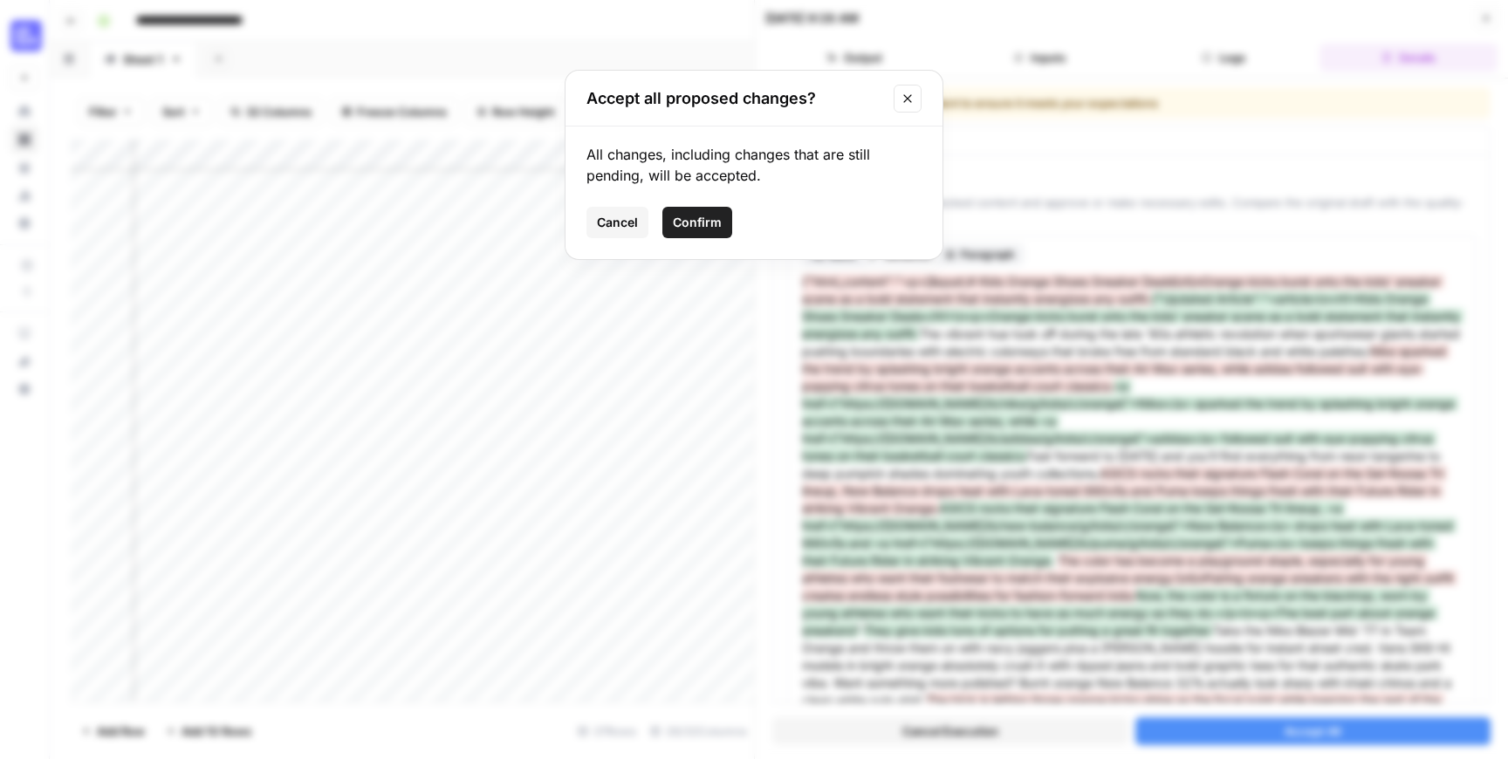
click at [707, 211] on button "Confirm" at bounding box center [697, 222] width 70 height 31
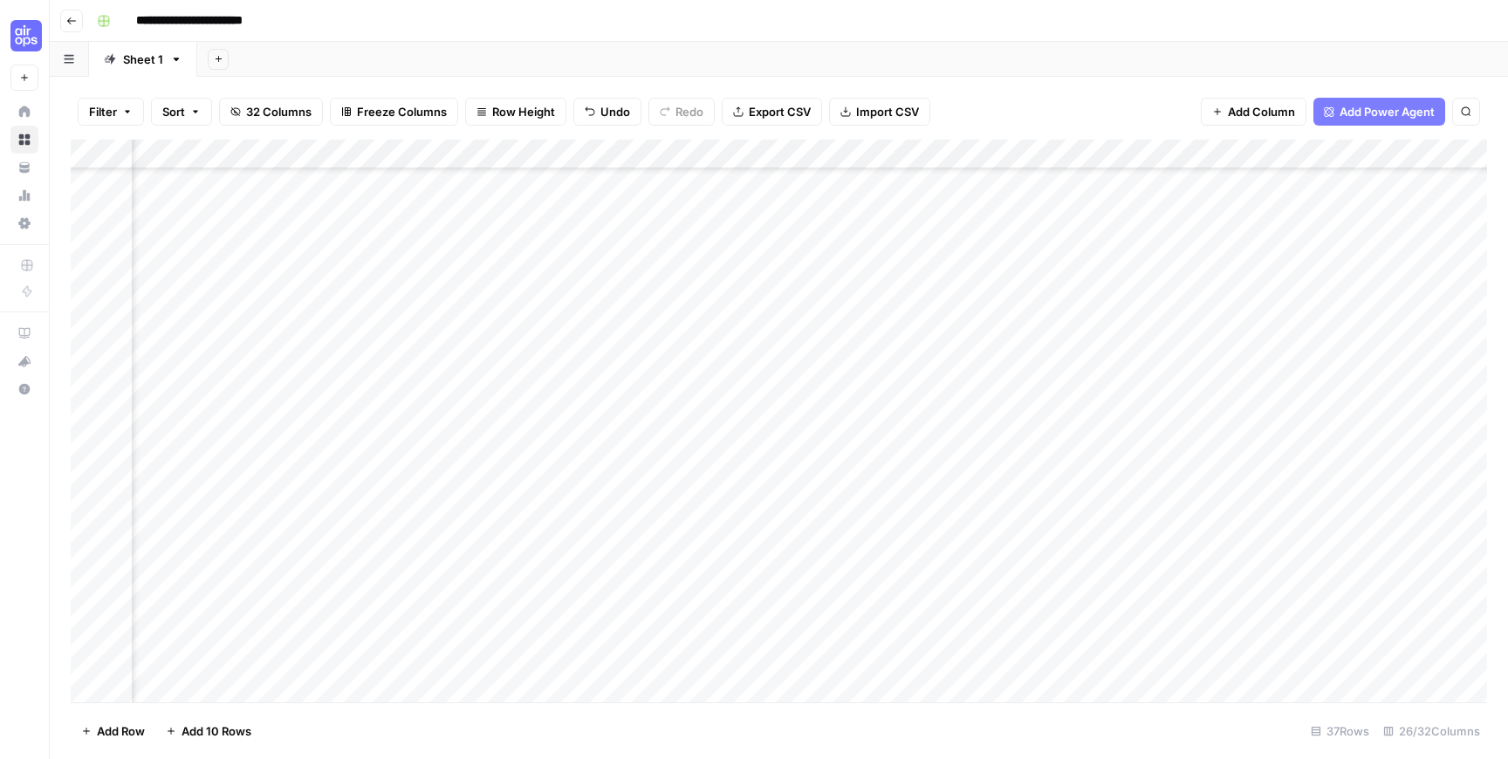
scroll to position [592, 0]
click at [539, 608] on div "Add Column" at bounding box center [779, 421] width 1416 height 563
